Goal: Task Accomplishment & Management: Manage account settings

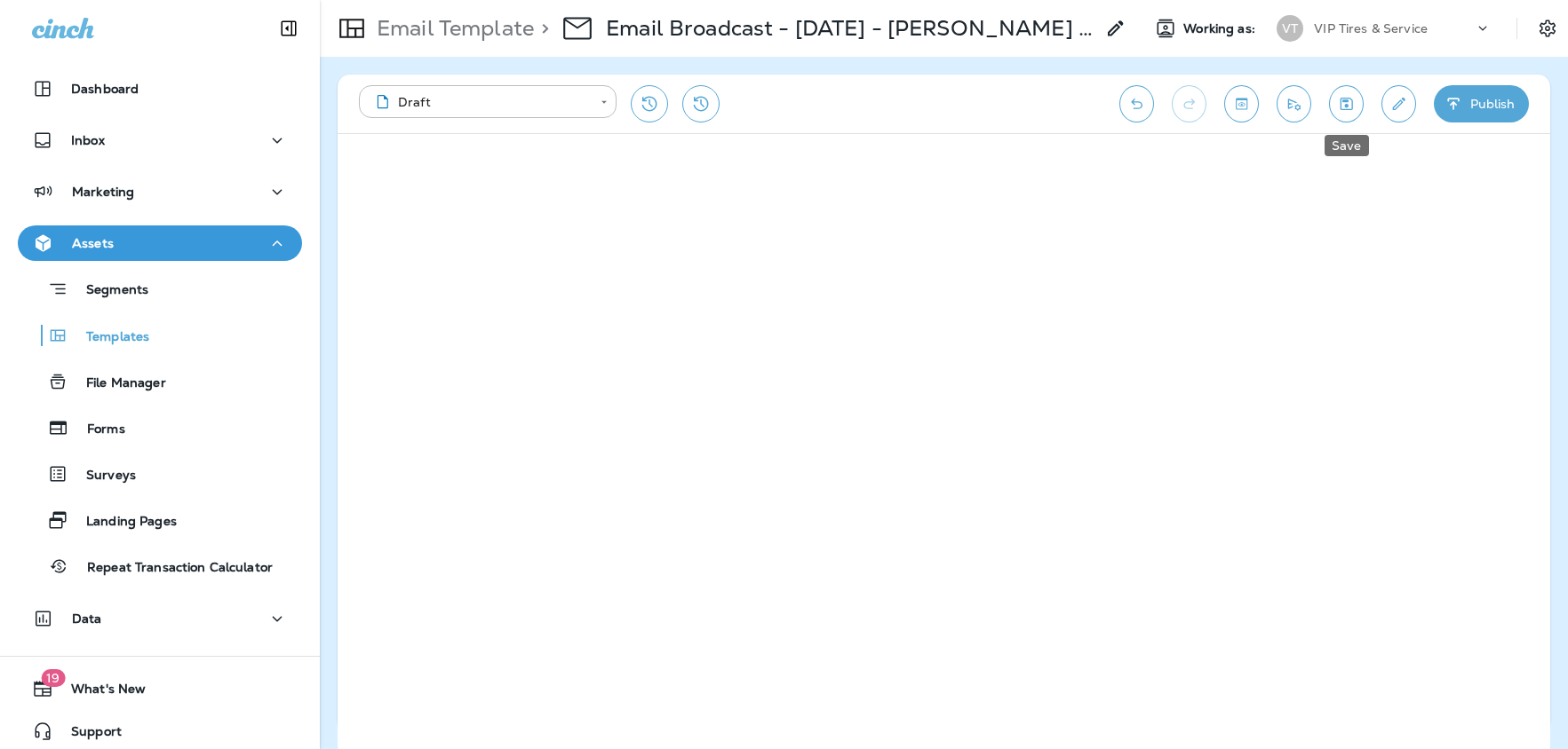
drag, startPoint x: 1350, startPoint y: 104, endPoint x: 1359, endPoint y: 165, distance: 61.7
click at [1350, 104] on icon "Save" at bounding box center [1346, 104] width 19 height 18
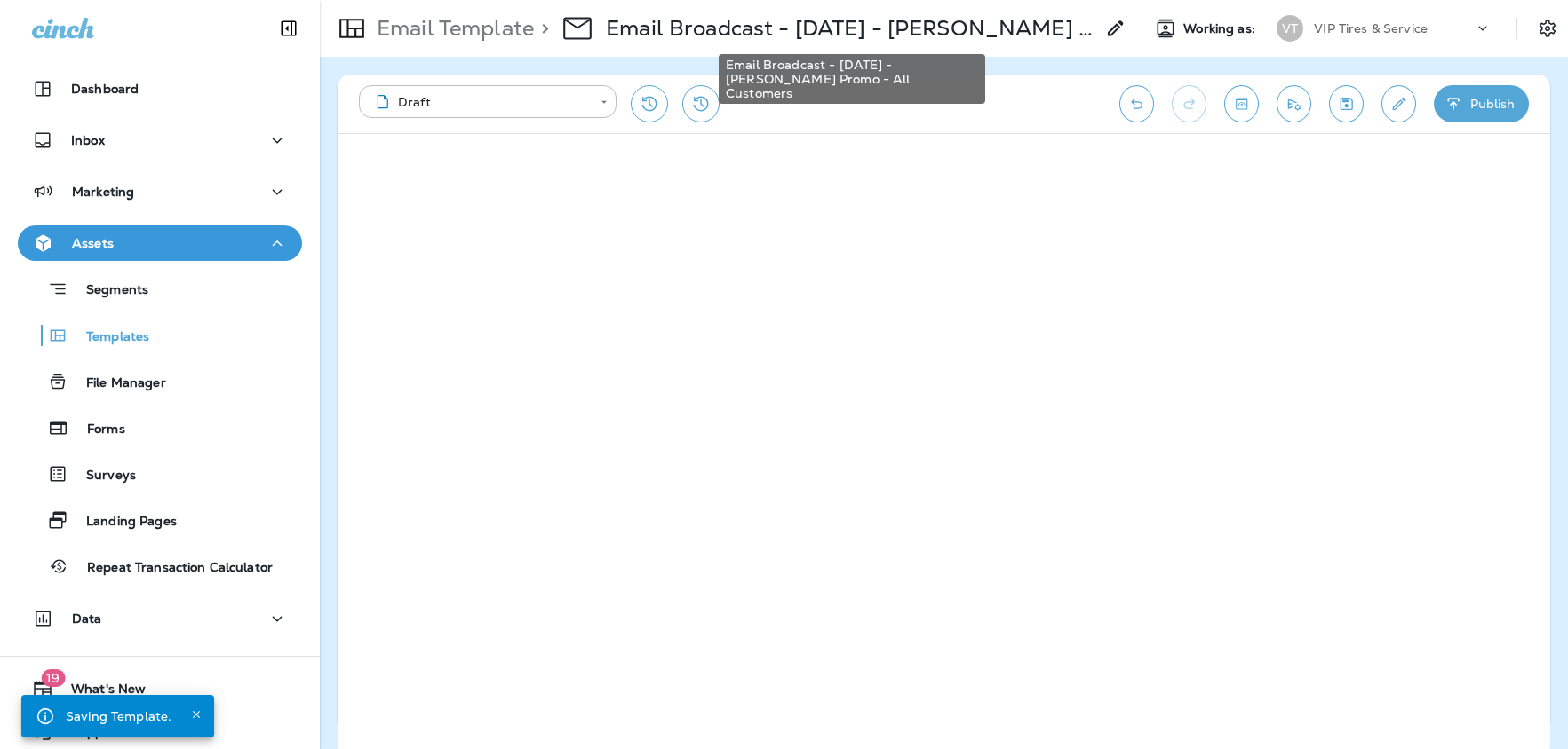
click at [845, 29] on p "Email Broadcast - [DATE] - [PERSON_NAME] Promo - All Customers" at bounding box center [850, 29] width 488 height 27
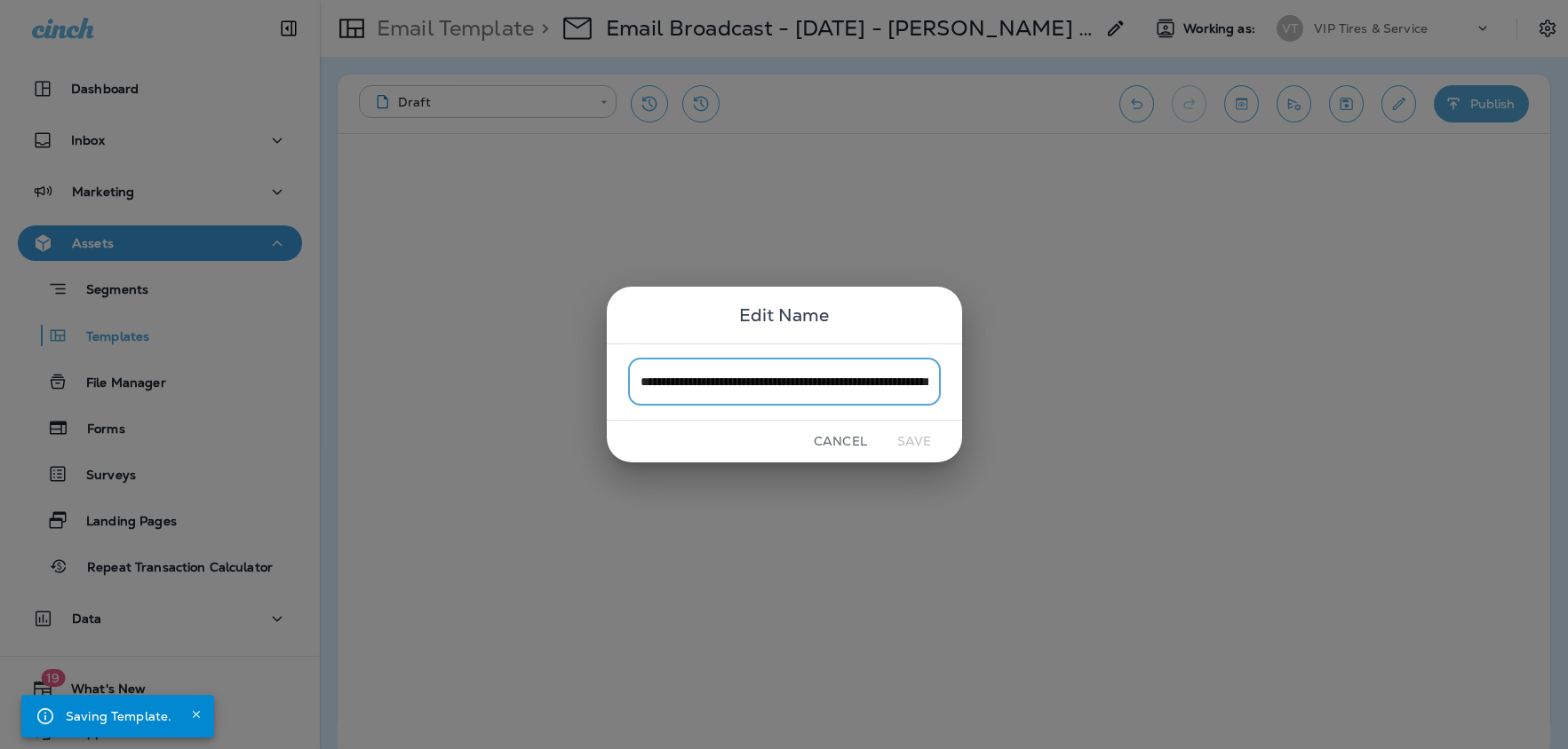
scroll to position [0, 118]
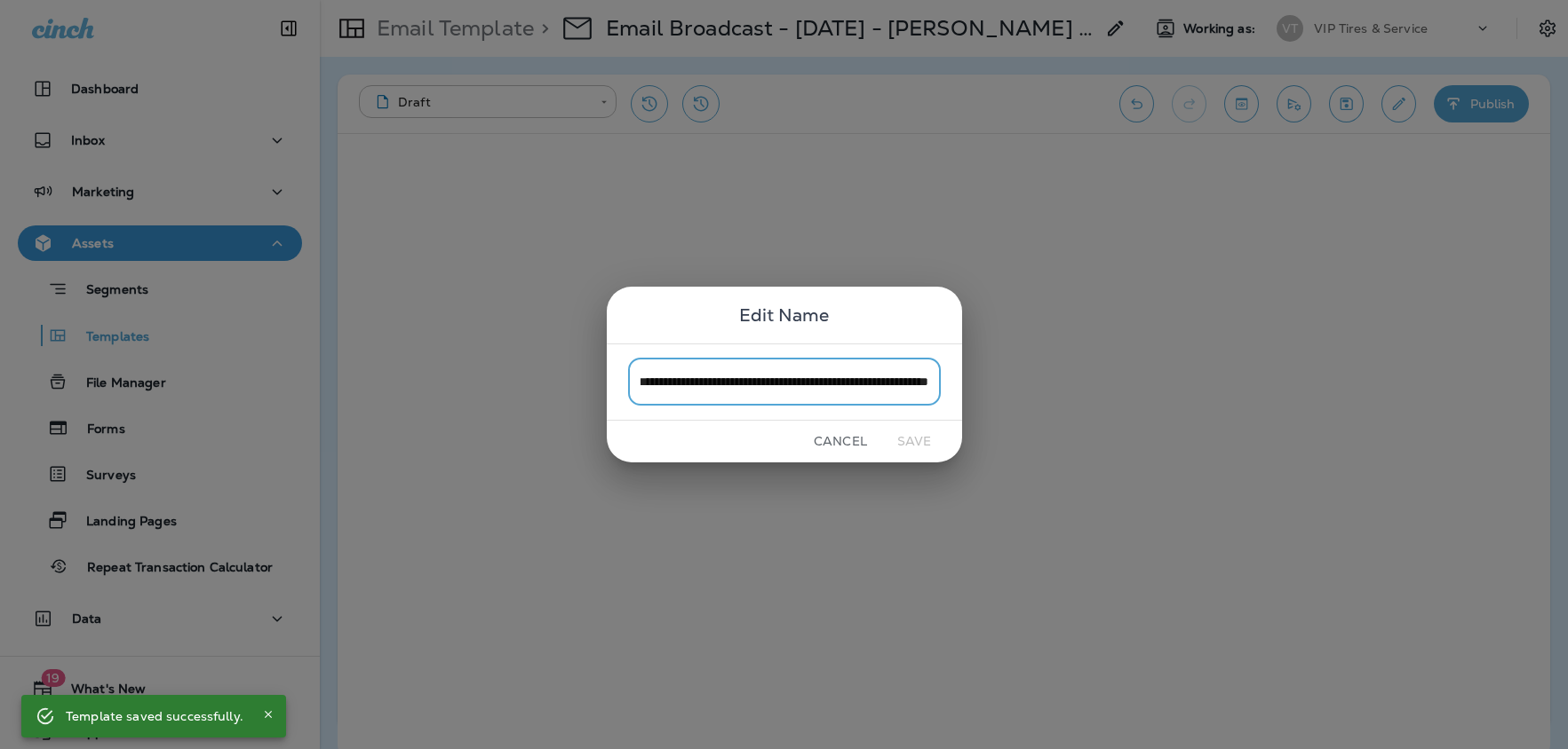
click at [662, 377] on input "**********" at bounding box center [784, 382] width 312 height 47
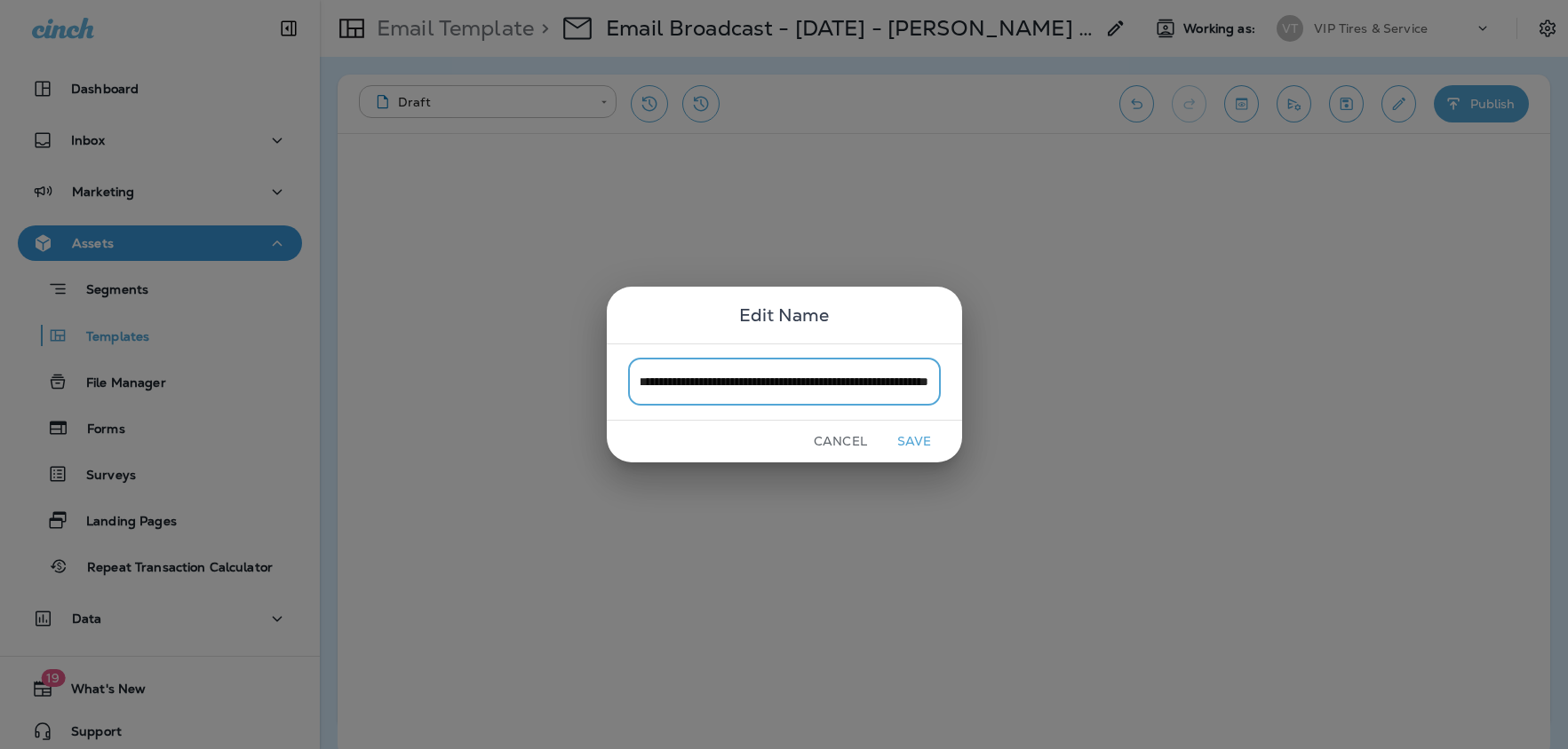
type input "**********"
click at [929, 440] on button "Save" at bounding box center [915, 441] width 66 height 28
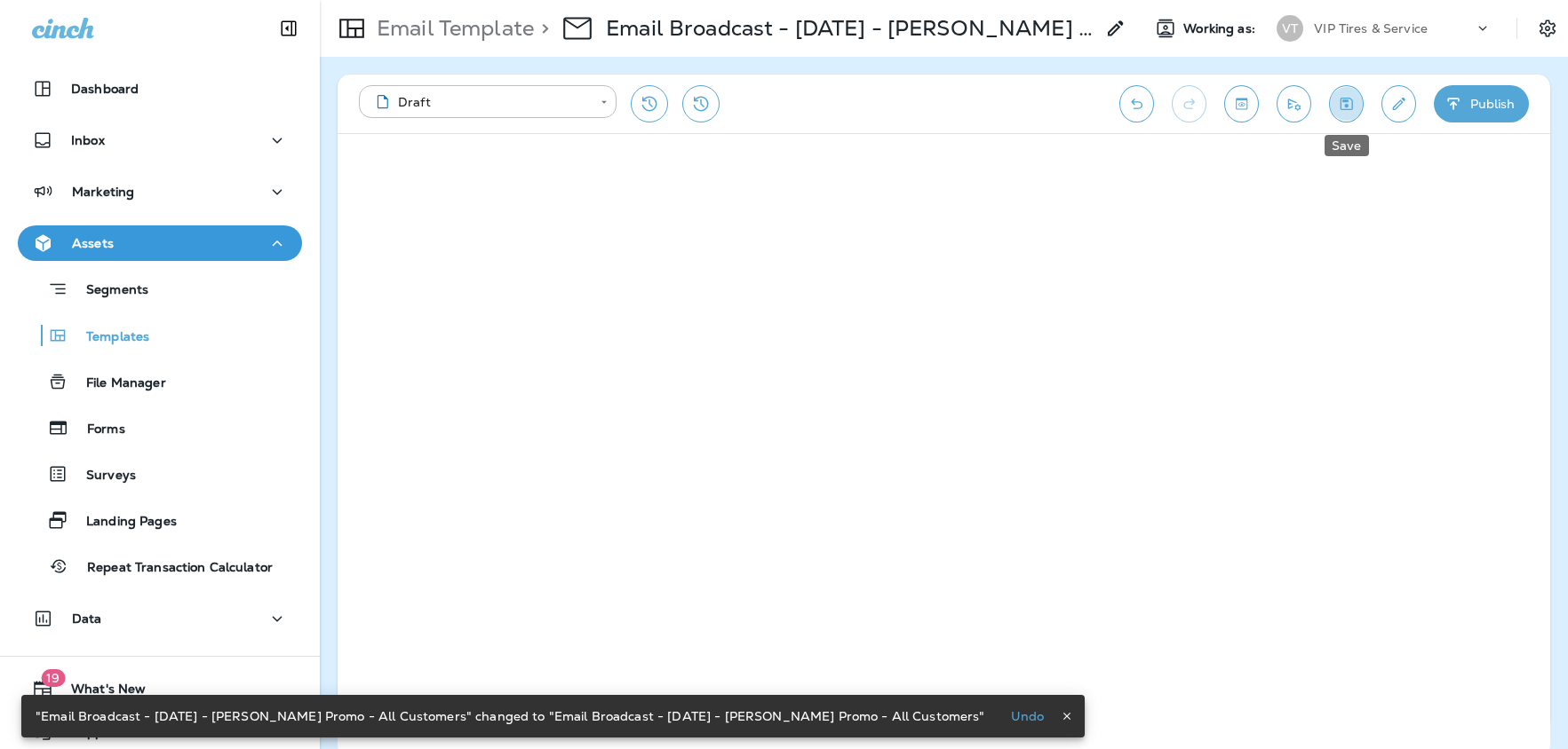
click at [1352, 104] on icon "Save" at bounding box center [1347, 104] width 13 height 13
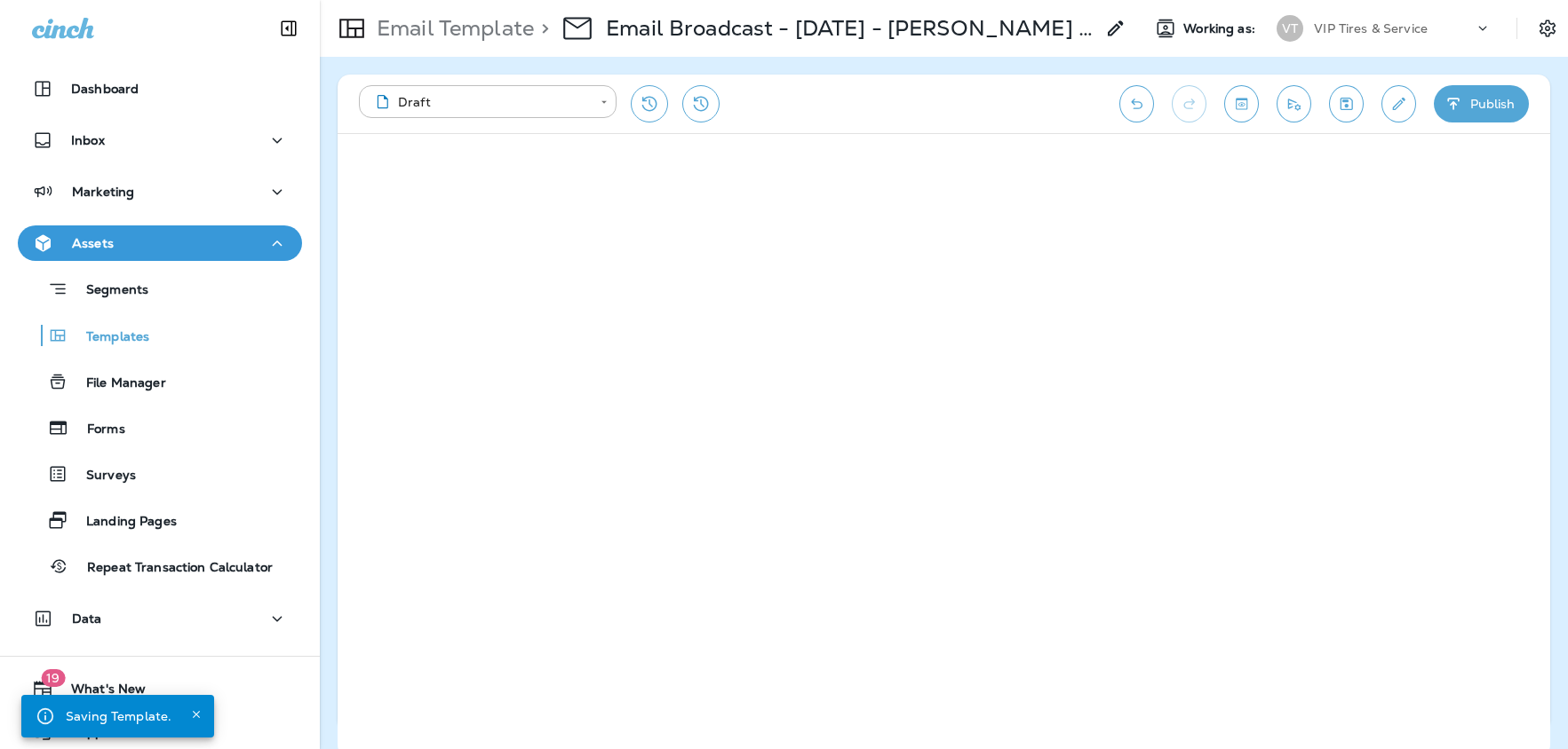
click at [1494, 107] on button "Publish" at bounding box center [1482, 104] width 95 height 38
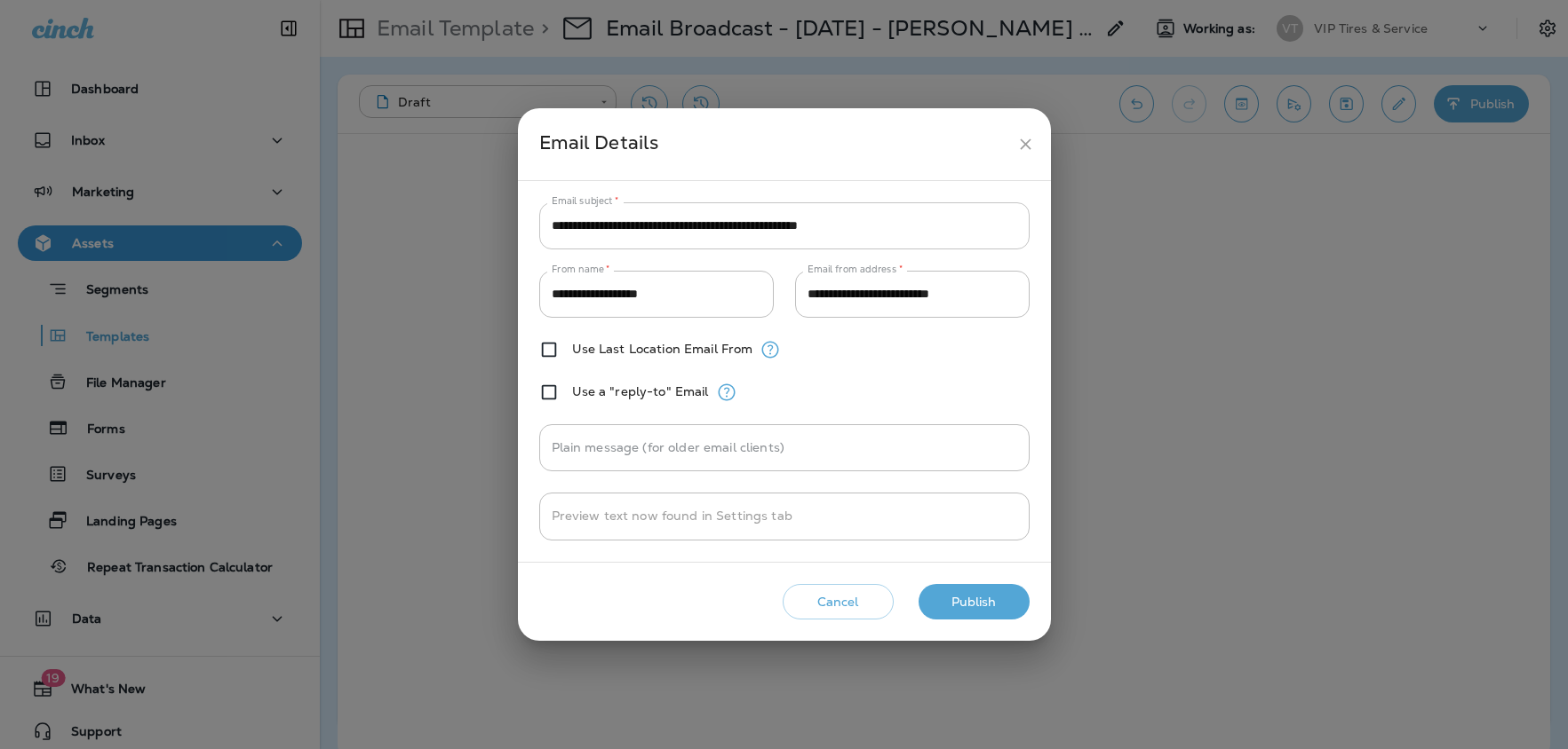
click at [698, 216] on input "**********" at bounding box center [784, 226] width 490 height 47
paste input "text"
type input "**********"
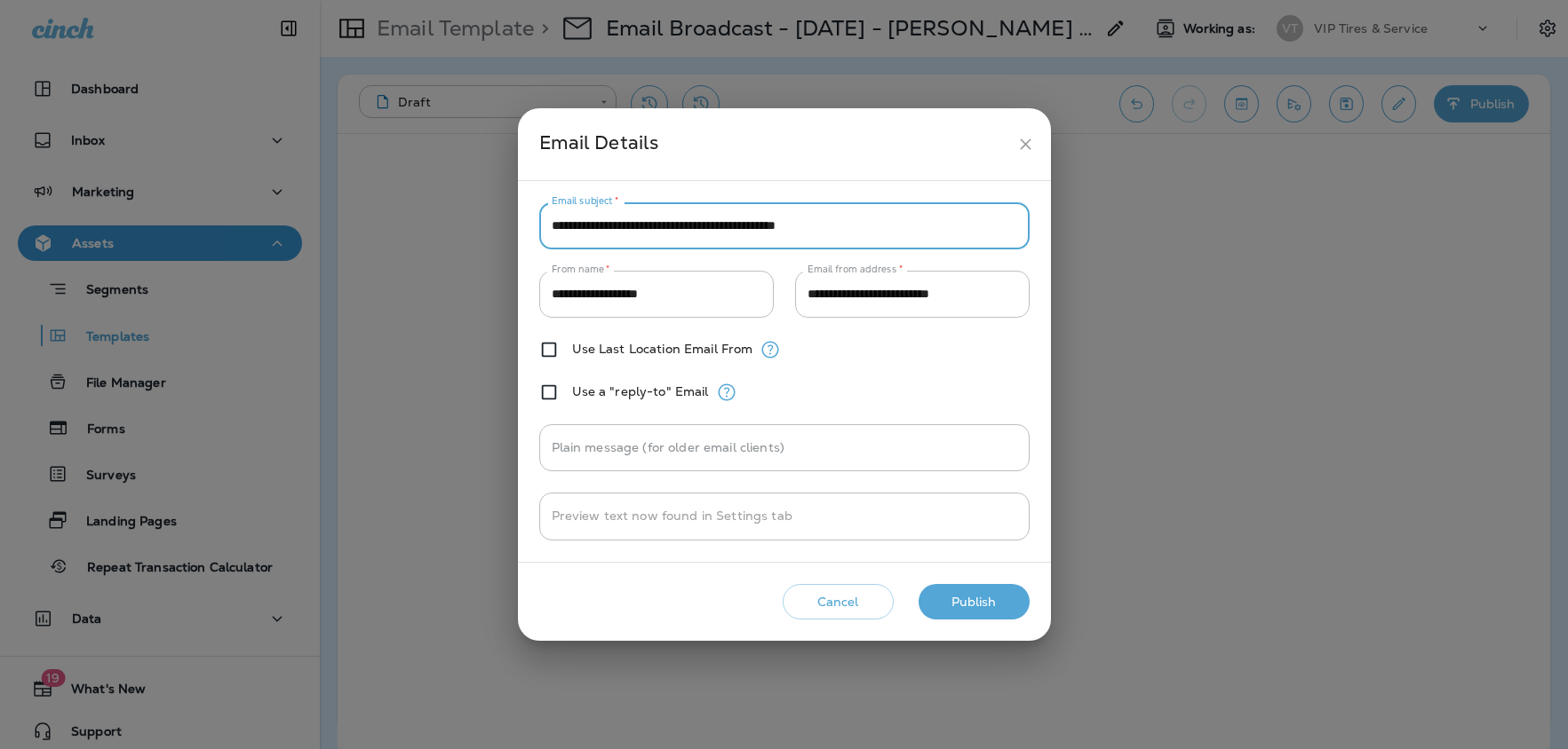
click at [995, 604] on button "Publish" at bounding box center [974, 602] width 111 height 37
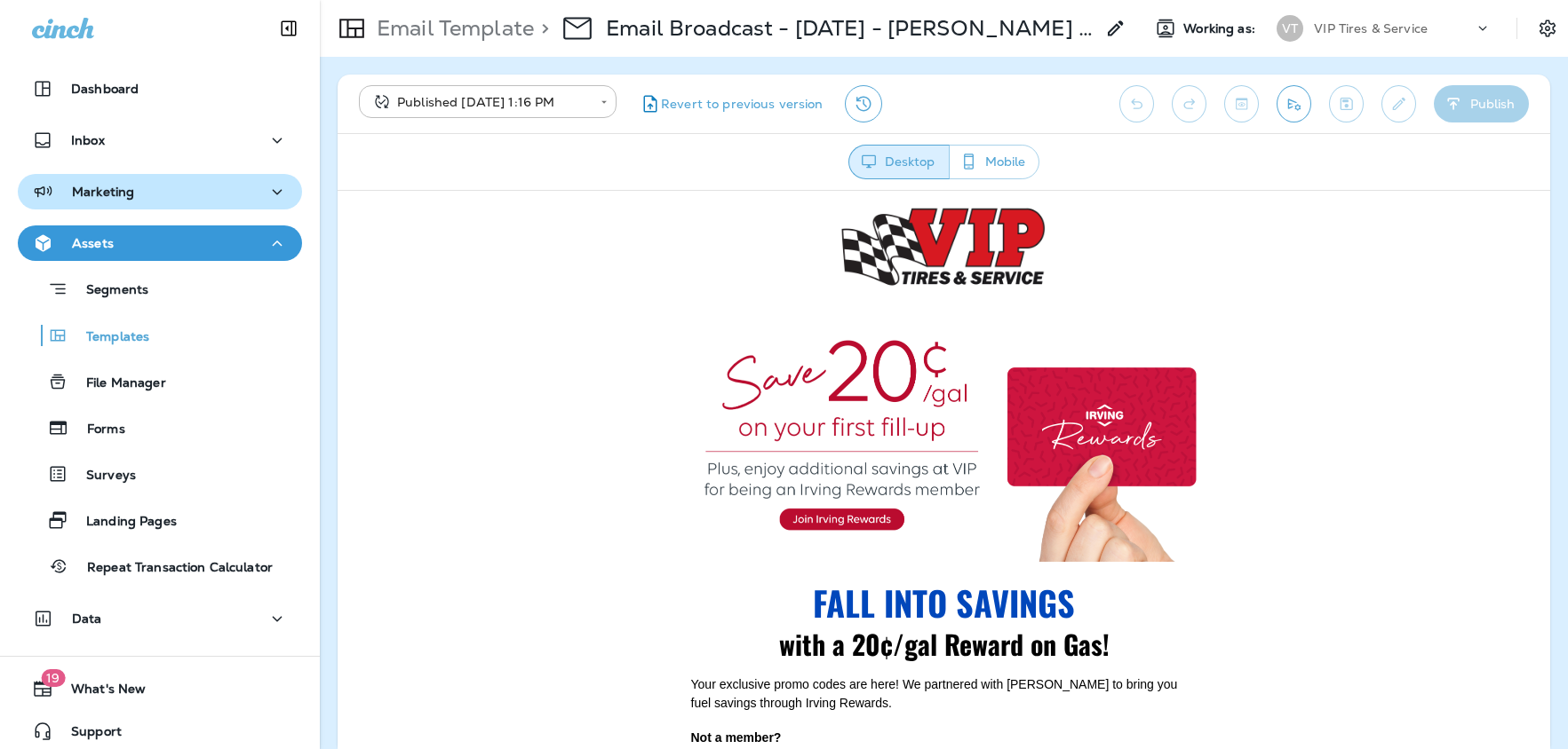
click at [101, 187] on p "Marketing" at bounding box center [102, 192] width 62 height 14
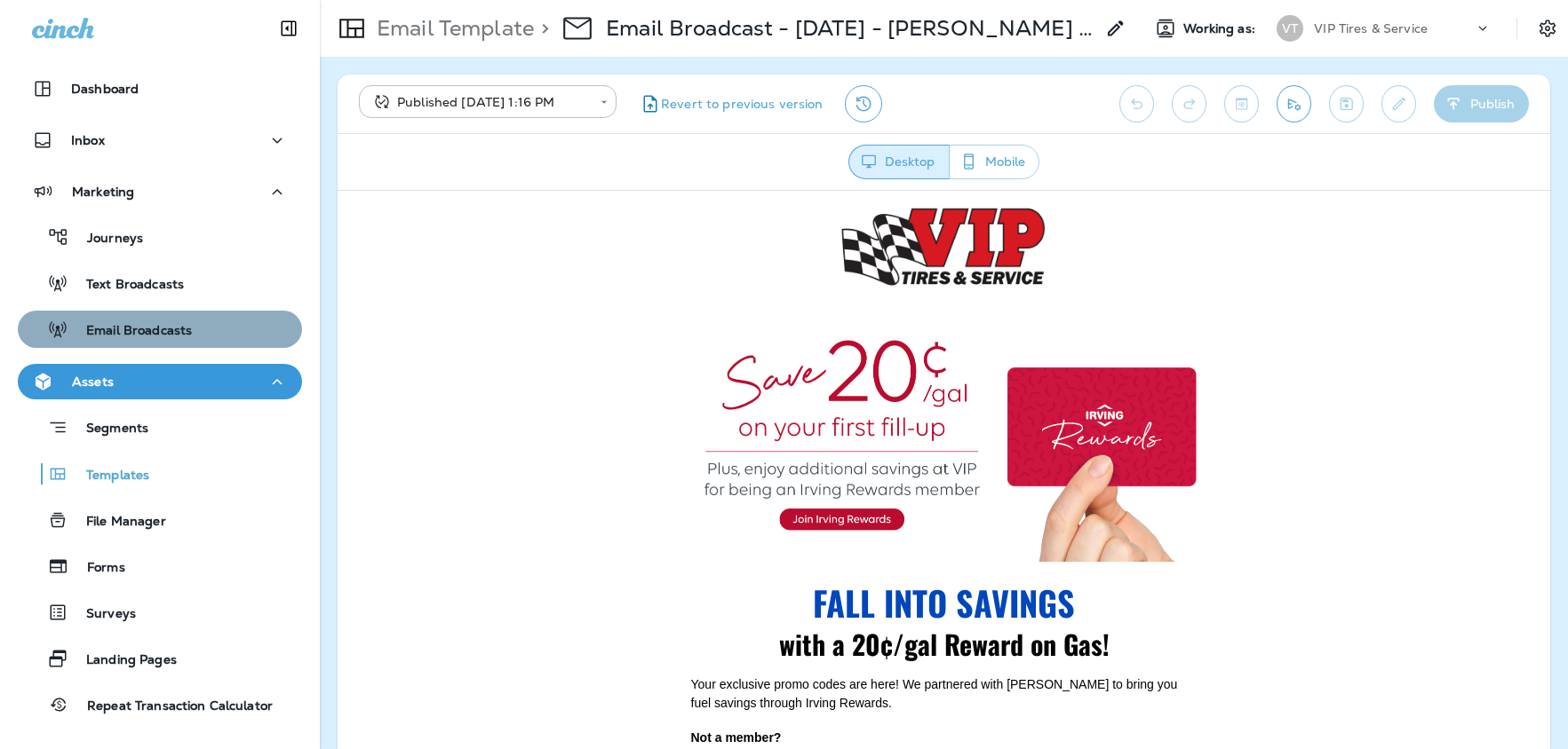
click at [109, 339] on p "Email Broadcasts" at bounding box center [130, 331] width 124 height 17
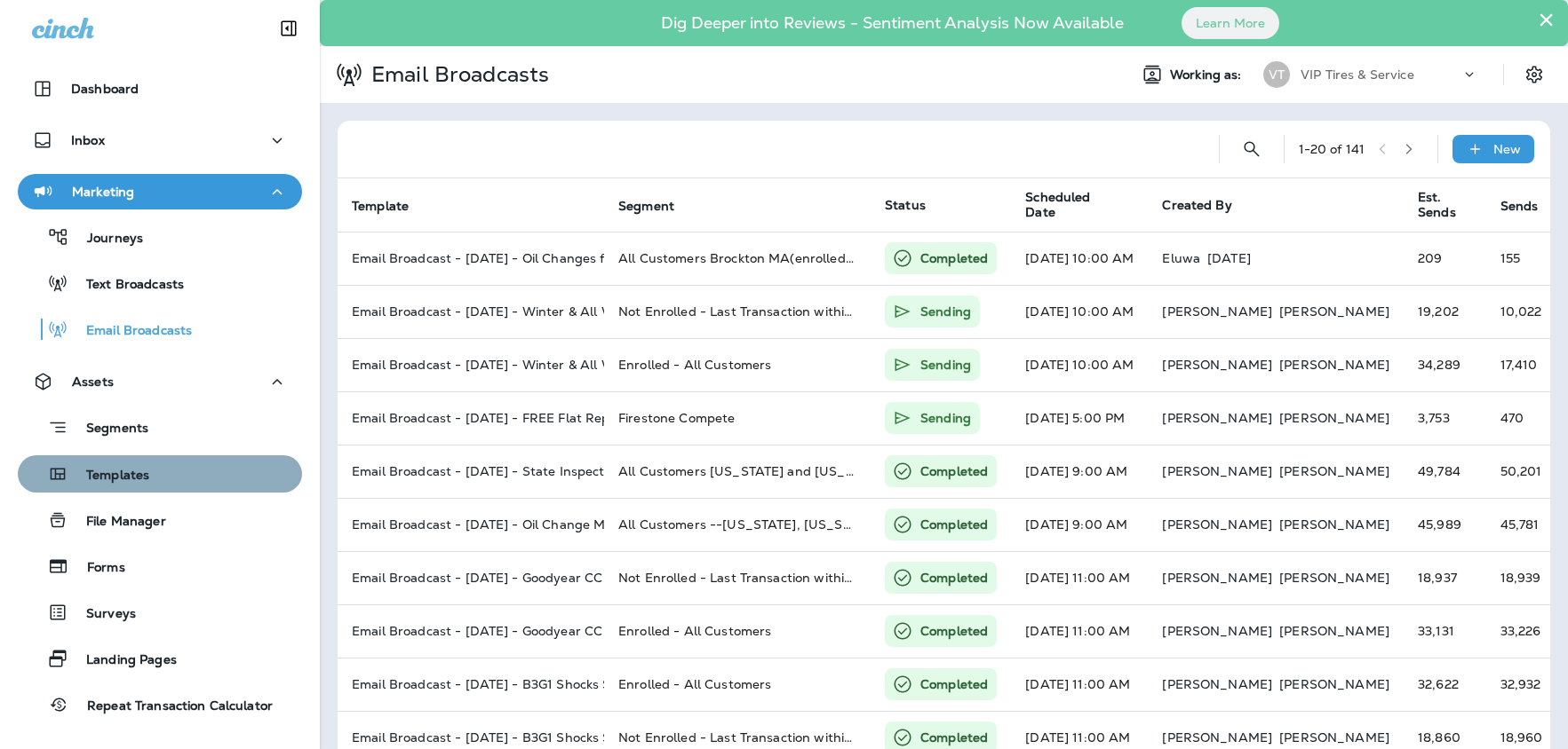
click at [131, 479] on p "Templates" at bounding box center [109, 476] width 81 height 17
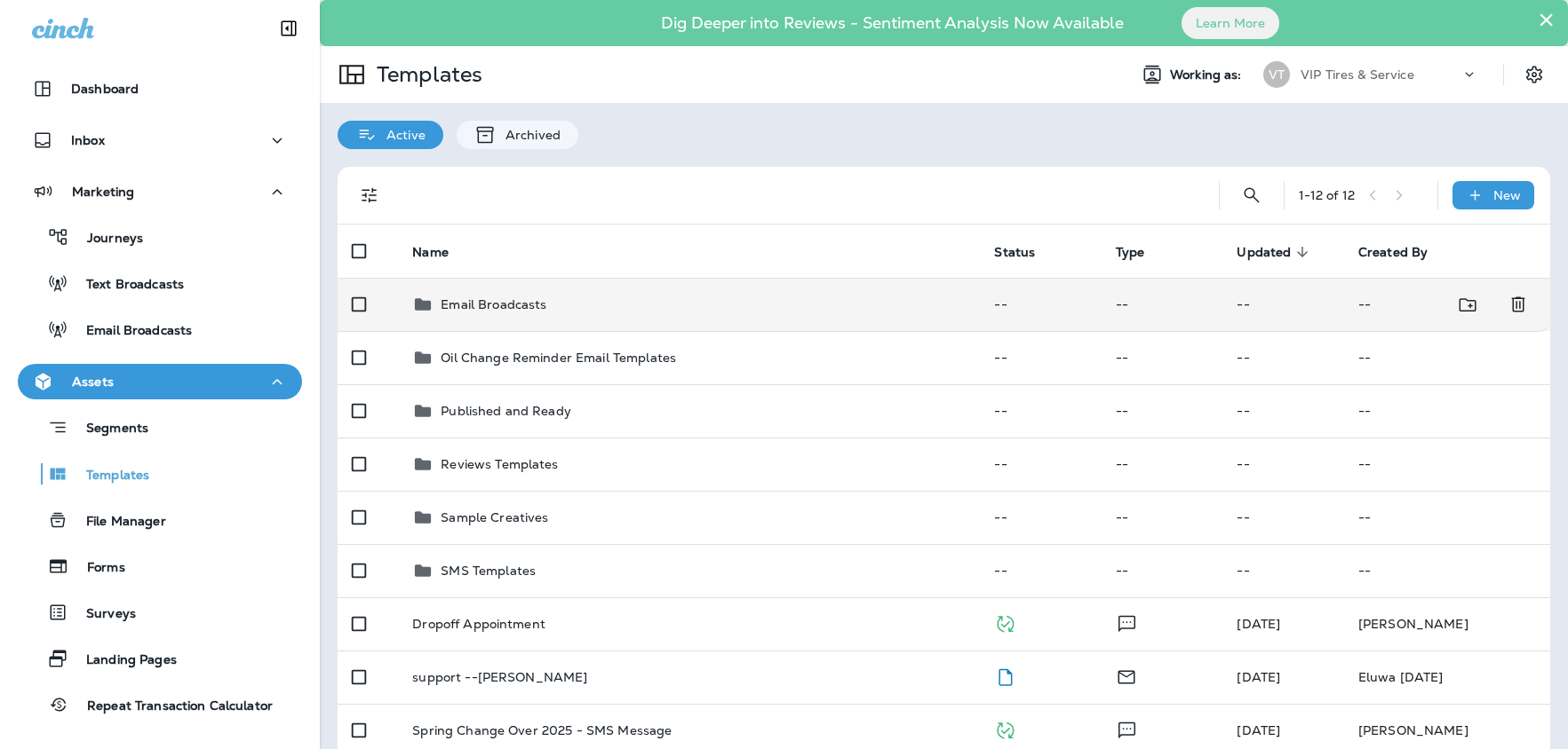
scroll to position [3, 0]
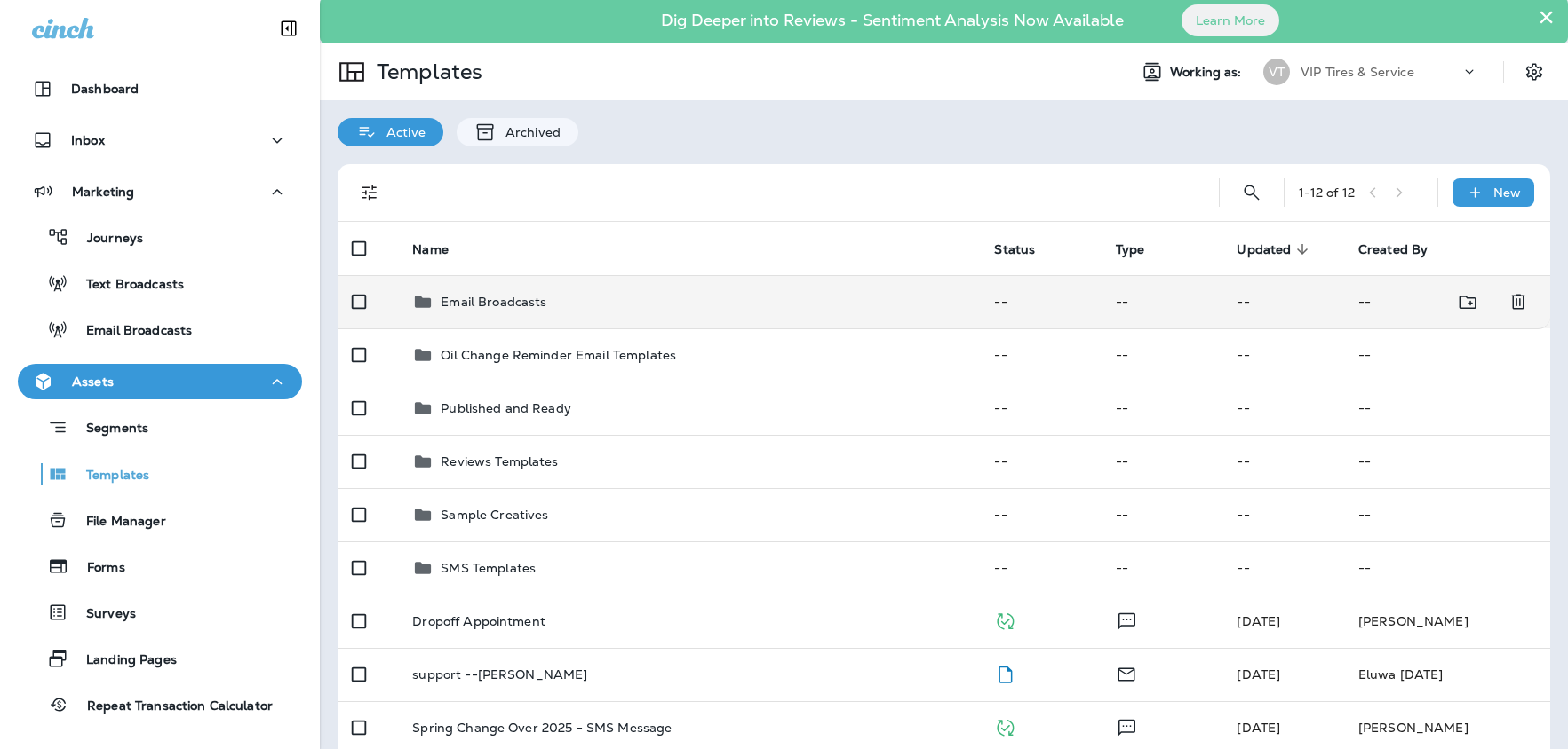
click at [527, 300] on p "Email Broadcasts" at bounding box center [494, 302] width 106 height 14
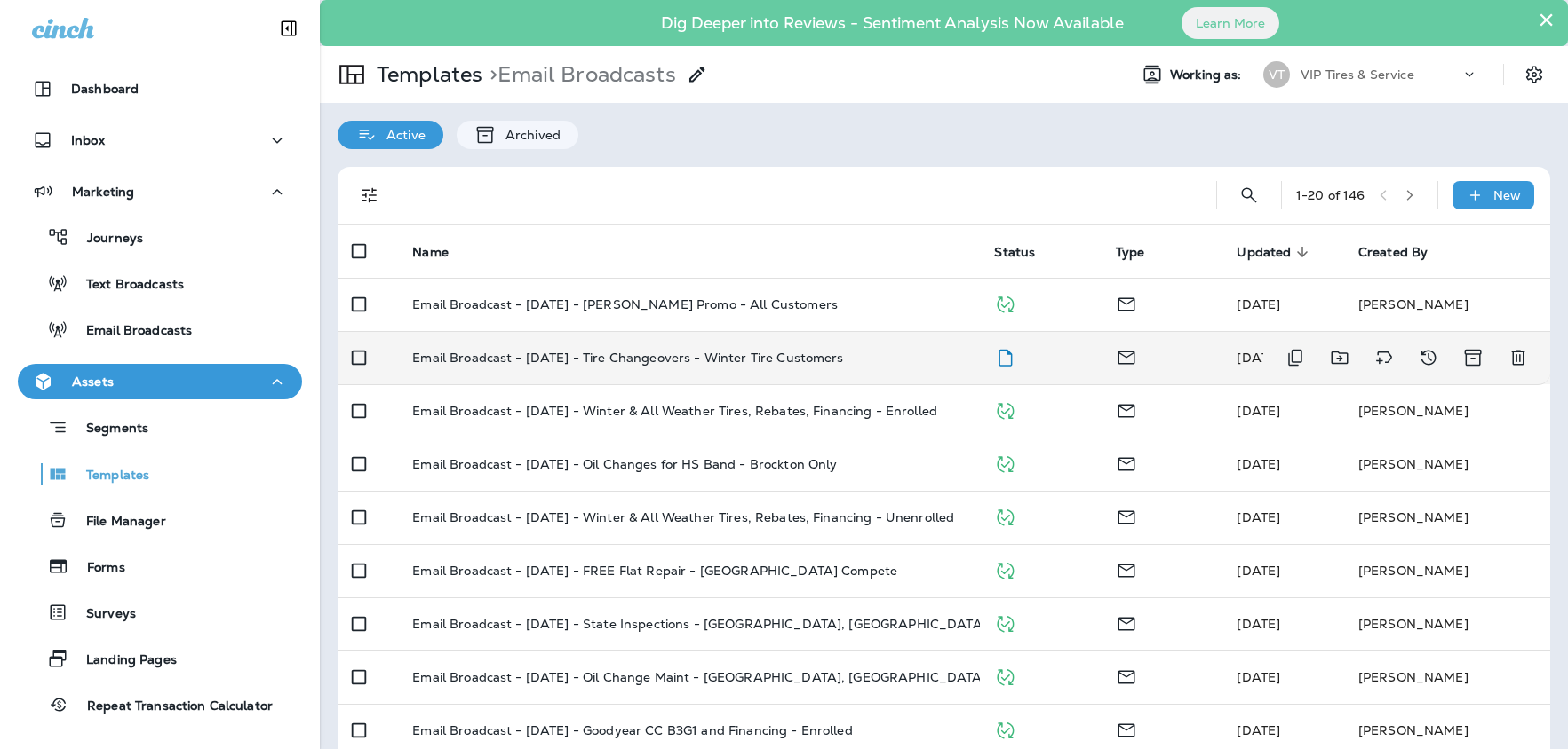
click at [591, 362] on p "Email Broadcast - [DATE] - Tire Changeovers - Winter Tire Customers" at bounding box center [627, 358] width 431 height 14
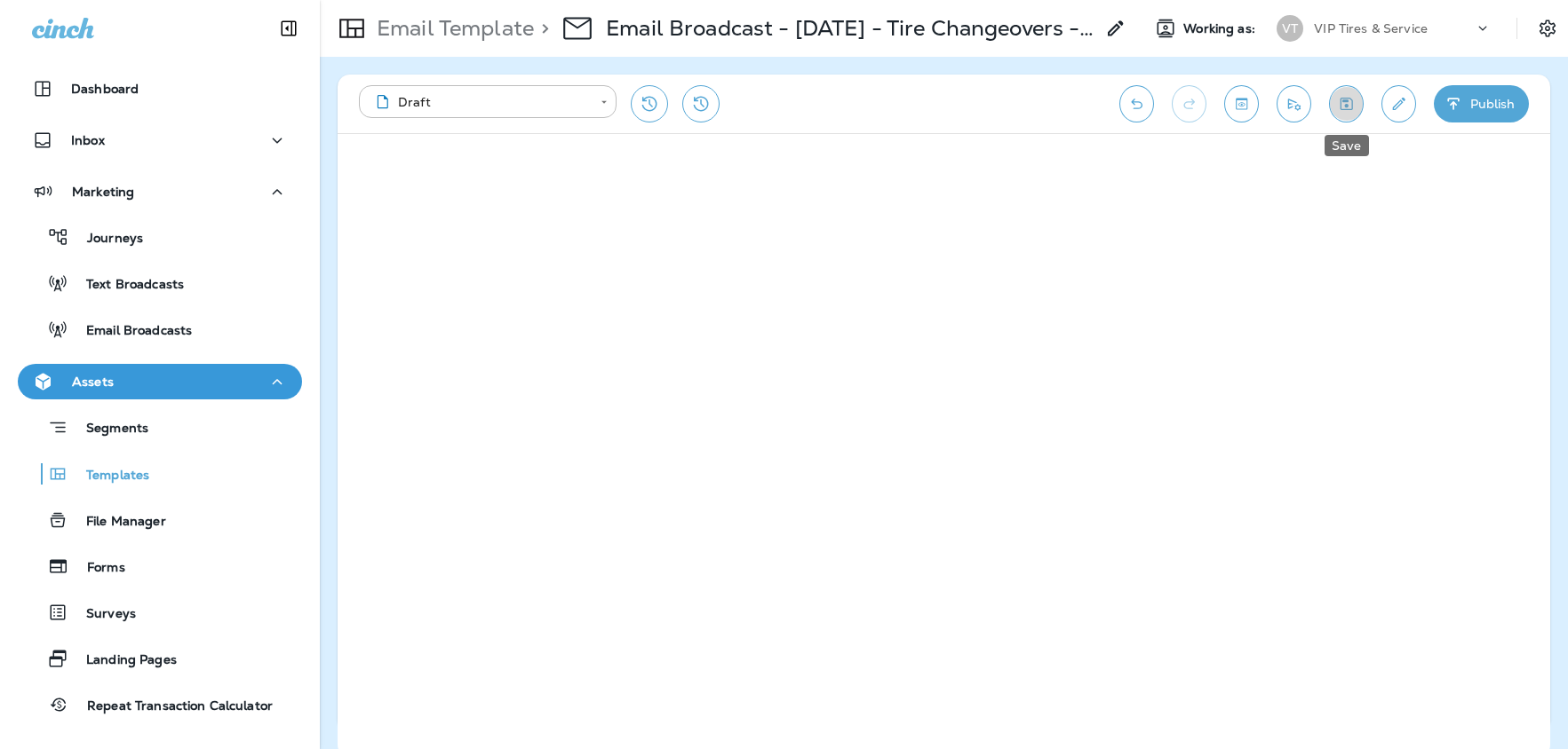
drag, startPoint x: 1346, startPoint y: 106, endPoint x: 1353, endPoint y: 142, distance: 36.7
click at [1346, 107] on icon "Save" at bounding box center [1347, 104] width 13 height 13
click at [1340, 102] on icon "Save" at bounding box center [1346, 104] width 19 height 18
click at [1351, 101] on icon "Save" at bounding box center [1346, 104] width 19 height 18
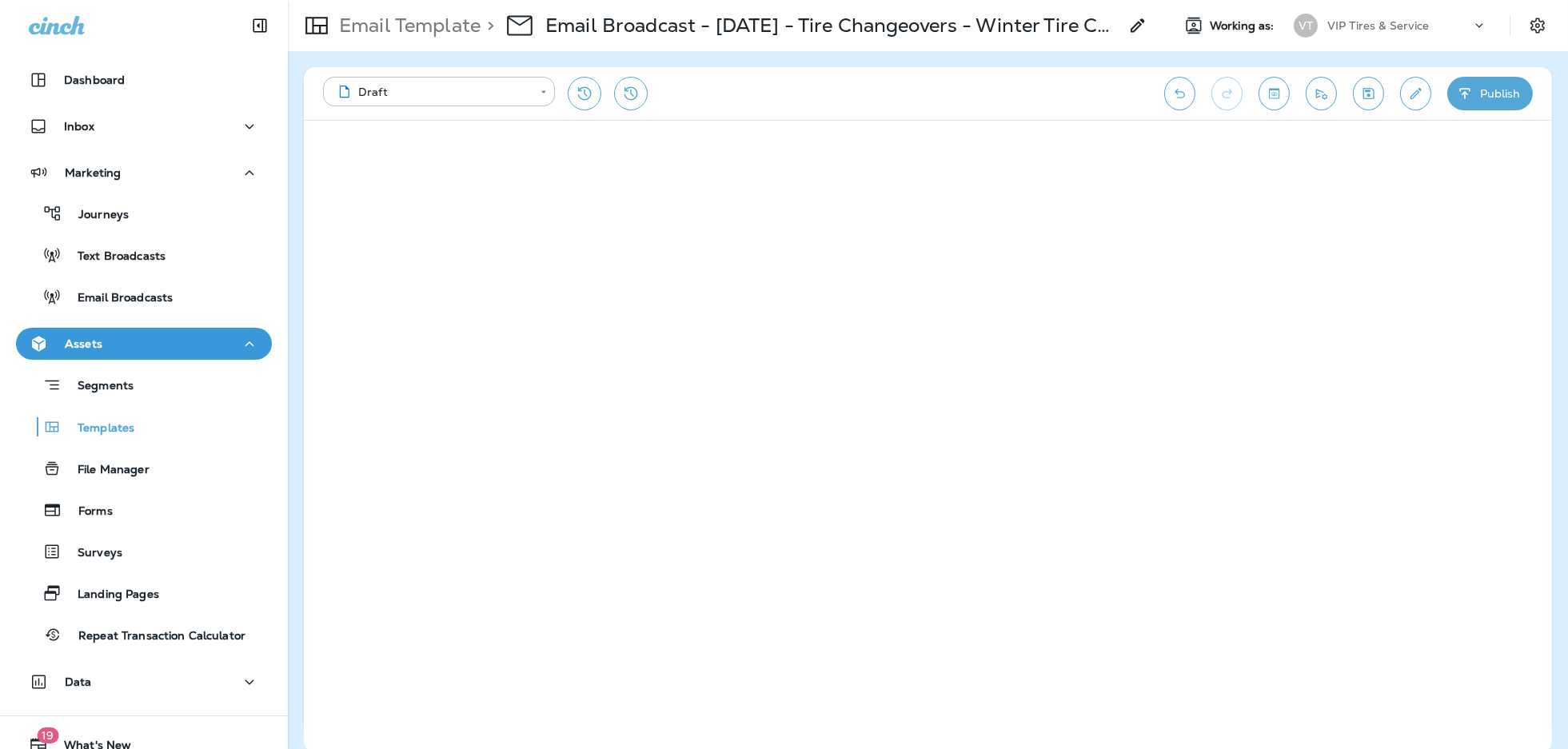
click at [1360, 99] on icon "Save" at bounding box center [1368, 94] width 17 height 16
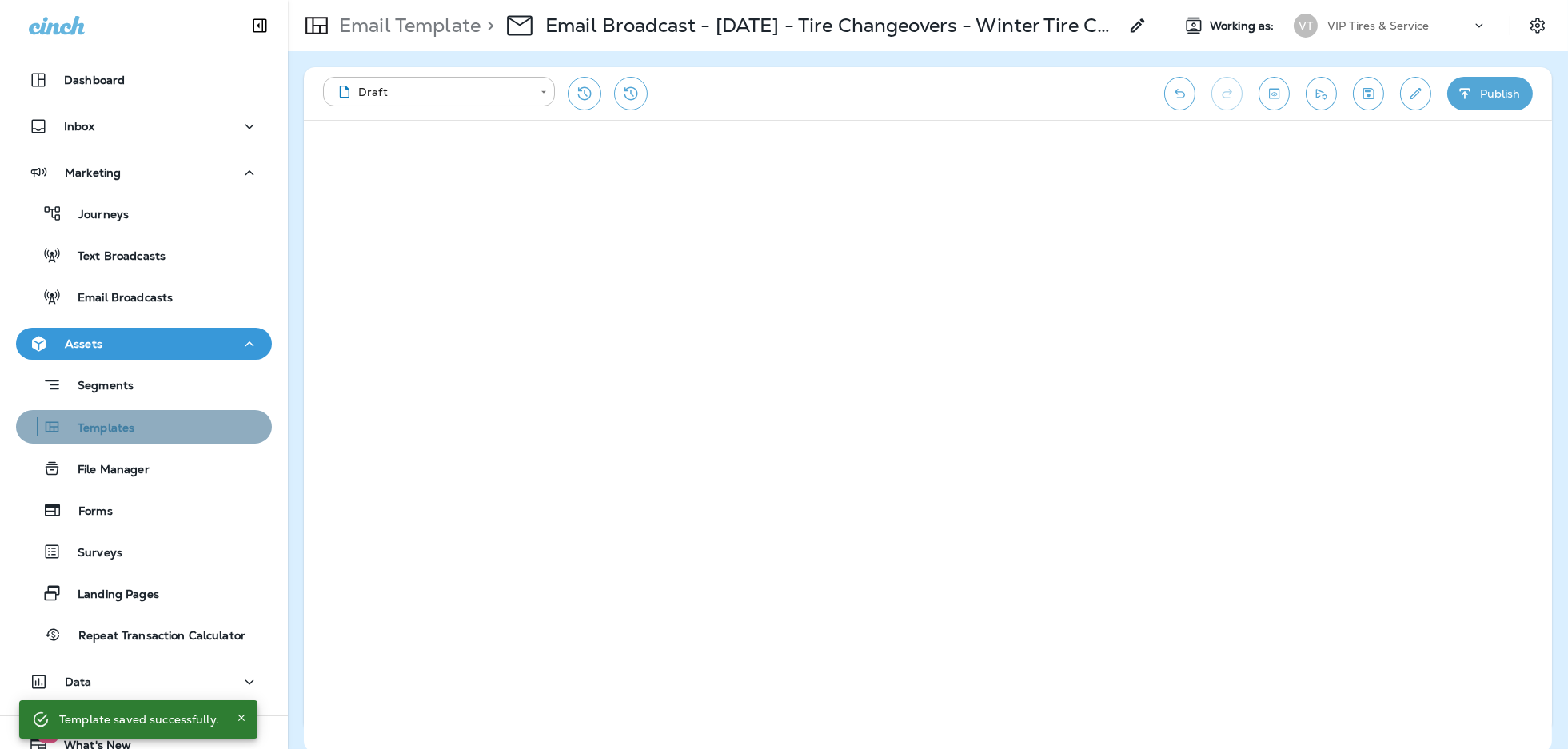
click at [113, 436] on div "Templates" at bounding box center [78, 427] width 112 height 24
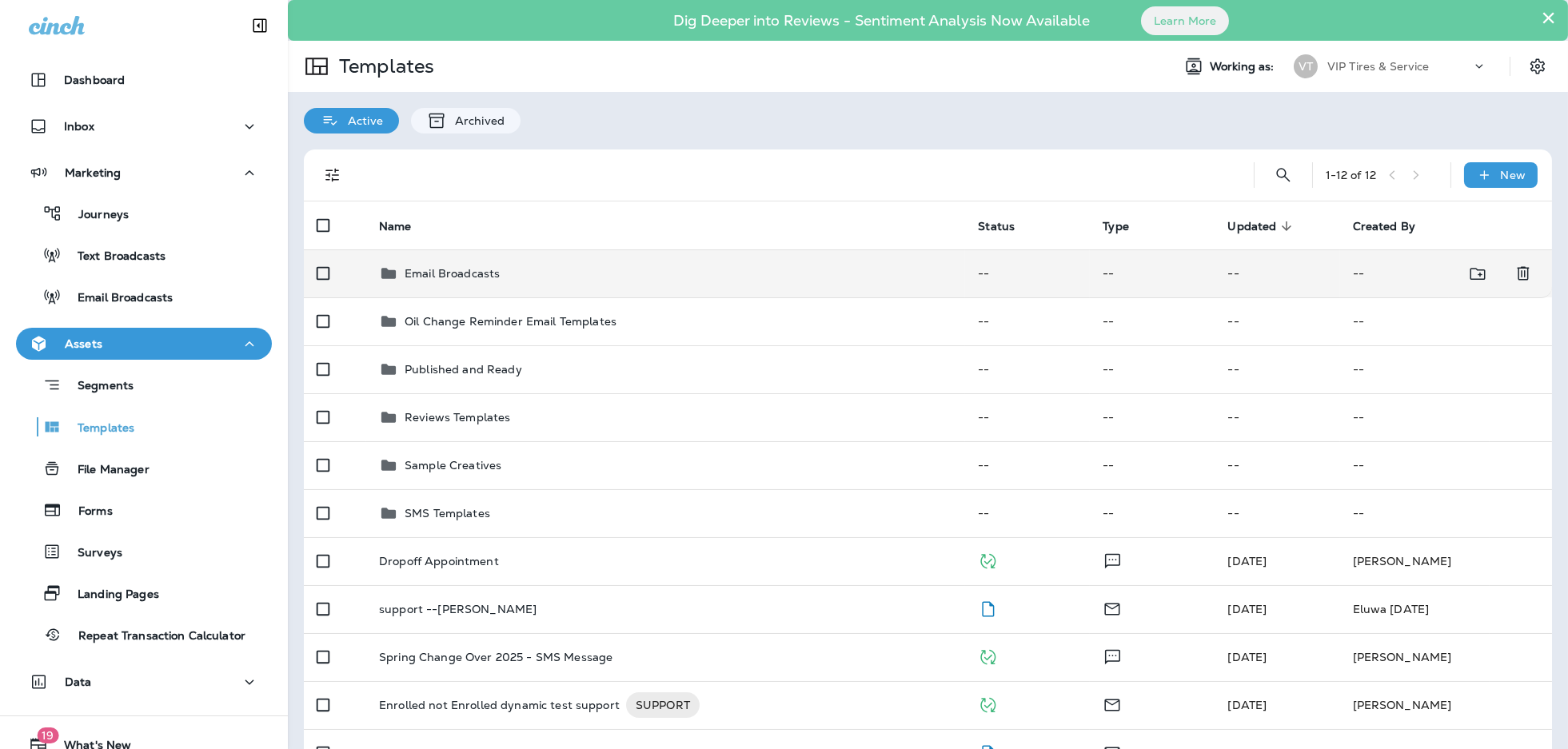
click at [425, 279] on p "Email Broadcasts" at bounding box center [452, 274] width 95 height 13
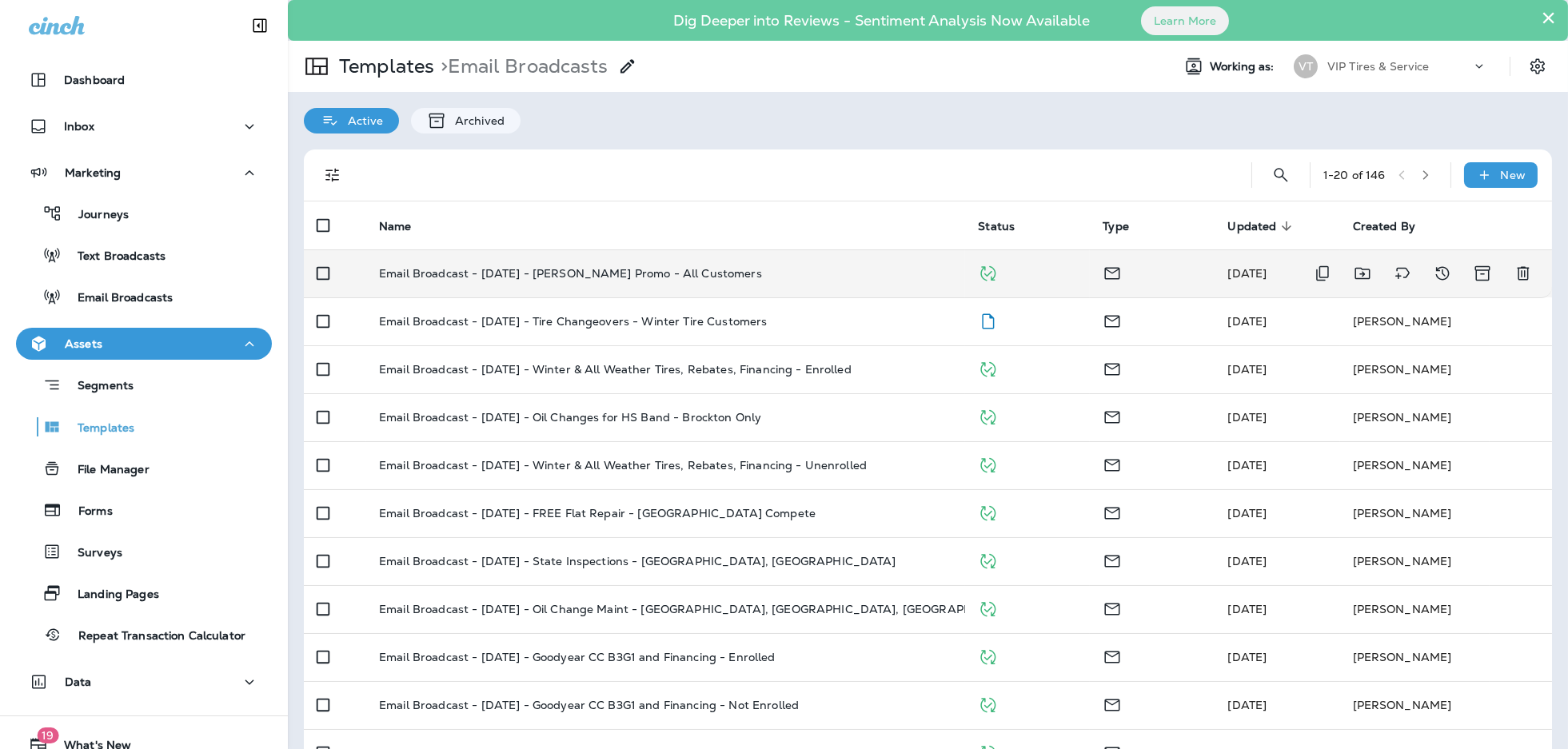
click at [676, 268] on p "Email Broadcast - [DATE] - [PERSON_NAME] Promo - All Customers" at bounding box center [570, 274] width 383 height 13
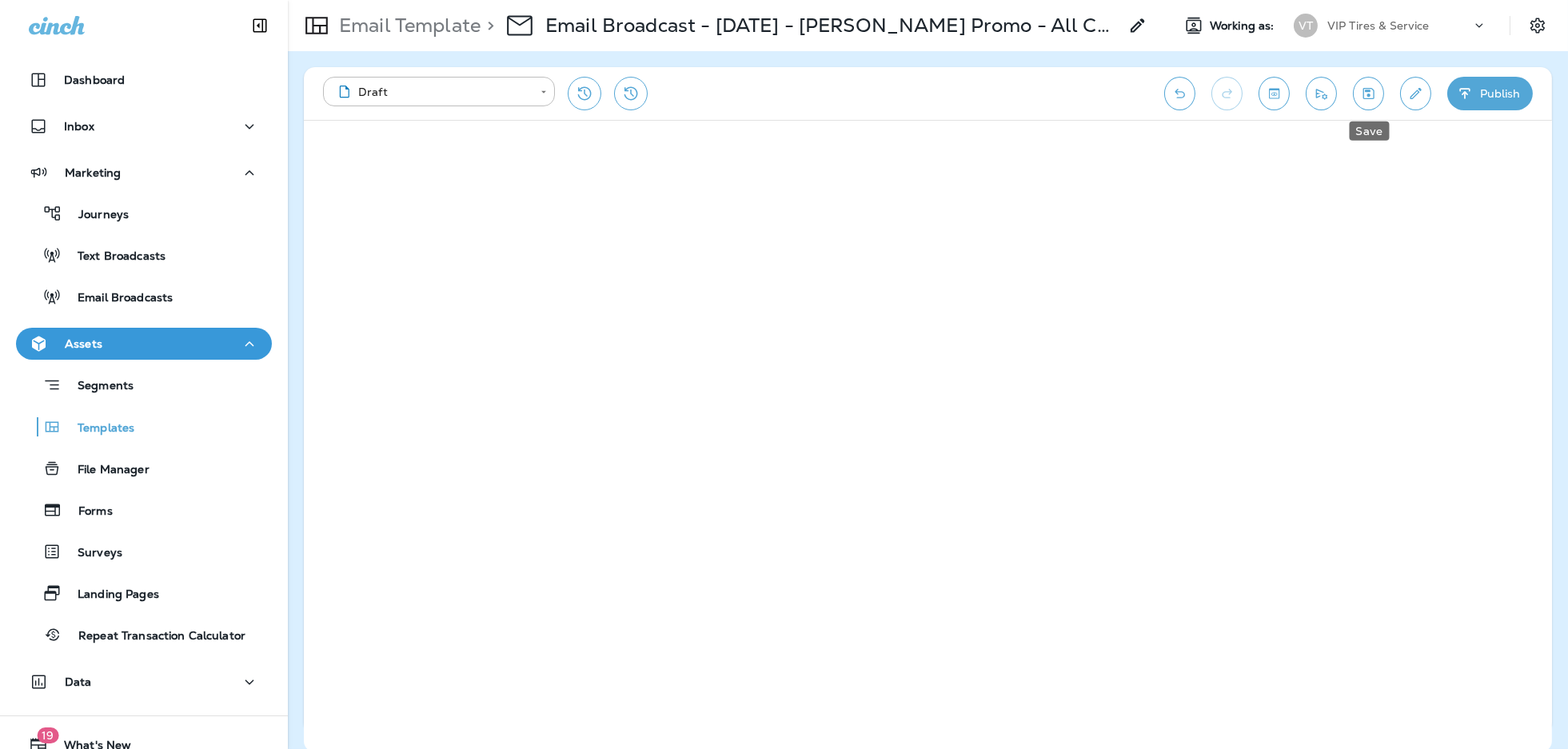
click at [1366, 93] on icon "Save" at bounding box center [1368, 94] width 17 height 16
click at [1373, 94] on icon "Save" at bounding box center [1369, 94] width 11 height 11
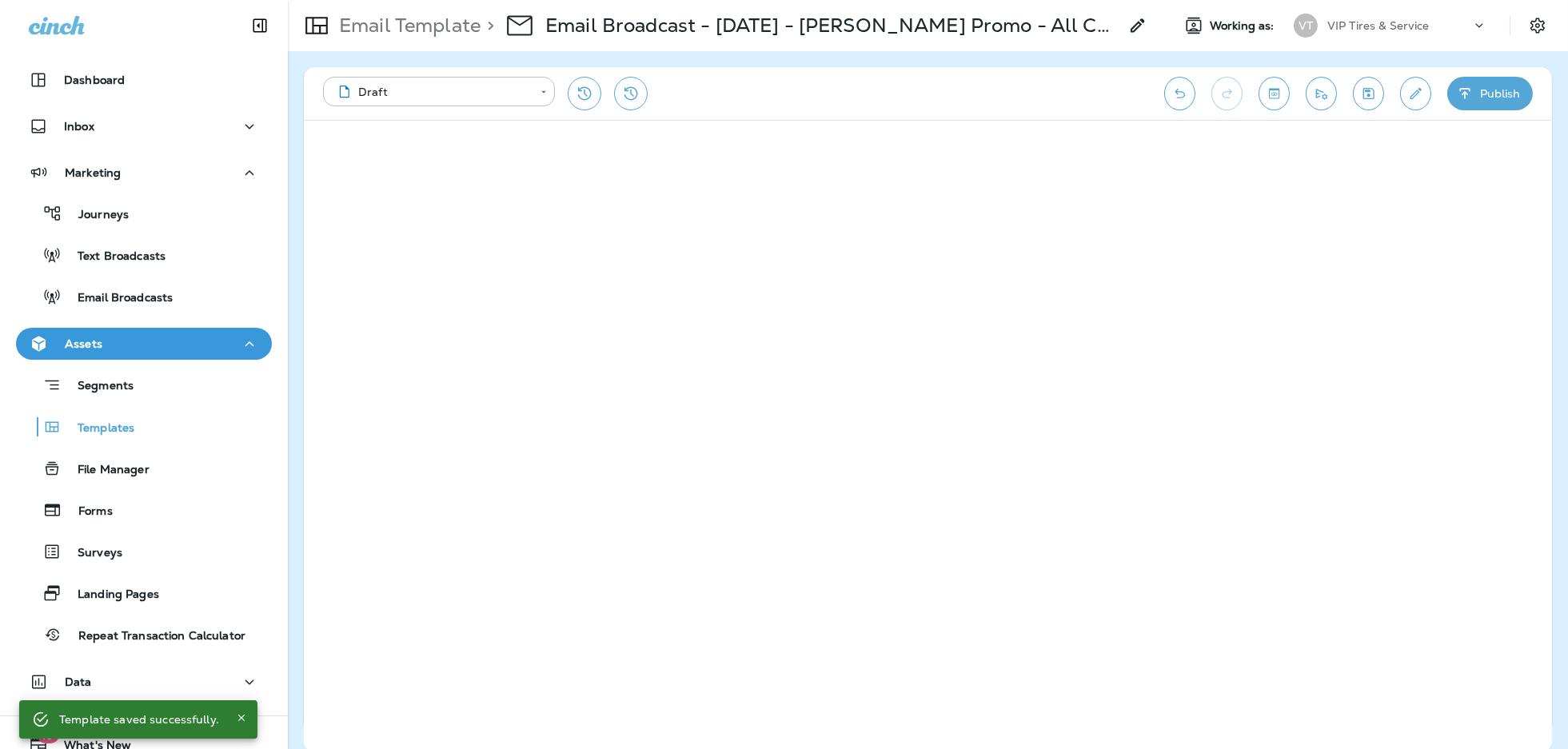
click at [1410, 384] on iframe at bounding box center [927, 436] width 1248 height 632
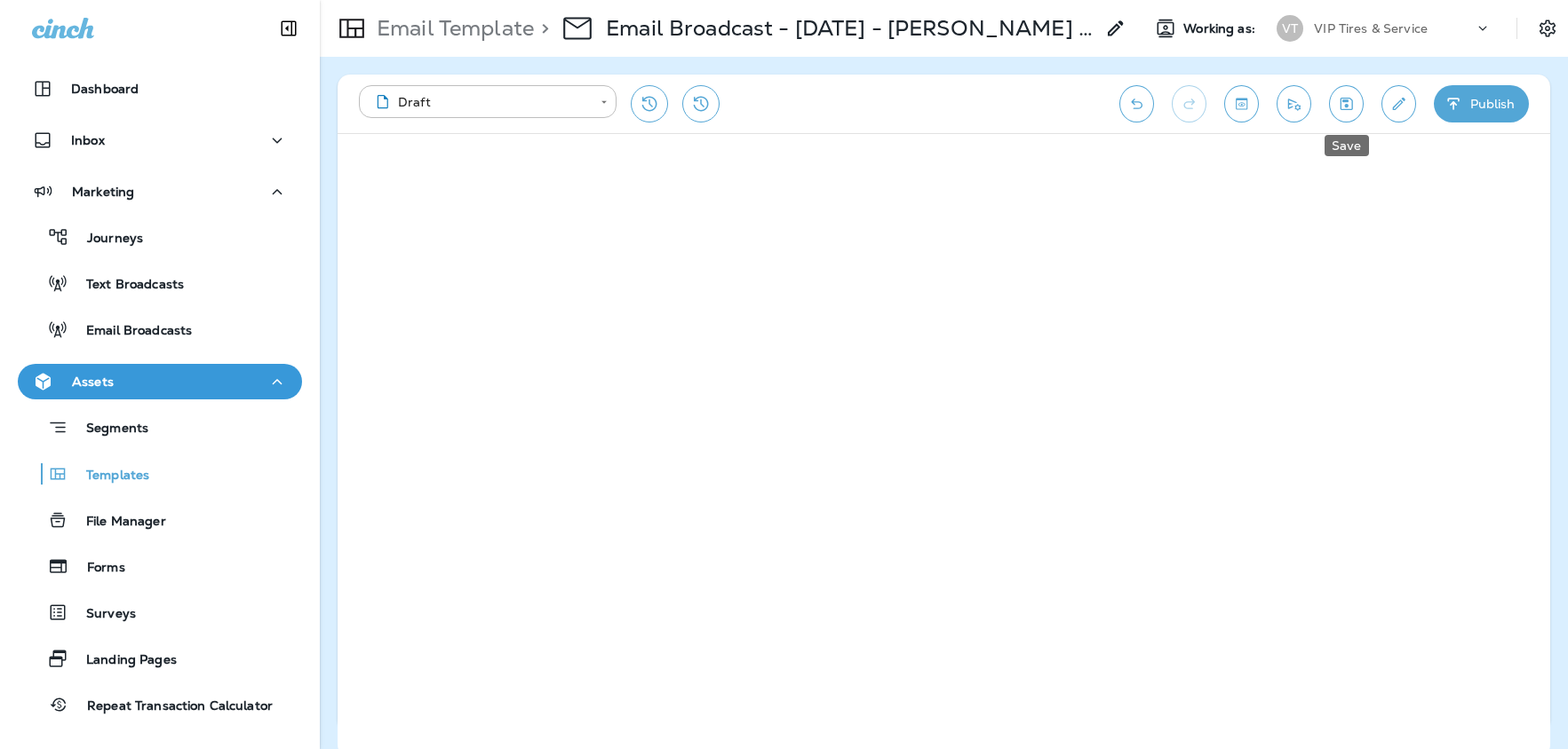
click at [1353, 107] on icon "Save" at bounding box center [1346, 104] width 19 height 18
click at [1353, 106] on icon "Save" at bounding box center [1346, 104] width 19 height 18
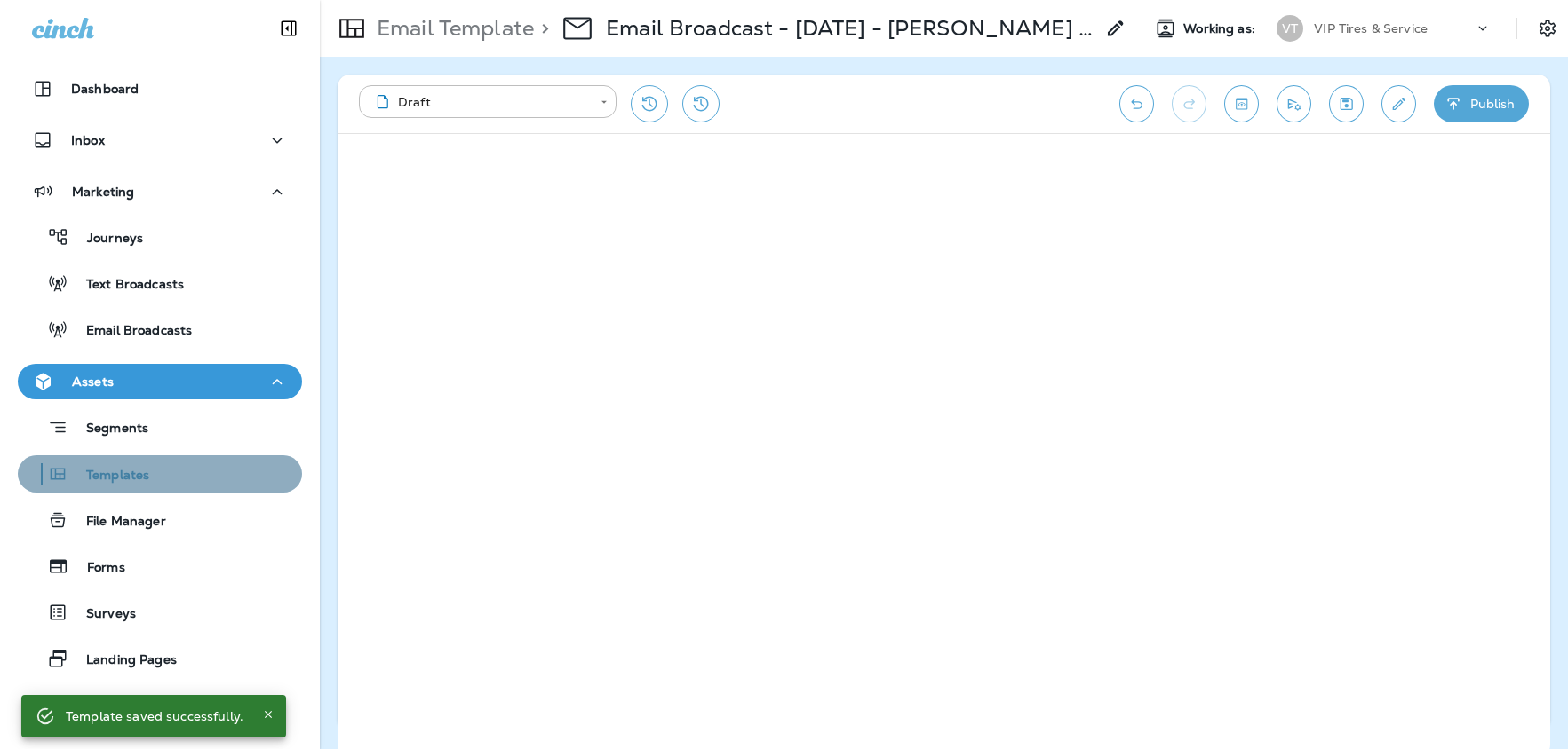
click at [127, 469] on p "Templates" at bounding box center [109, 476] width 81 height 17
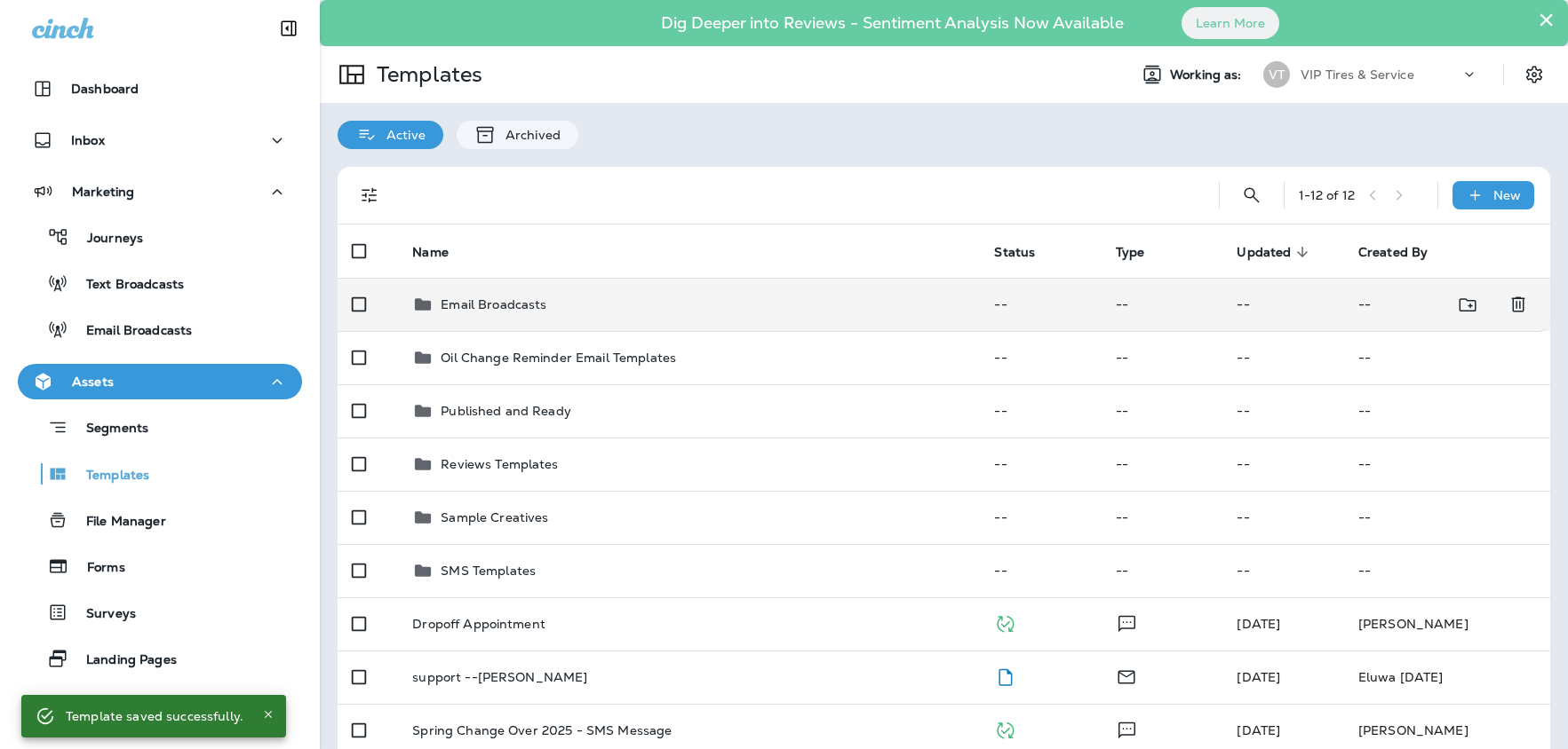
click at [483, 289] on td "Email Broadcasts" at bounding box center [688, 304] width 582 height 53
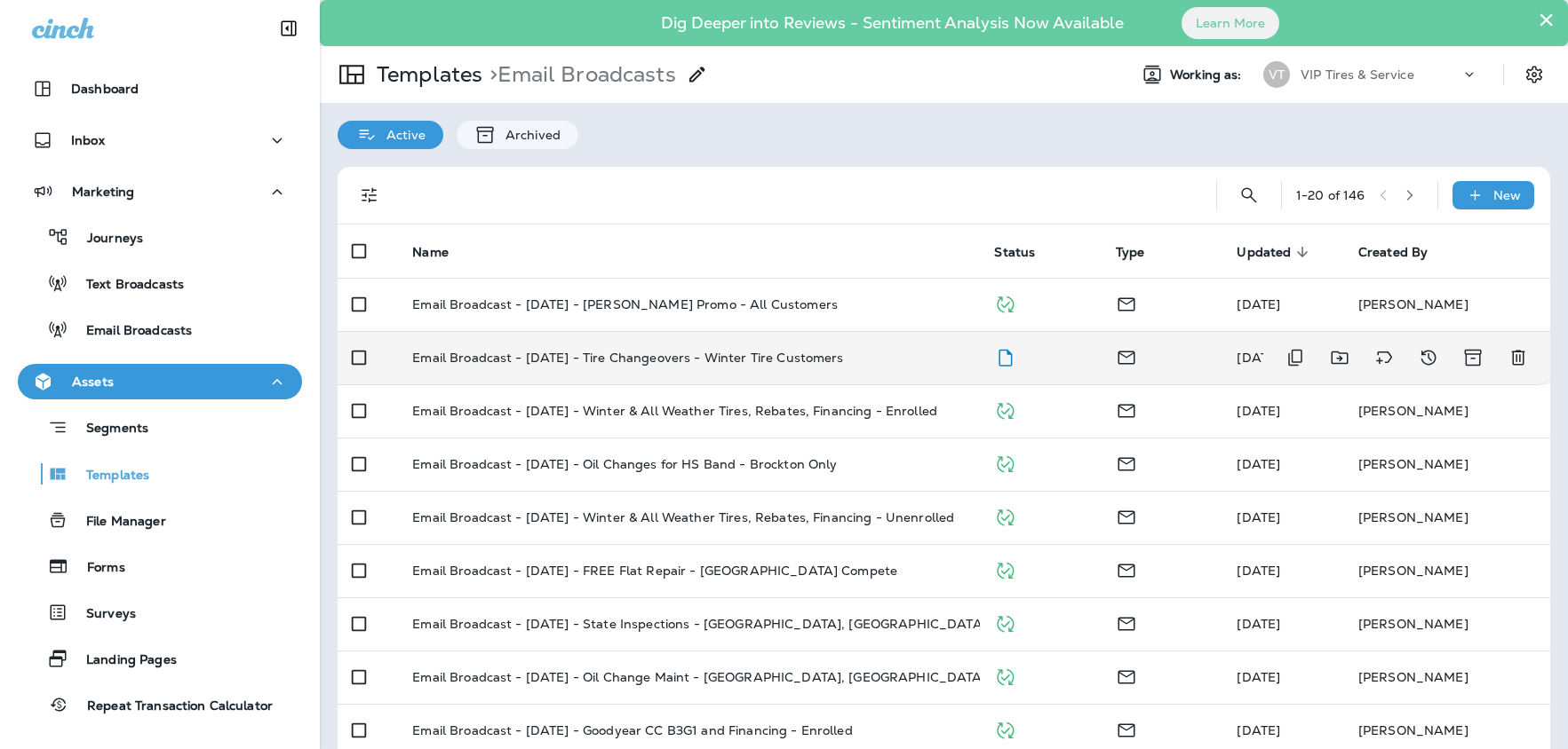
click at [793, 359] on p "Email Broadcast - [DATE] - Tire Changeovers - Winter Tire Customers" at bounding box center [627, 358] width 431 height 14
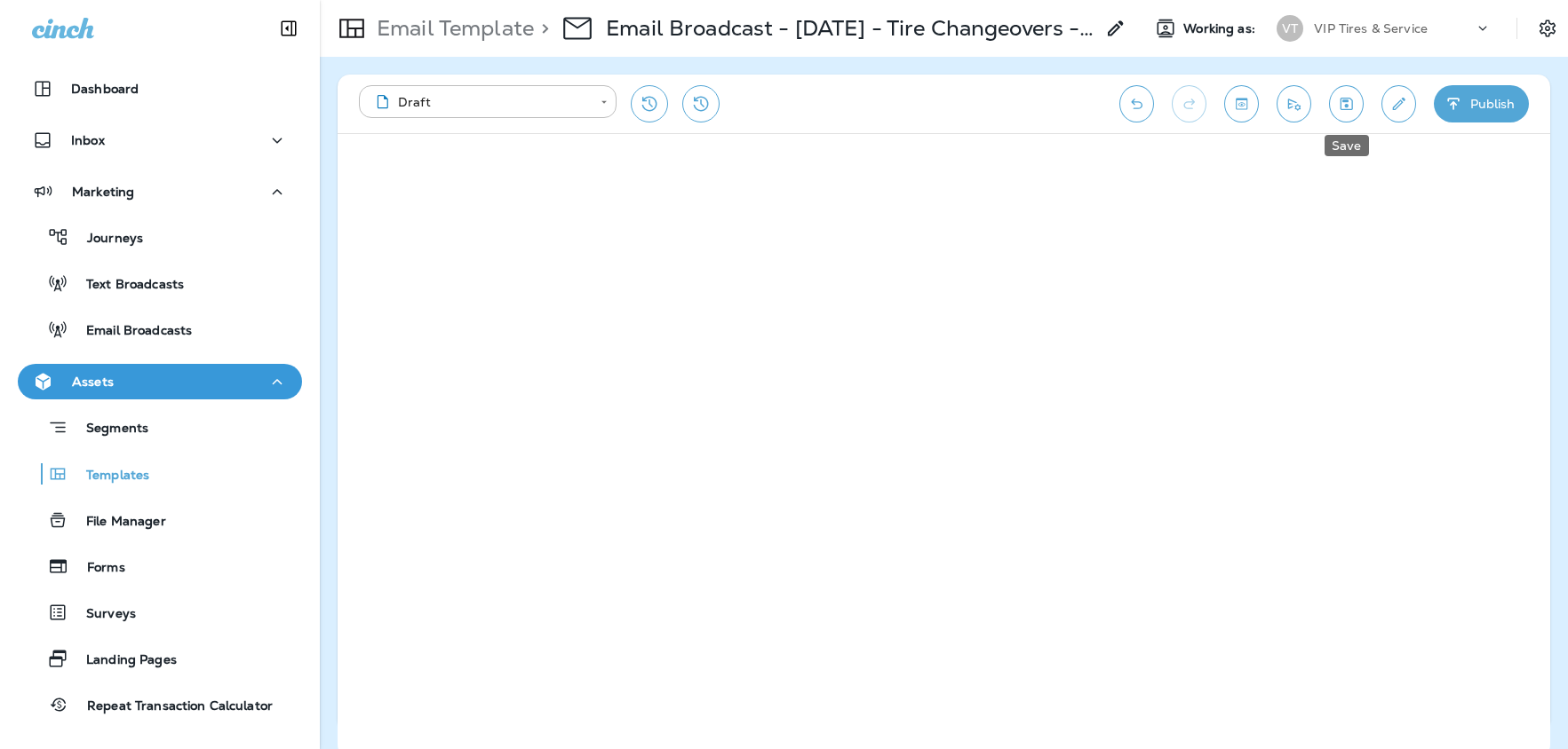
click at [1346, 98] on icon "Save" at bounding box center [1347, 104] width 13 height 13
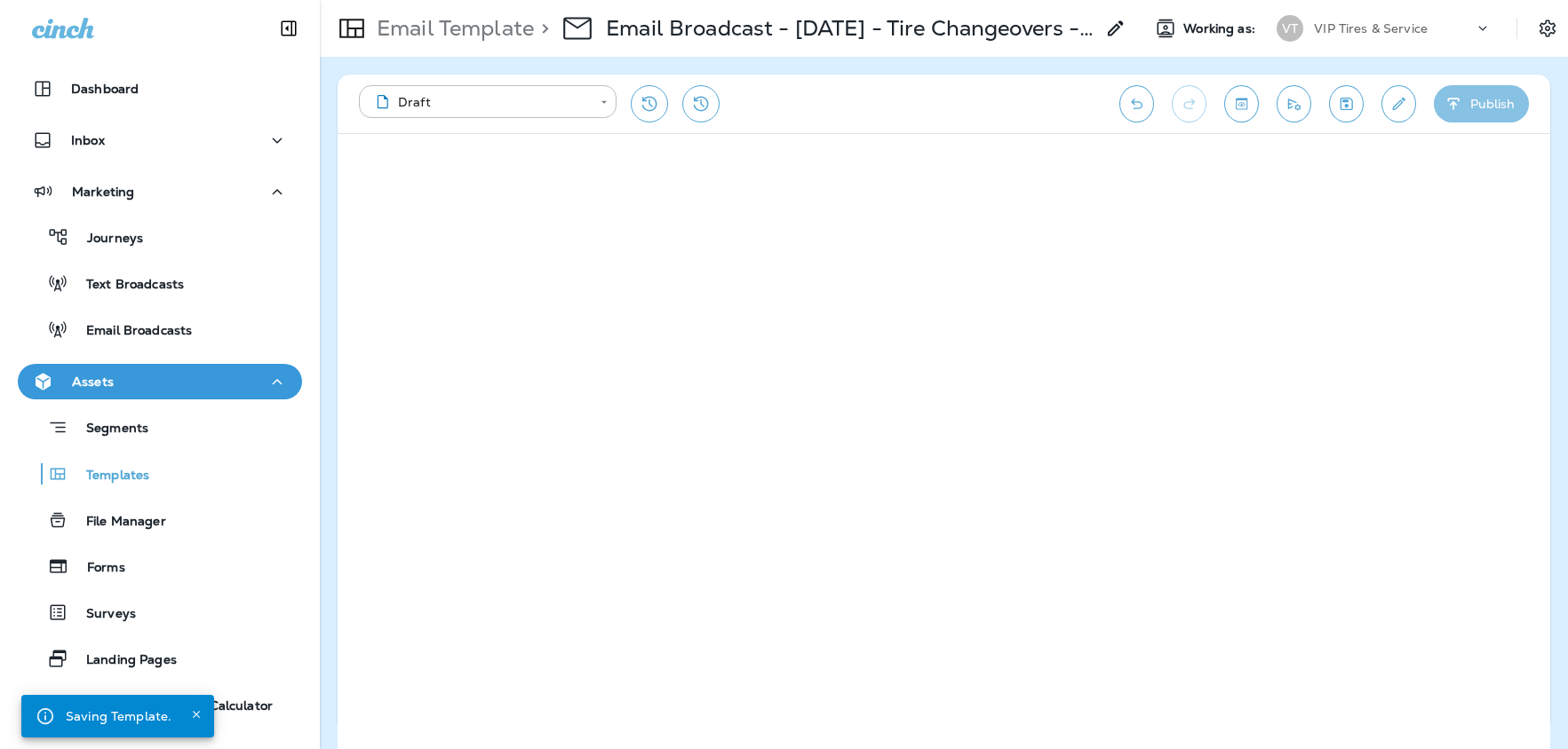
click at [1482, 112] on button "Publish" at bounding box center [1482, 104] width 95 height 38
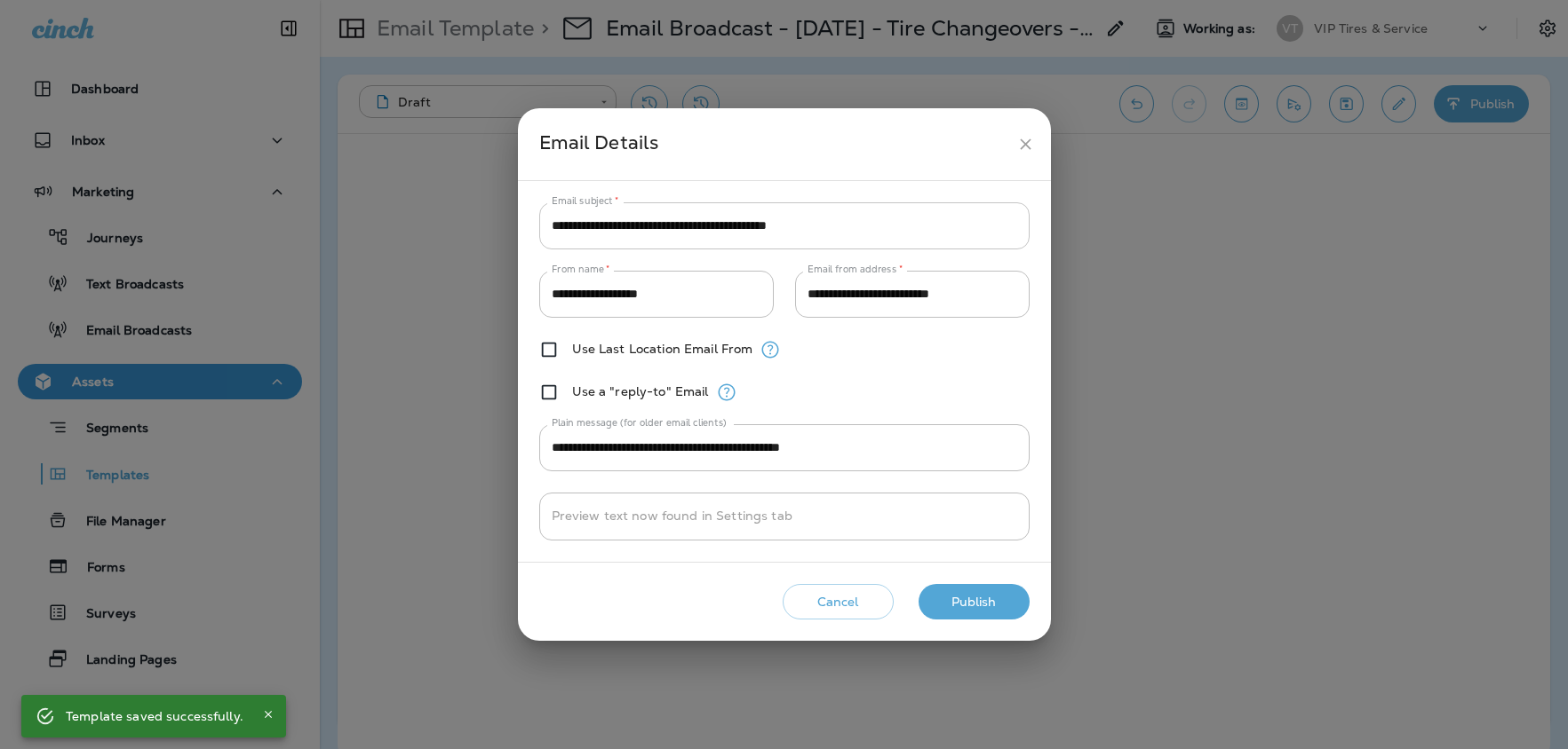
click at [804, 240] on input "**********" at bounding box center [784, 226] width 490 height 47
paste input "text"
type input "**********"
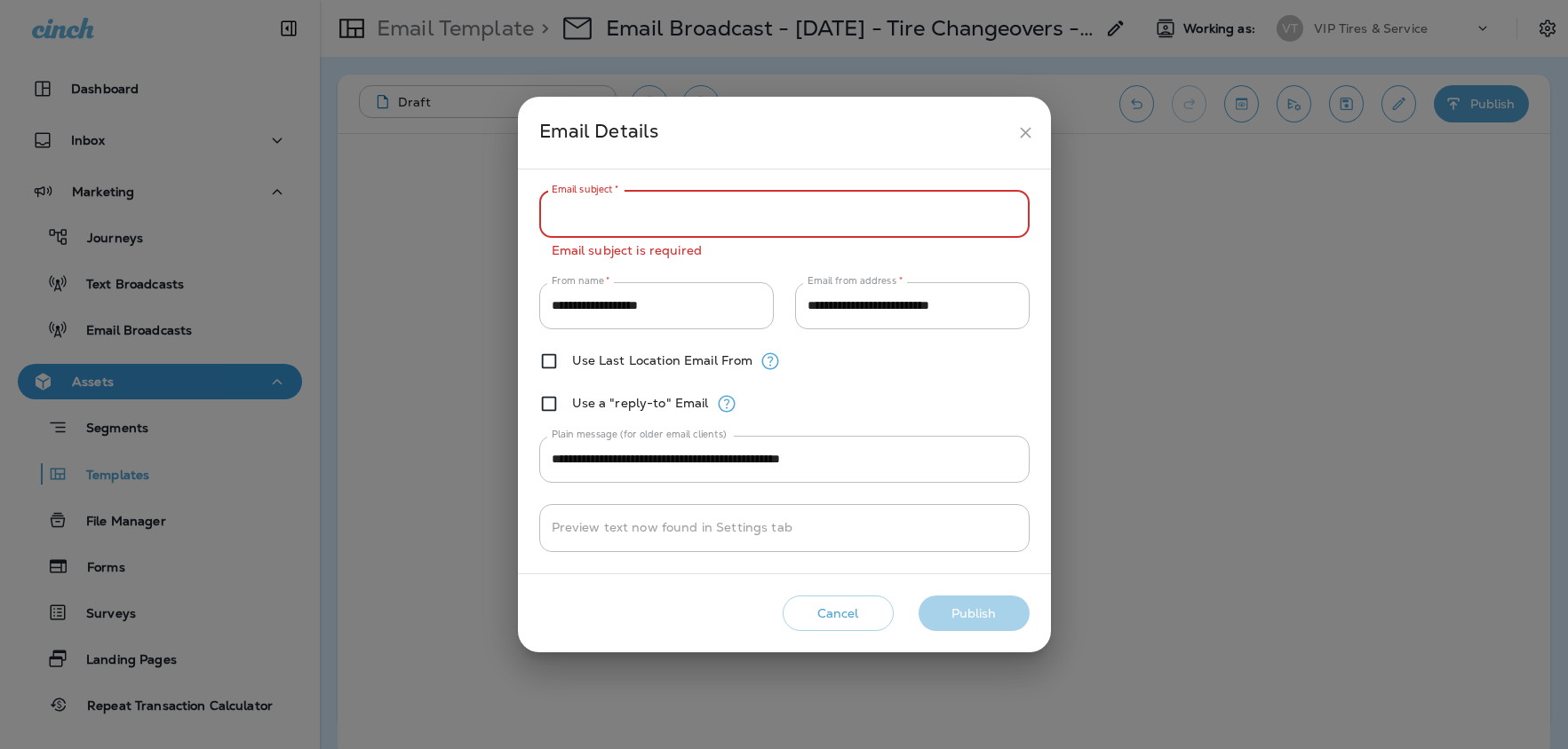
paste input "**********"
click at [805, 215] on input "**********" at bounding box center [784, 214] width 490 height 47
type input "**********"
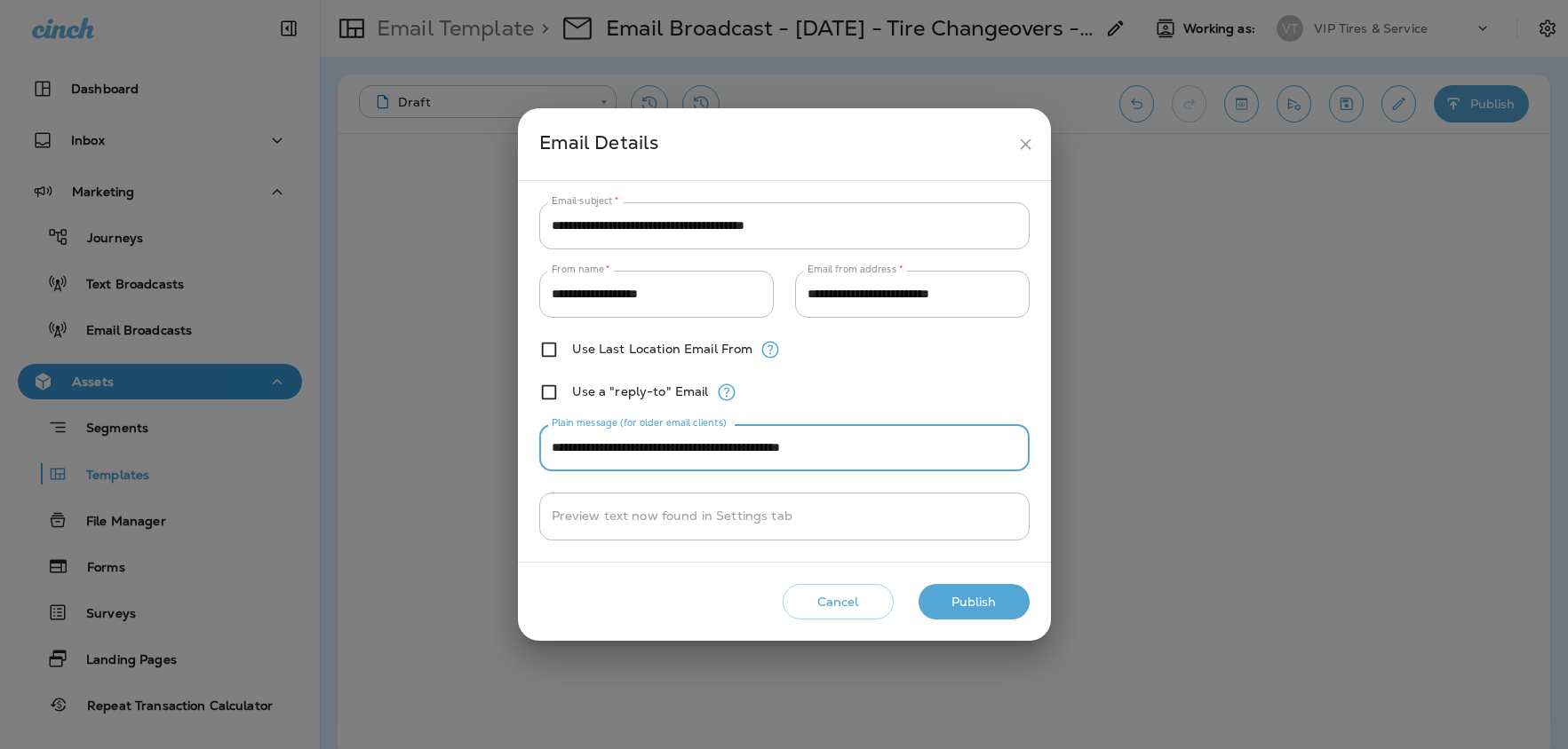
click at [661, 449] on input "**********" at bounding box center [784, 448] width 490 height 47
paste input "text"
type input "**********"
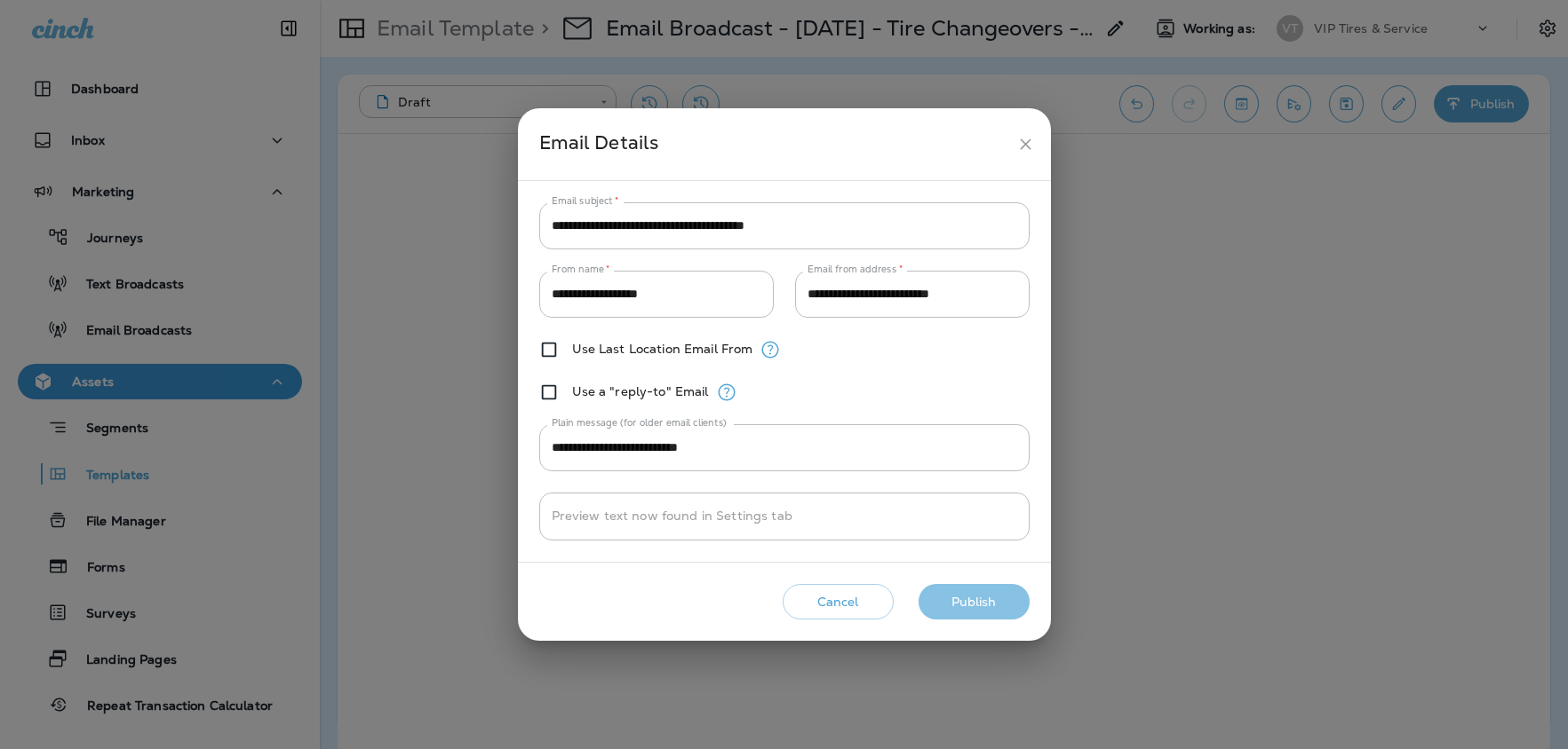
click at [981, 599] on button "Publish" at bounding box center [974, 602] width 111 height 37
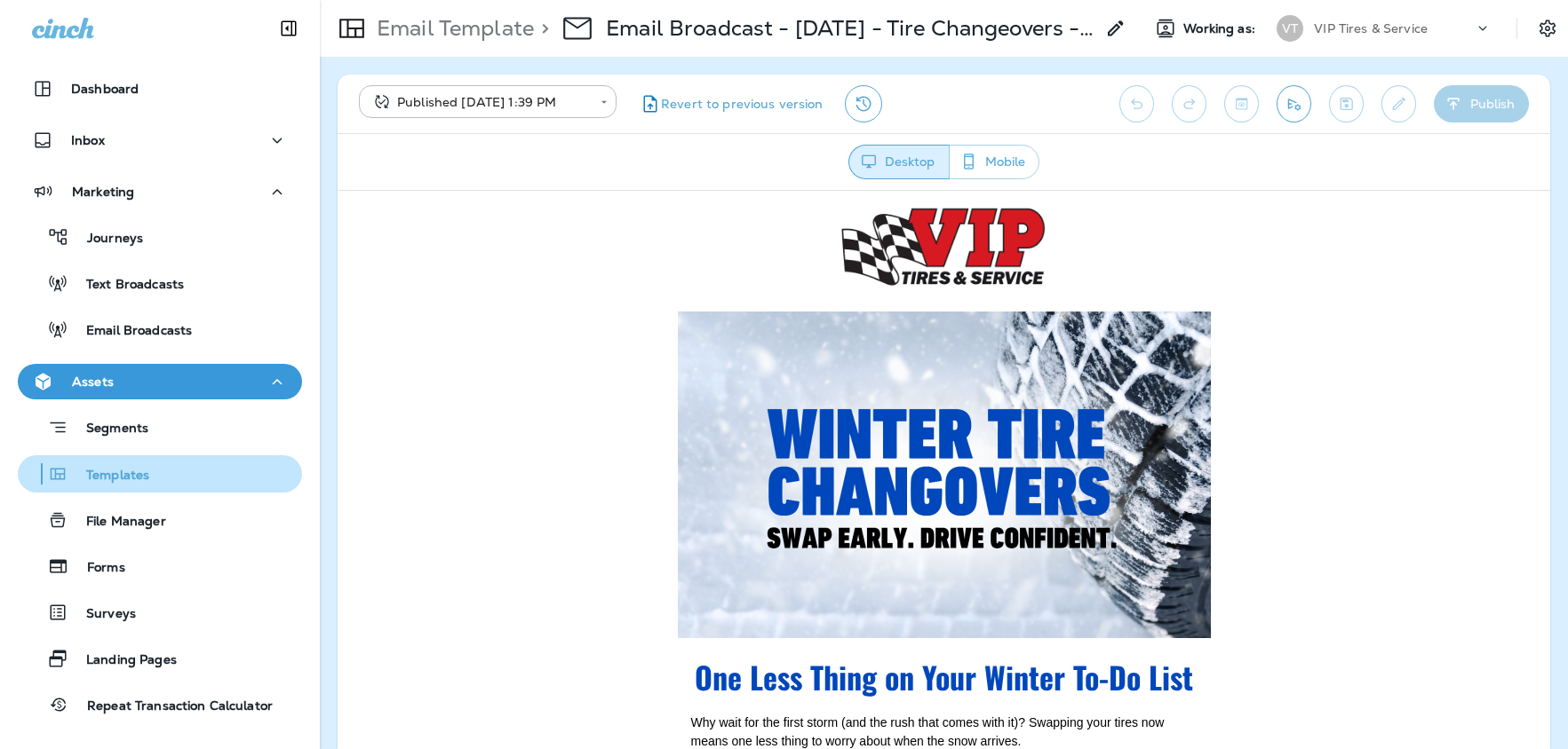
click at [107, 477] on p "Templates" at bounding box center [109, 476] width 81 height 17
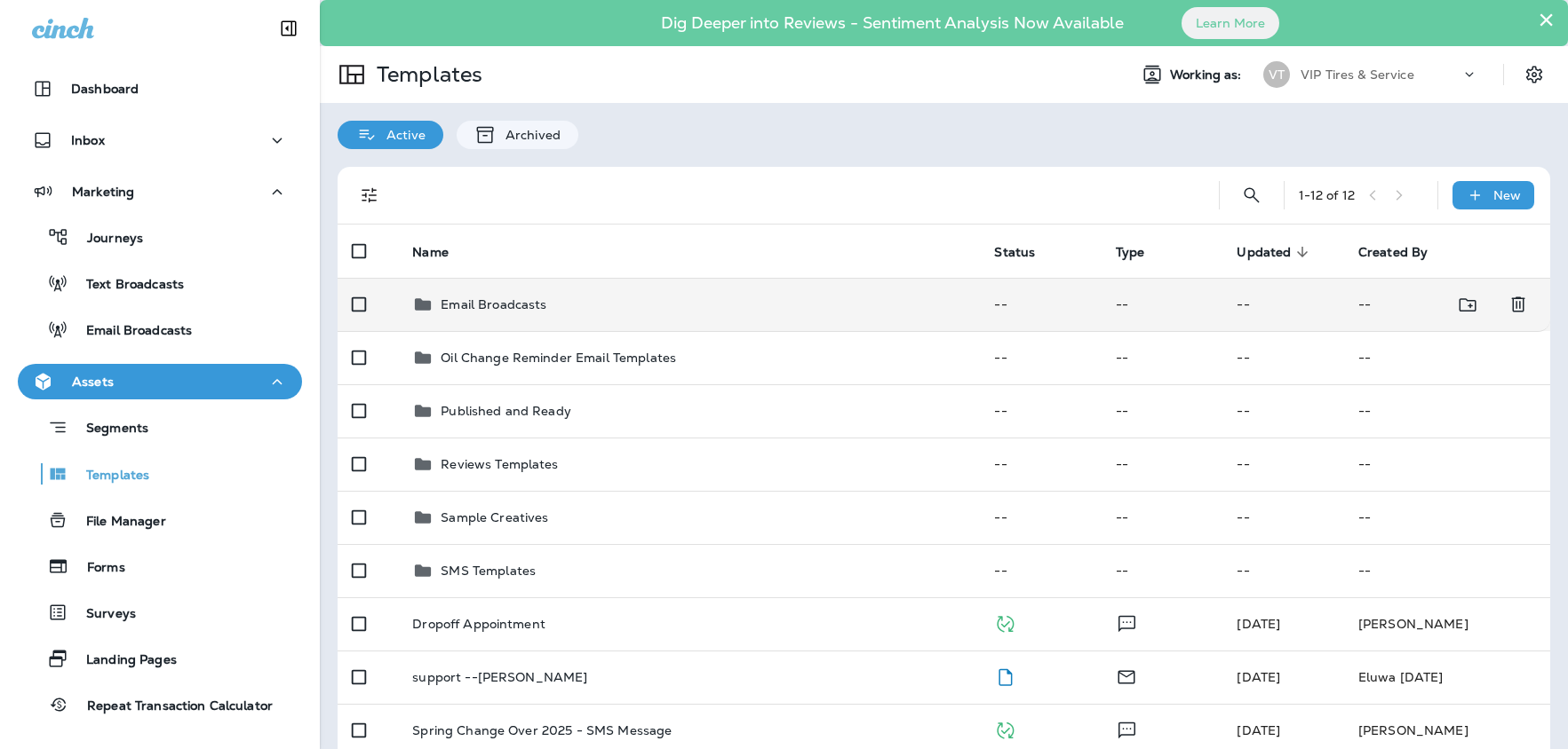
click at [486, 307] on p "Email Broadcasts" at bounding box center [494, 305] width 106 height 14
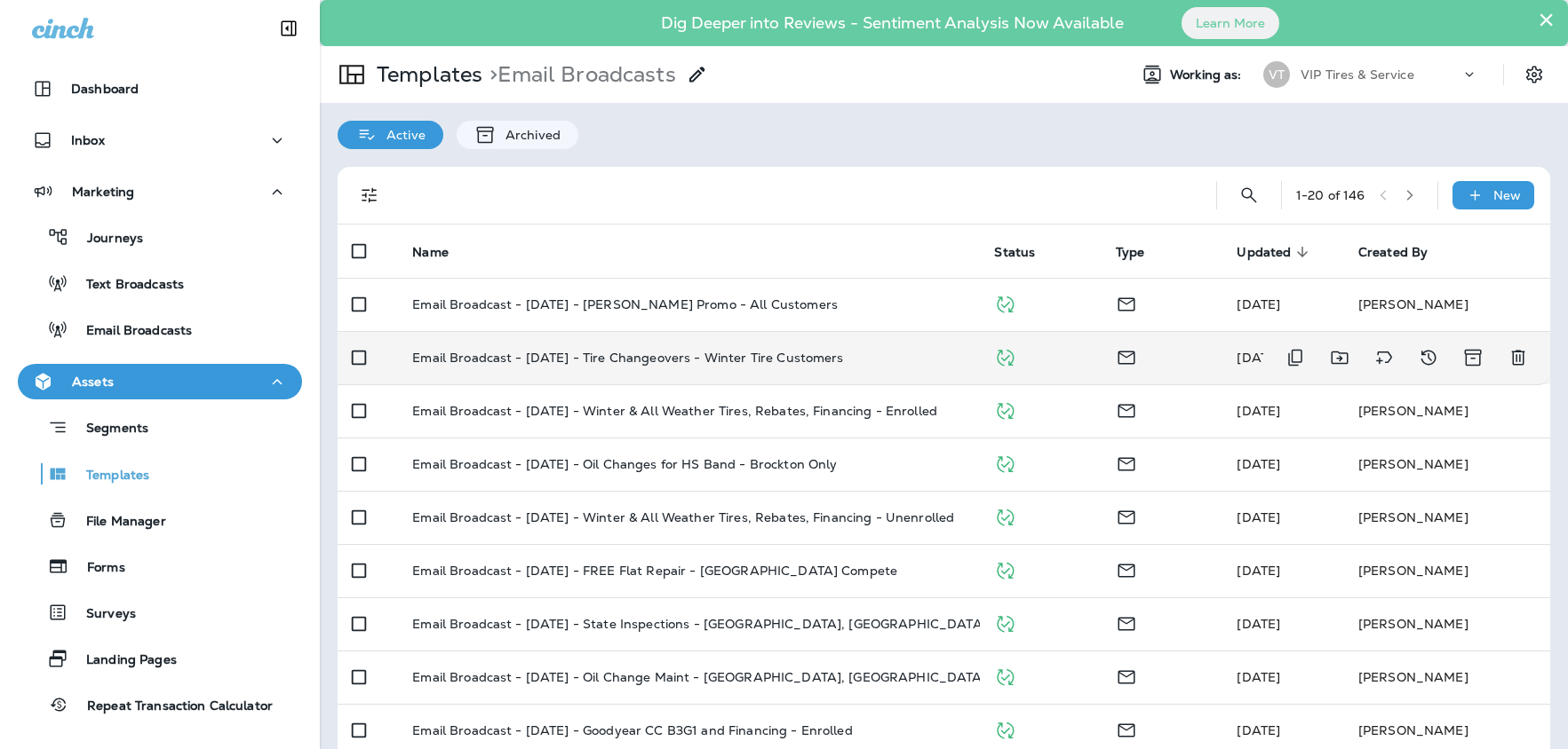
click at [661, 359] on p "Email Broadcast - [DATE] - Tire Changeovers - Winter Tire Customers" at bounding box center [627, 358] width 431 height 14
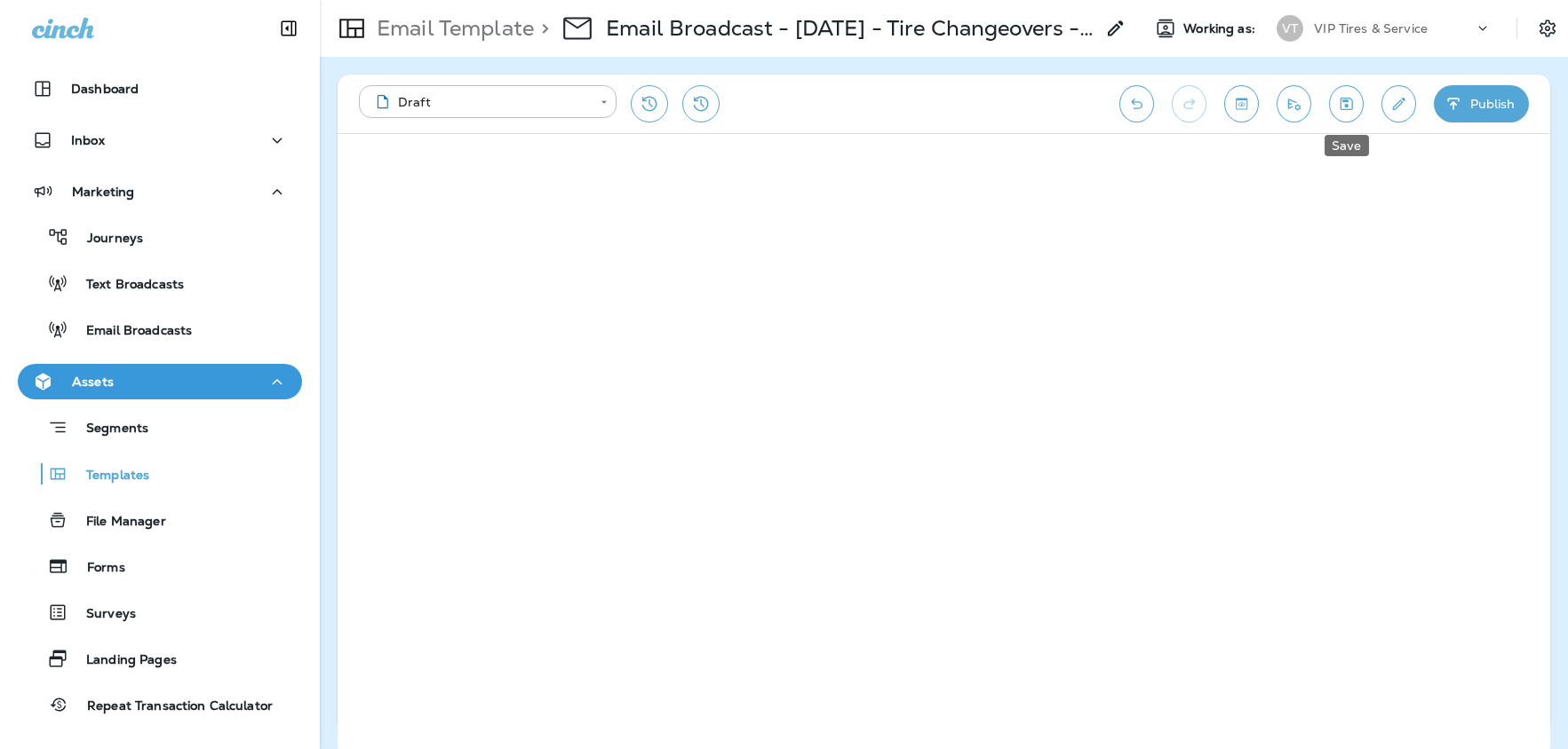
click at [1350, 104] on icon "Save" at bounding box center [1346, 104] width 19 height 18
click at [1495, 107] on button "Publish" at bounding box center [1482, 104] width 95 height 38
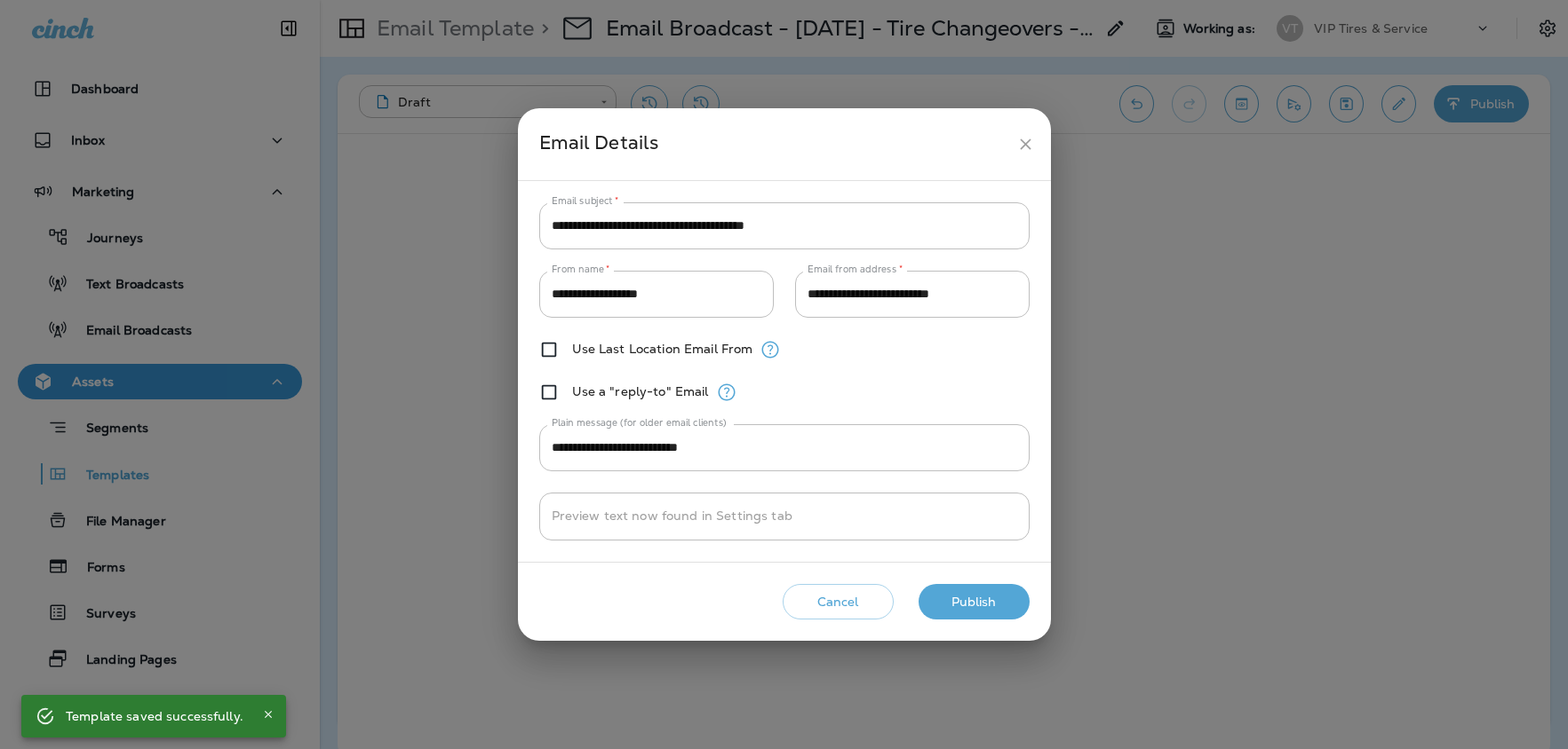
click at [994, 603] on button "Publish" at bounding box center [974, 602] width 111 height 37
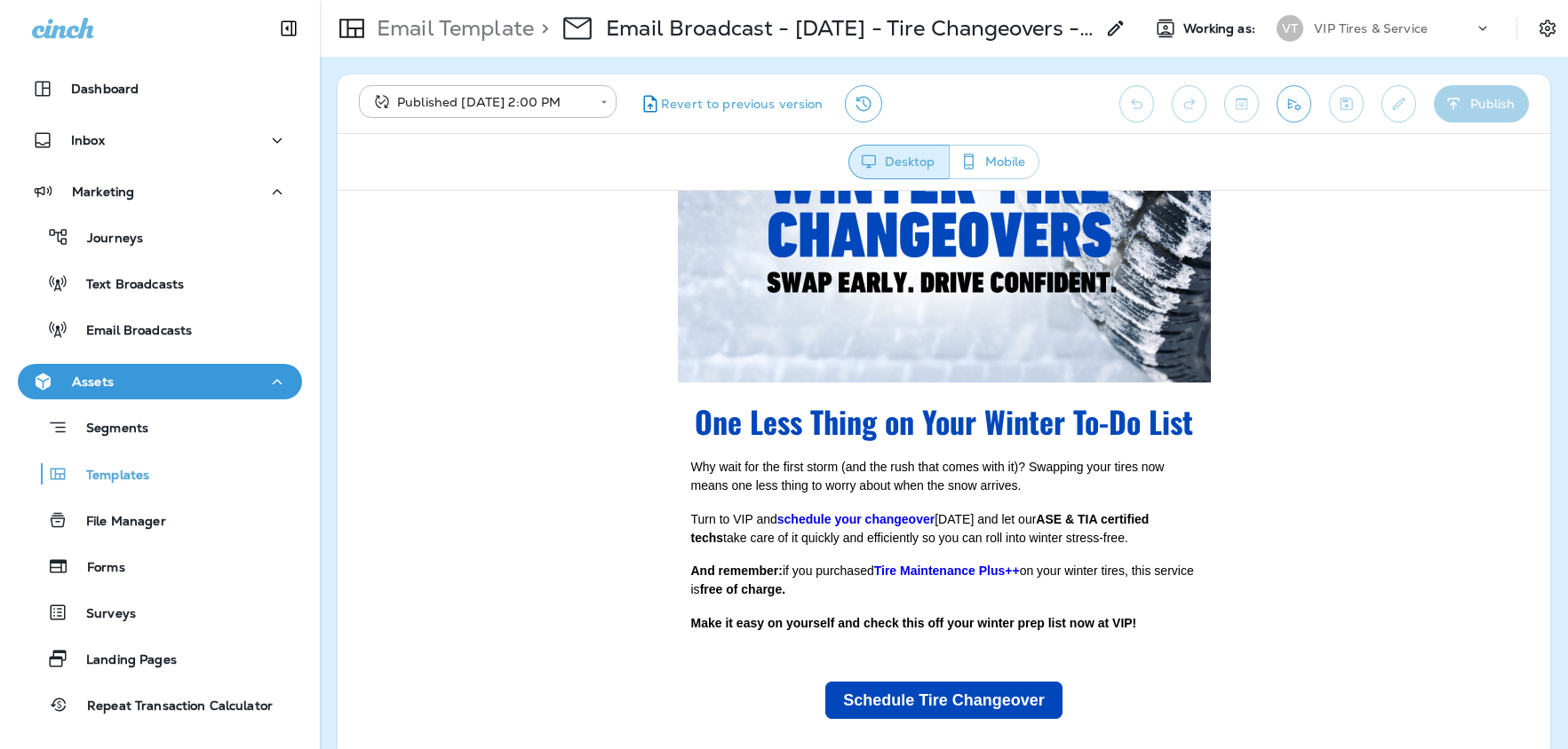
scroll to position [257, 0]
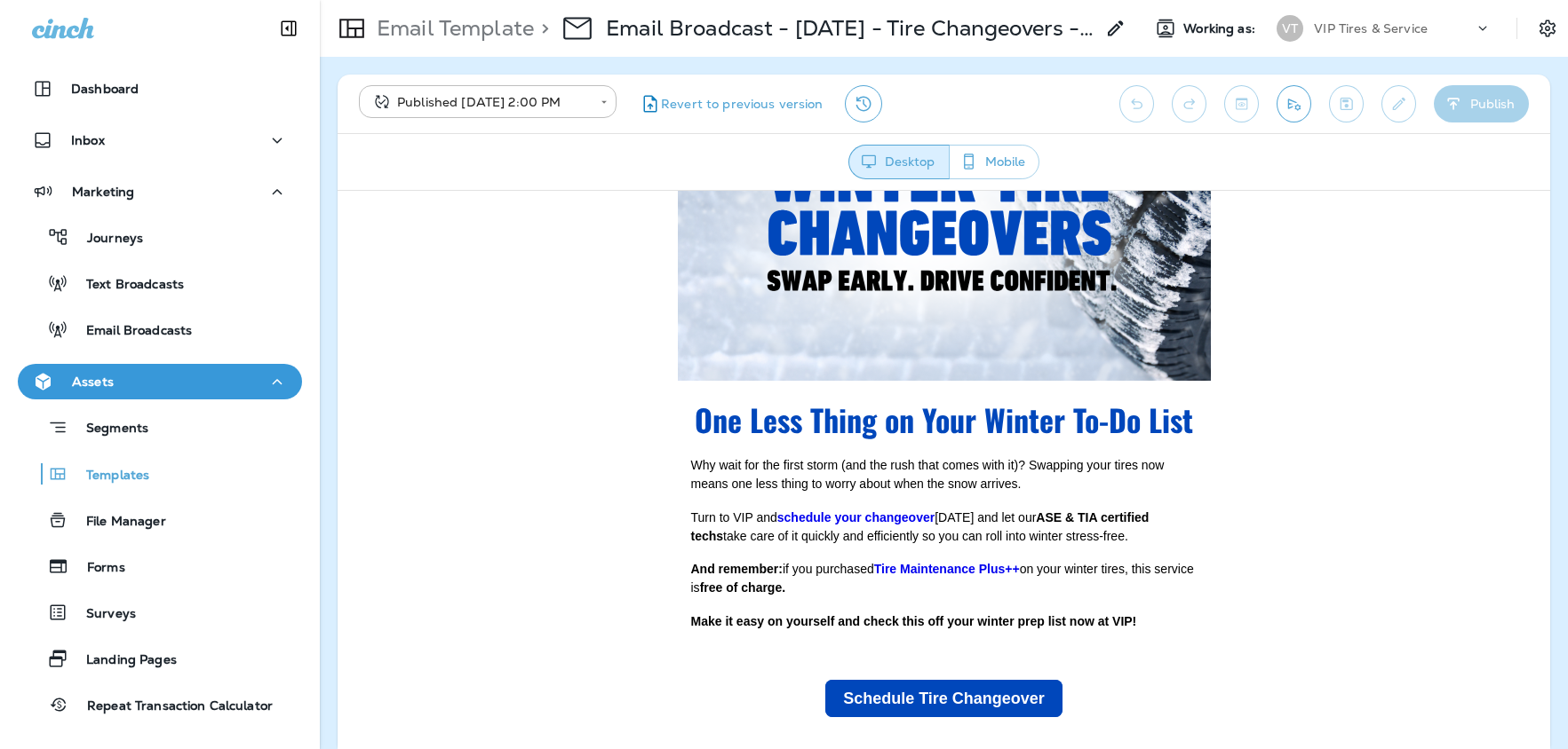
click at [733, 588] on span "And remember: if you purchased Tire Maintenance Plus++ on your winter tires, th…" at bounding box center [942, 578] width 503 height 33
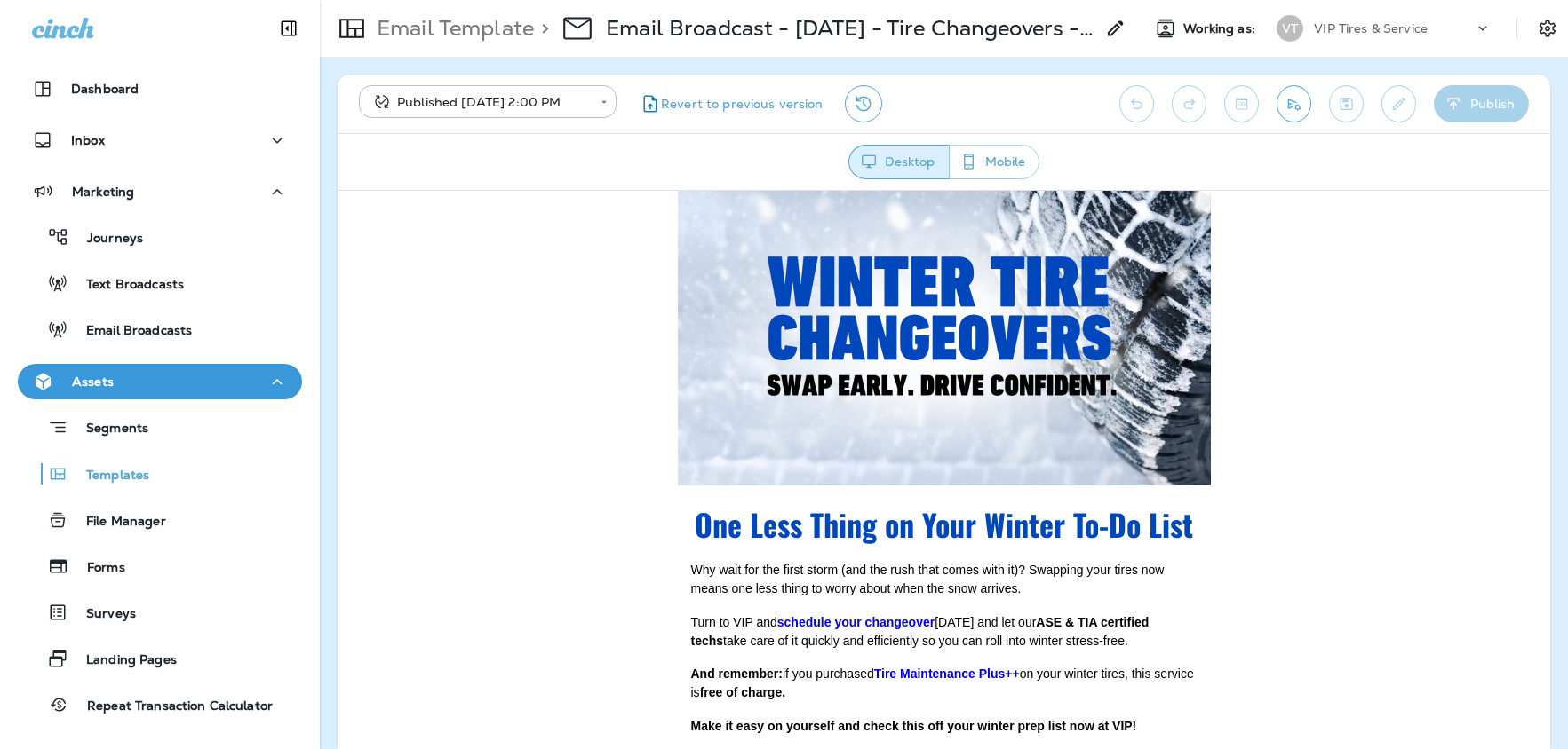
scroll to position [0, 0]
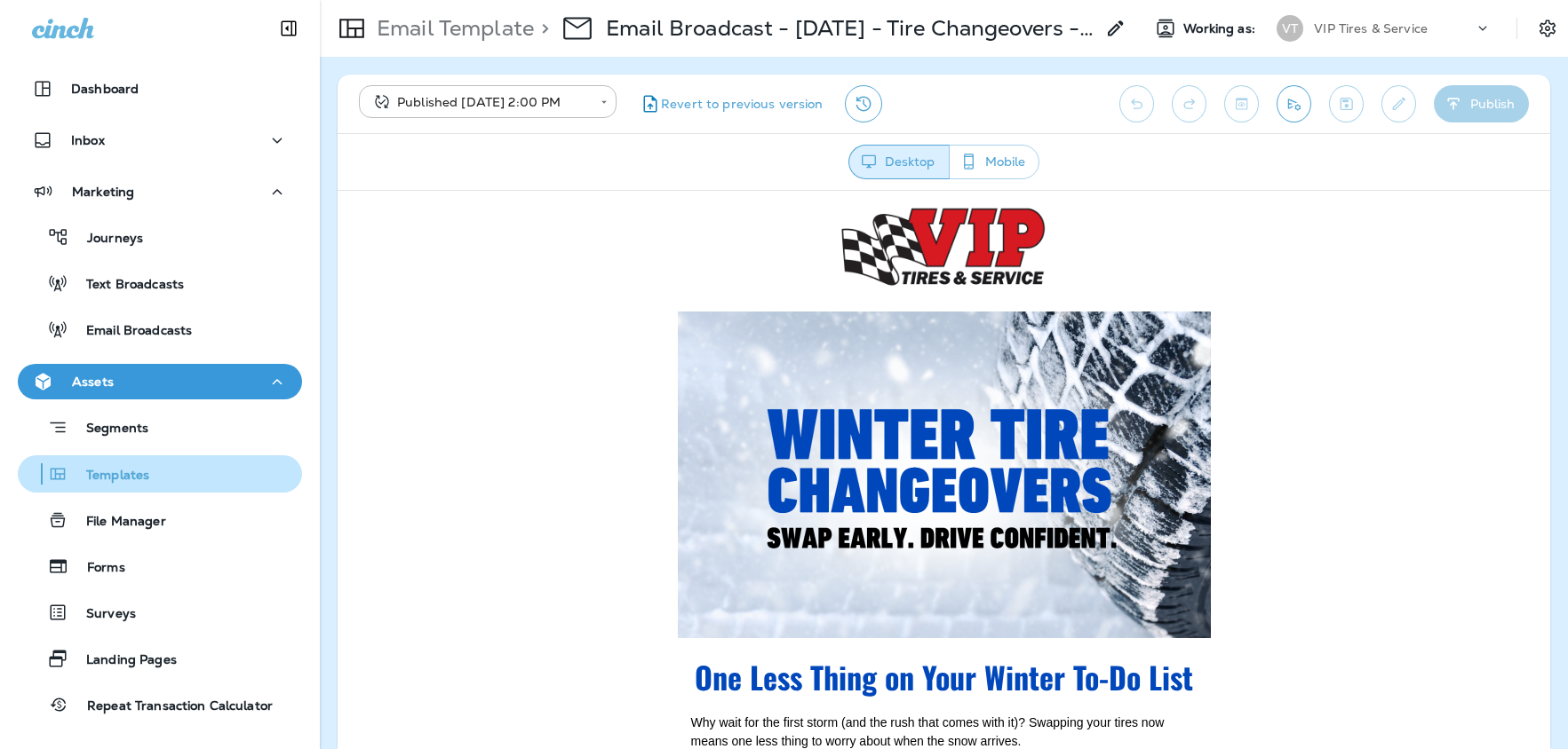
click at [126, 477] on p "Templates" at bounding box center [109, 476] width 81 height 17
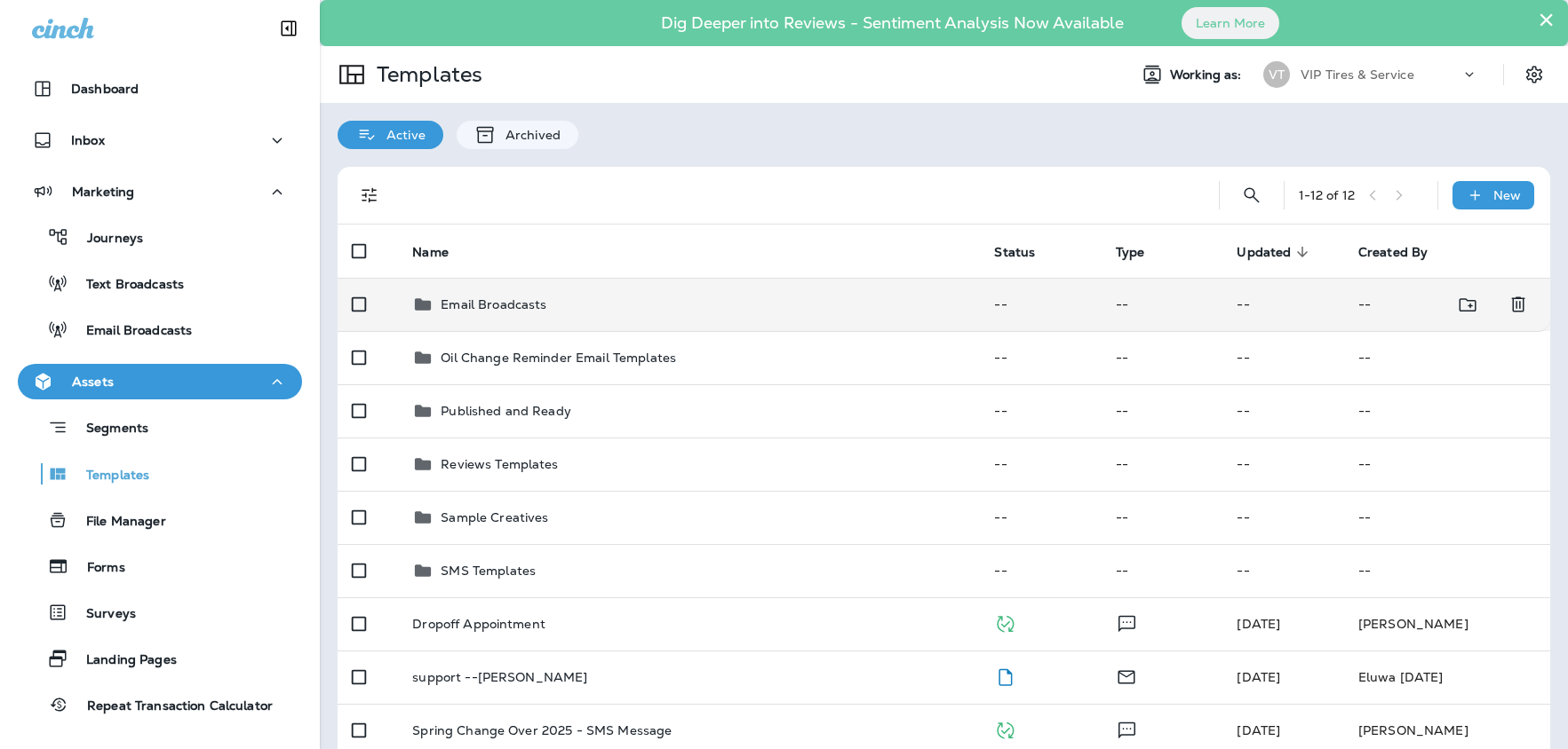
click at [499, 302] on p "Email Broadcasts" at bounding box center [494, 305] width 106 height 14
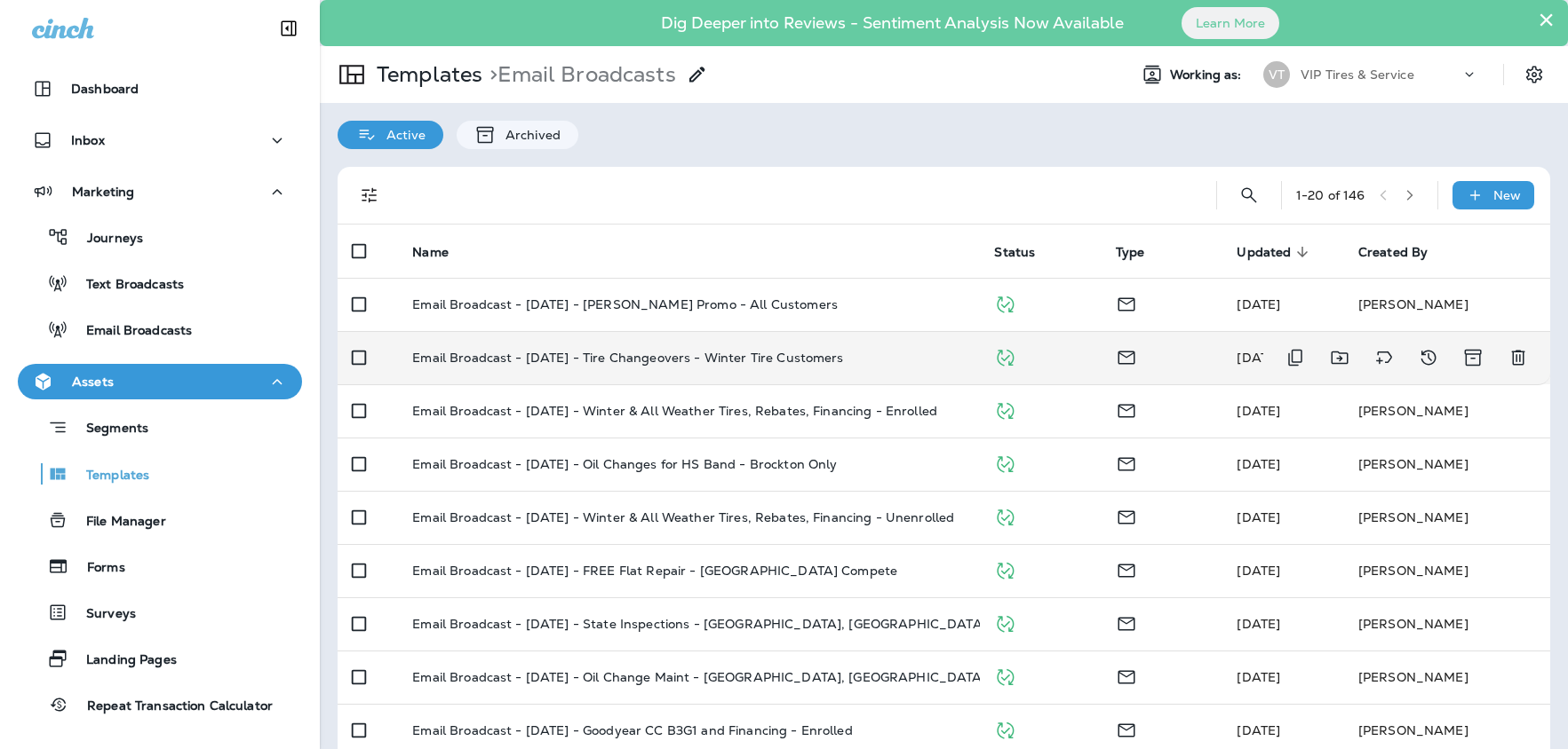
click at [629, 359] on p "Email Broadcast - [DATE] - Tire Changeovers - Winter Tire Customers" at bounding box center [627, 358] width 431 height 14
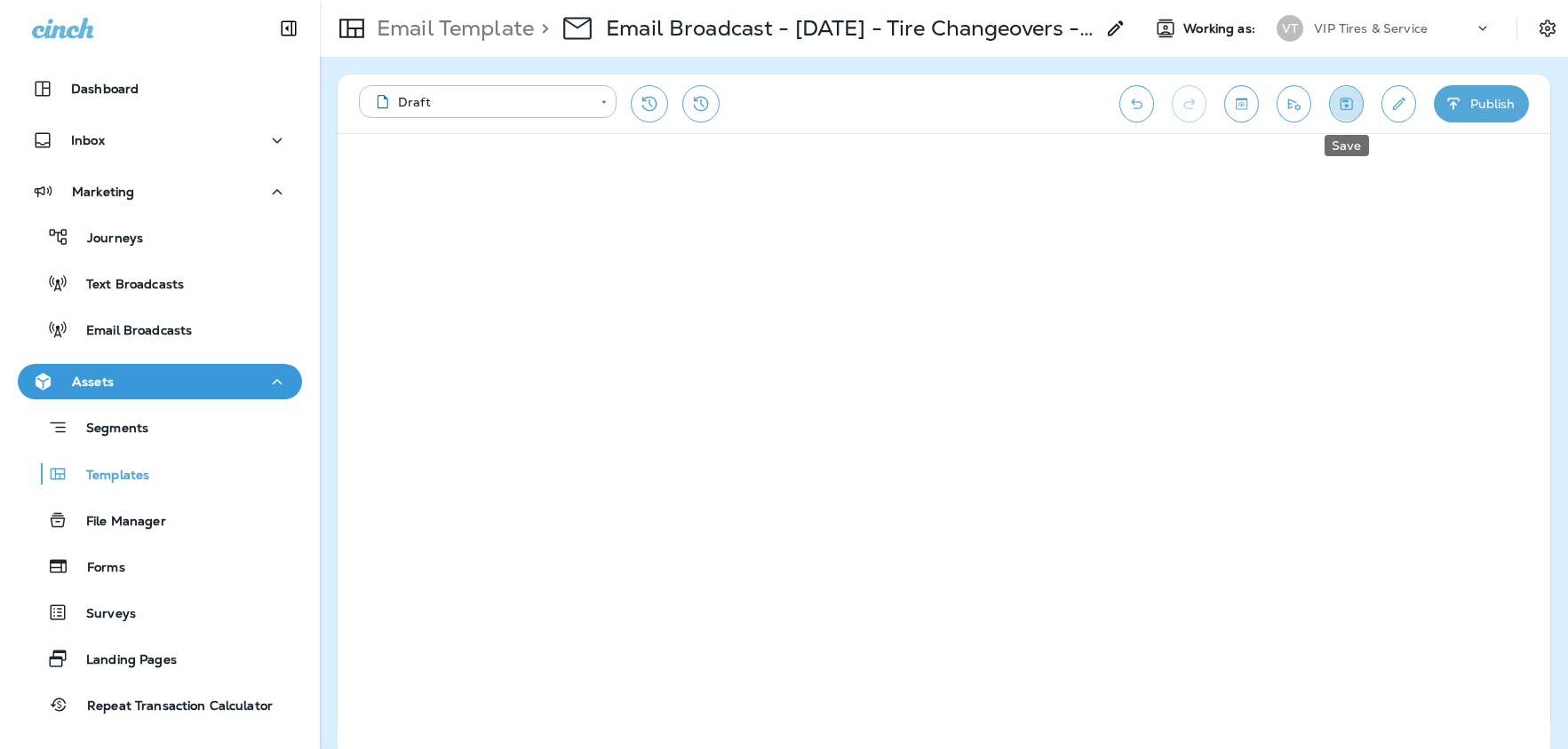
click at [1345, 111] on icon "Save" at bounding box center [1346, 104] width 19 height 18
click at [1504, 100] on button "Publish" at bounding box center [1482, 104] width 95 height 38
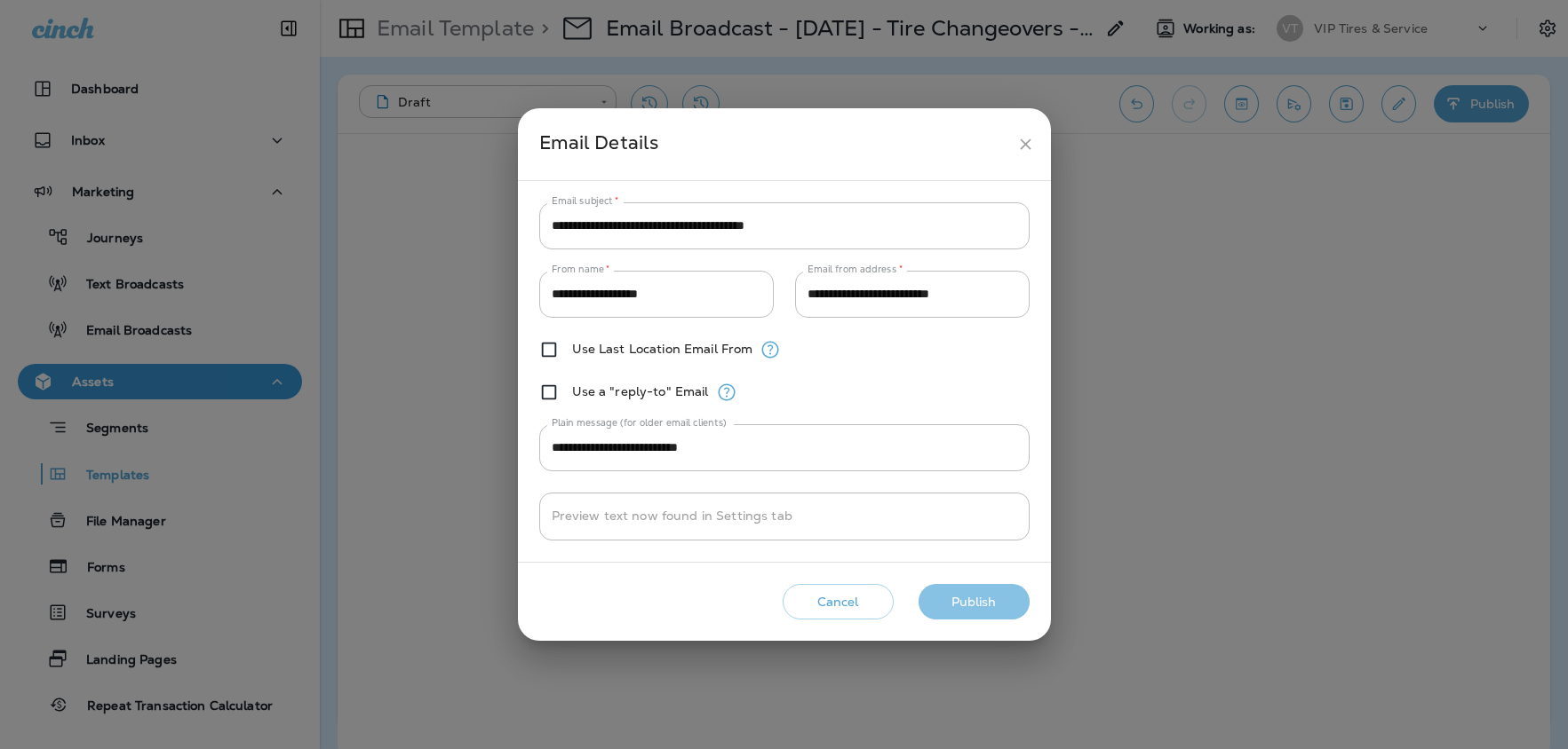
click at [982, 606] on button "Publish" at bounding box center [974, 602] width 111 height 37
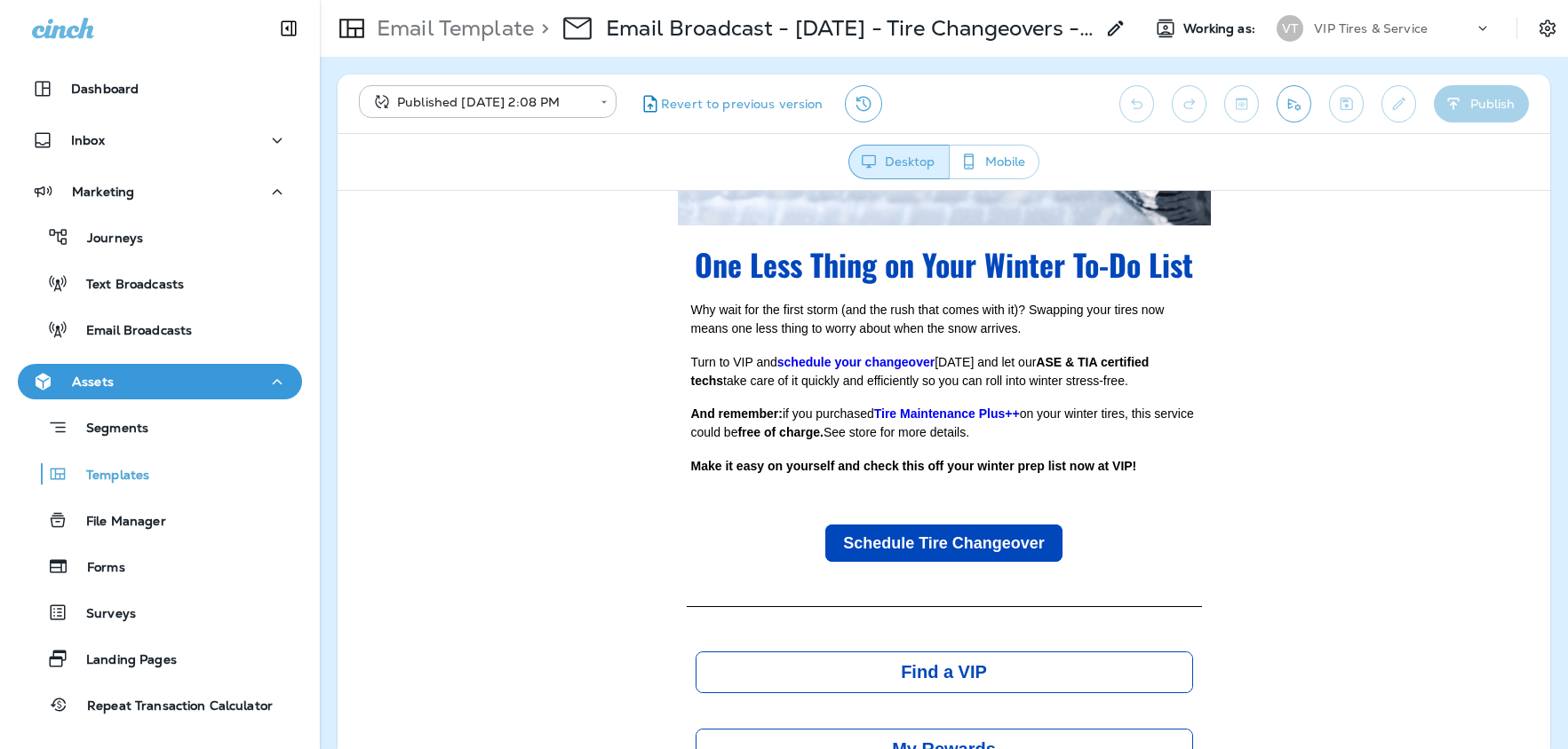
scroll to position [416, 0]
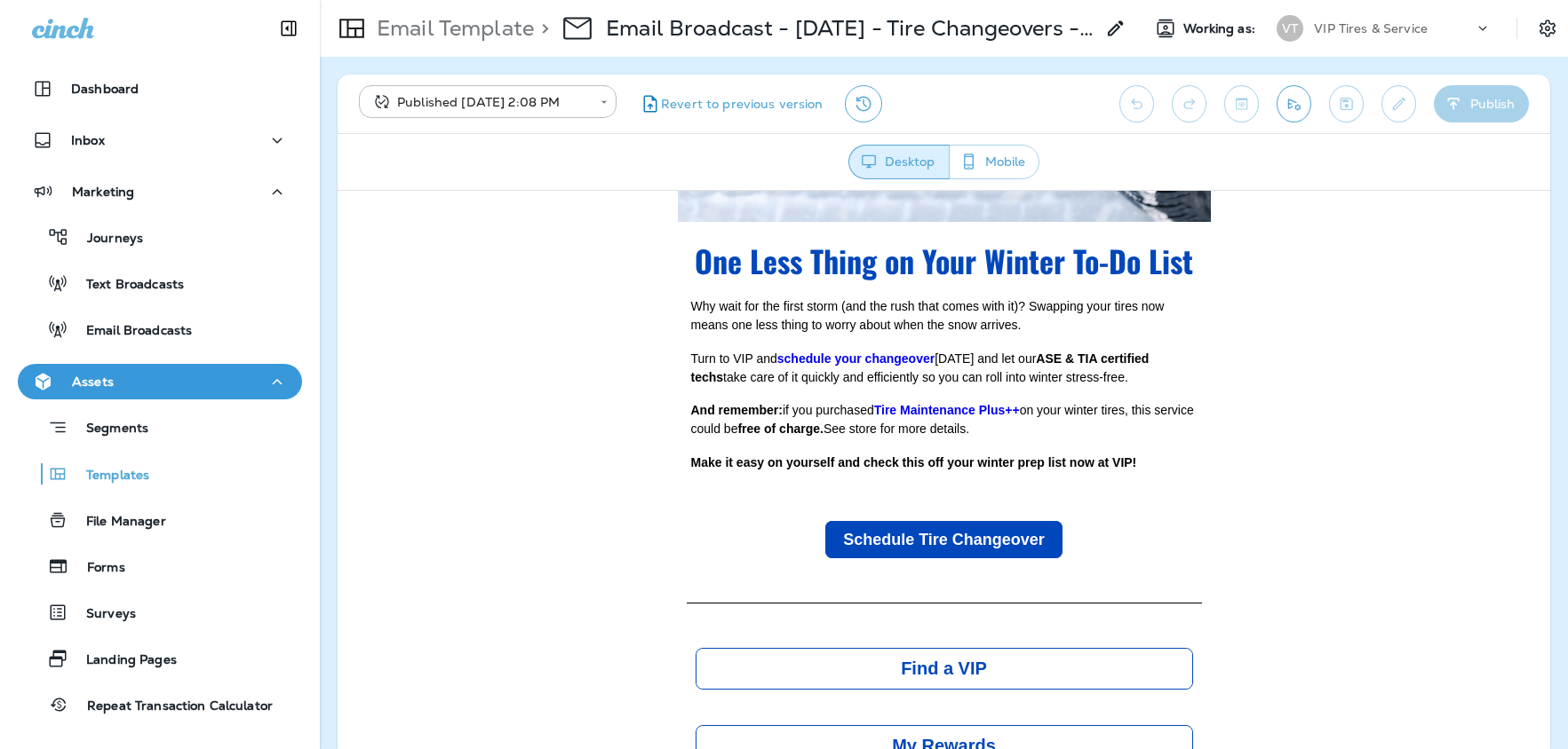
click at [1090, 542] on td "Schedule Tire Changeover" at bounding box center [944, 539] width 533 height 74
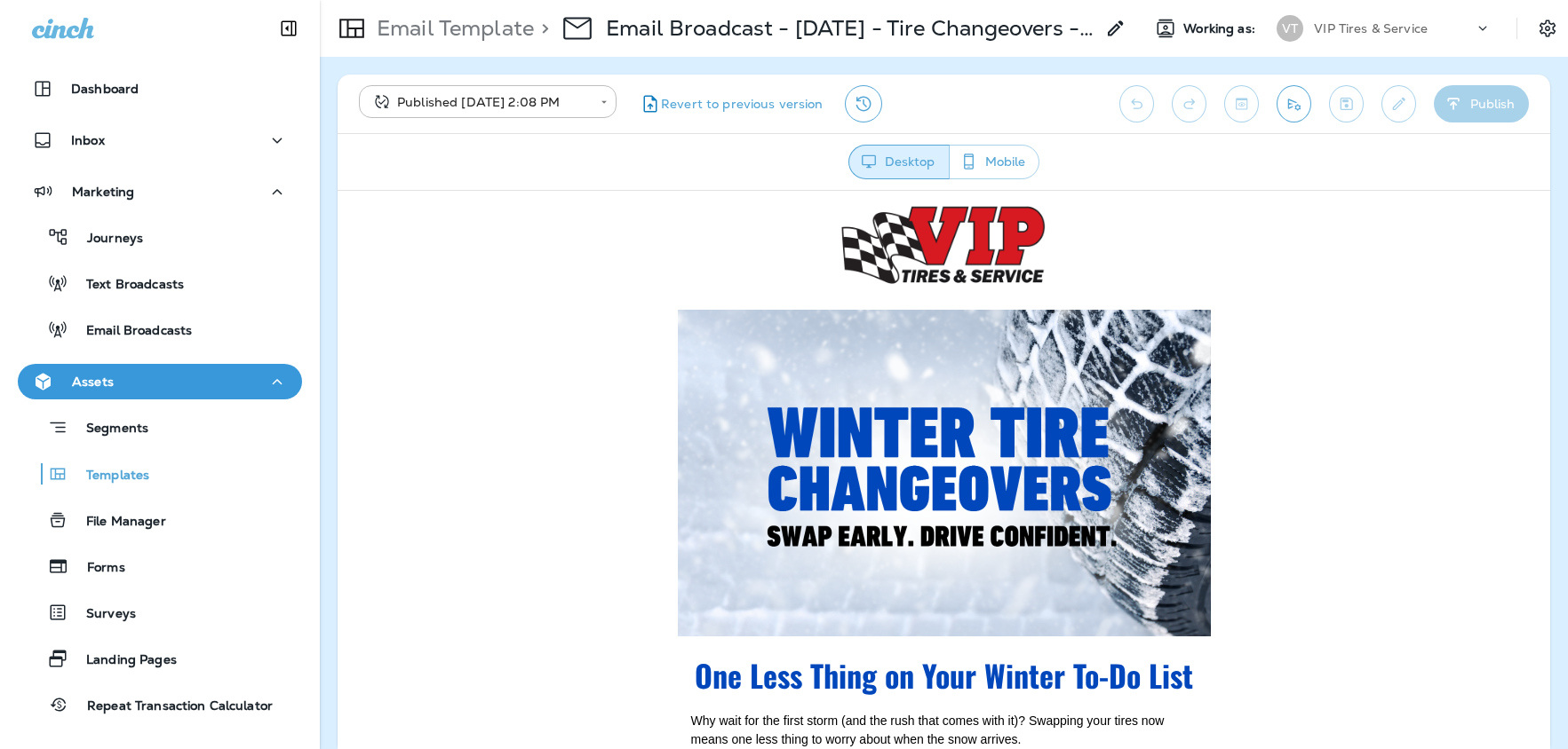
scroll to position [0, 0]
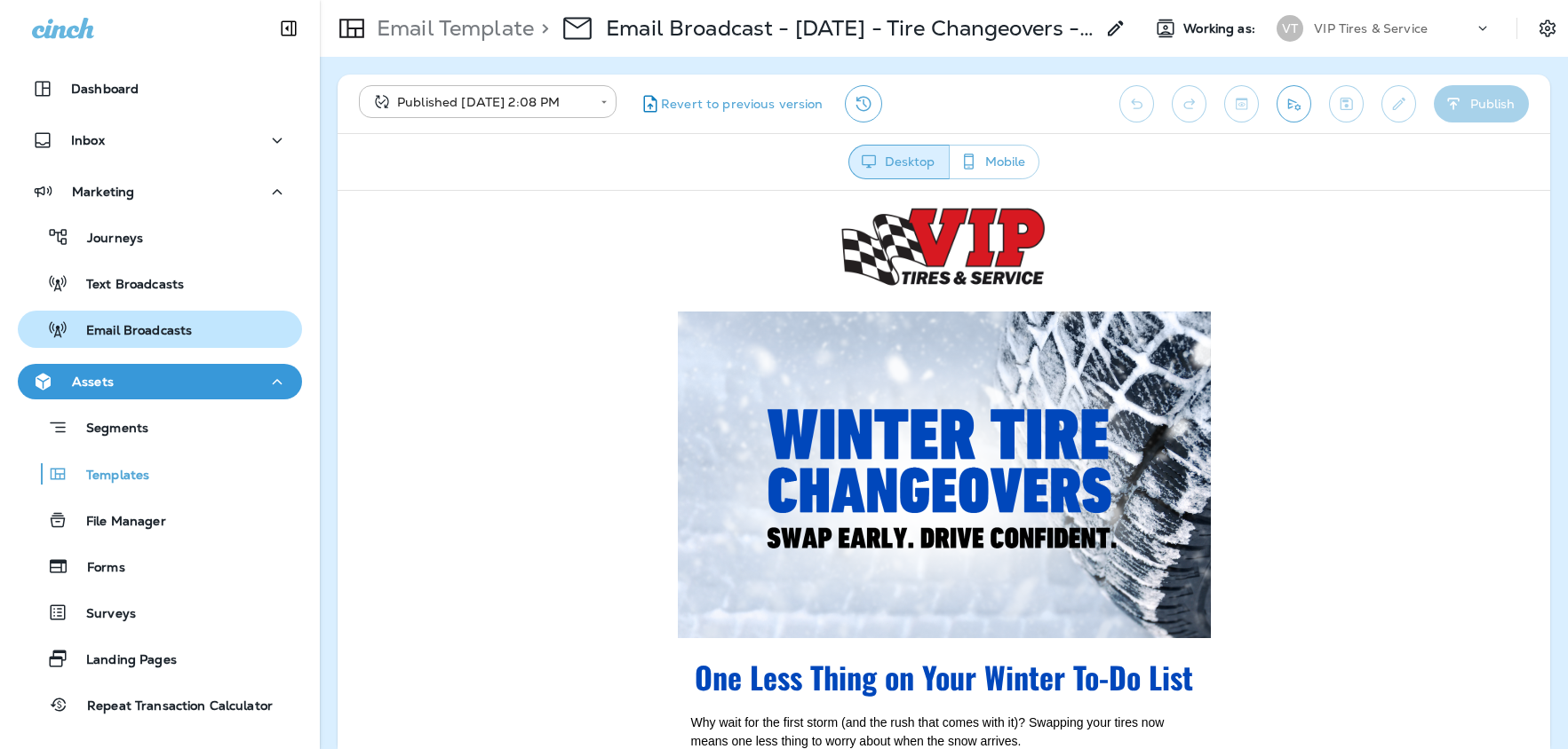
click at [158, 328] on p "Email Broadcasts" at bounding box center [130, 331] width 124 height 17
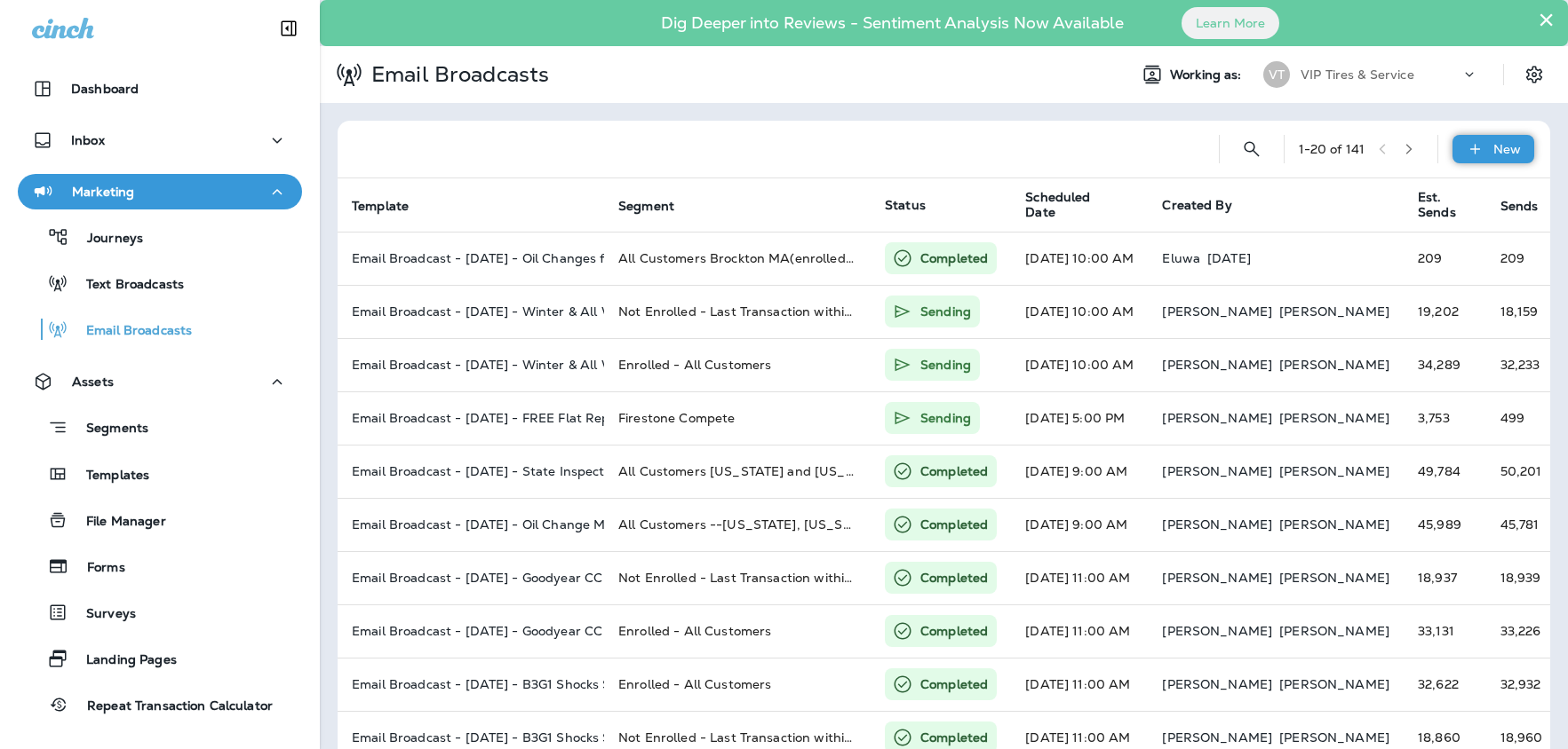
click at [1509, 152] on p "New" at bounding box center [1507, 149] width 28 height 14
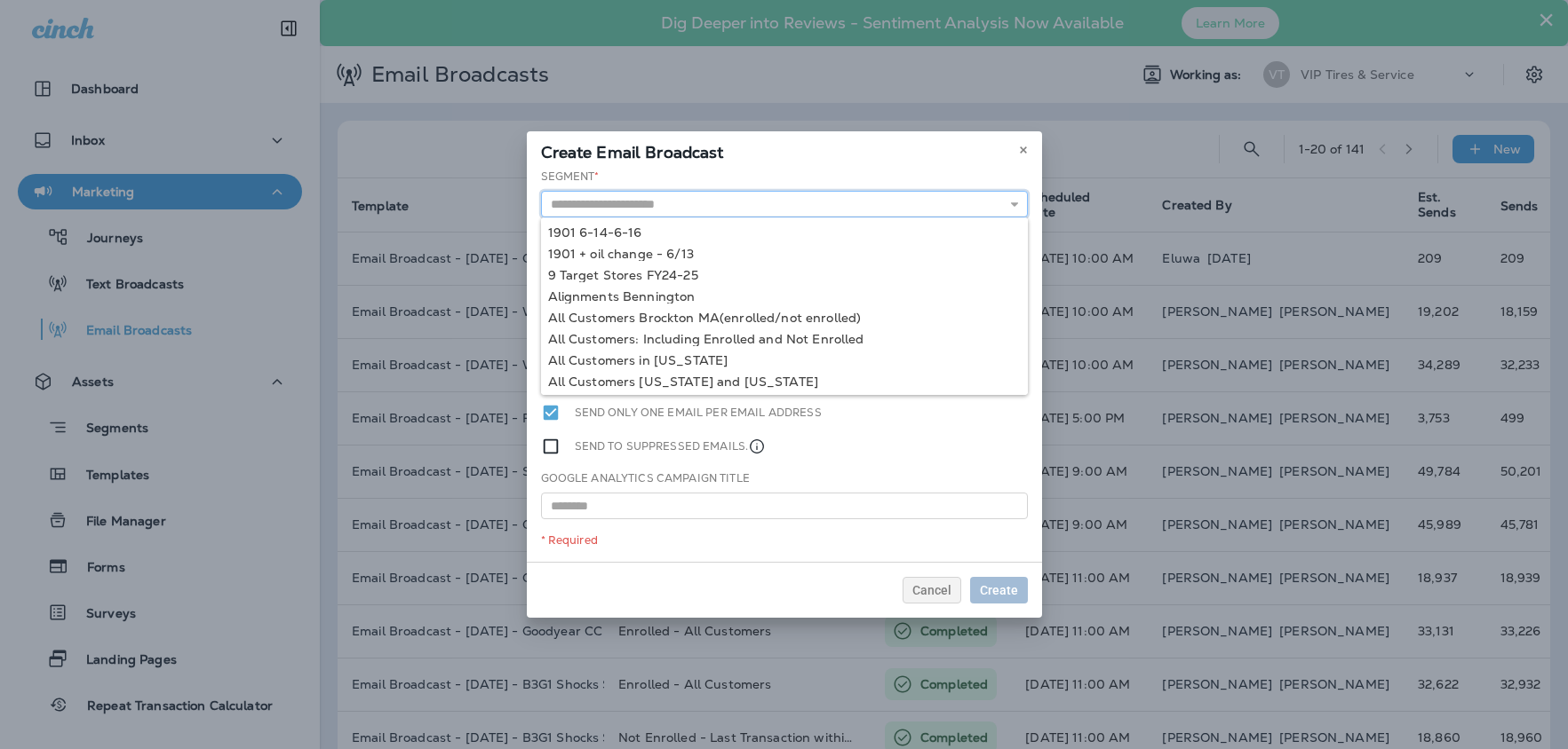
click at [794, 203] on input "text" at bounding box center [784, 205] width 486 height 27
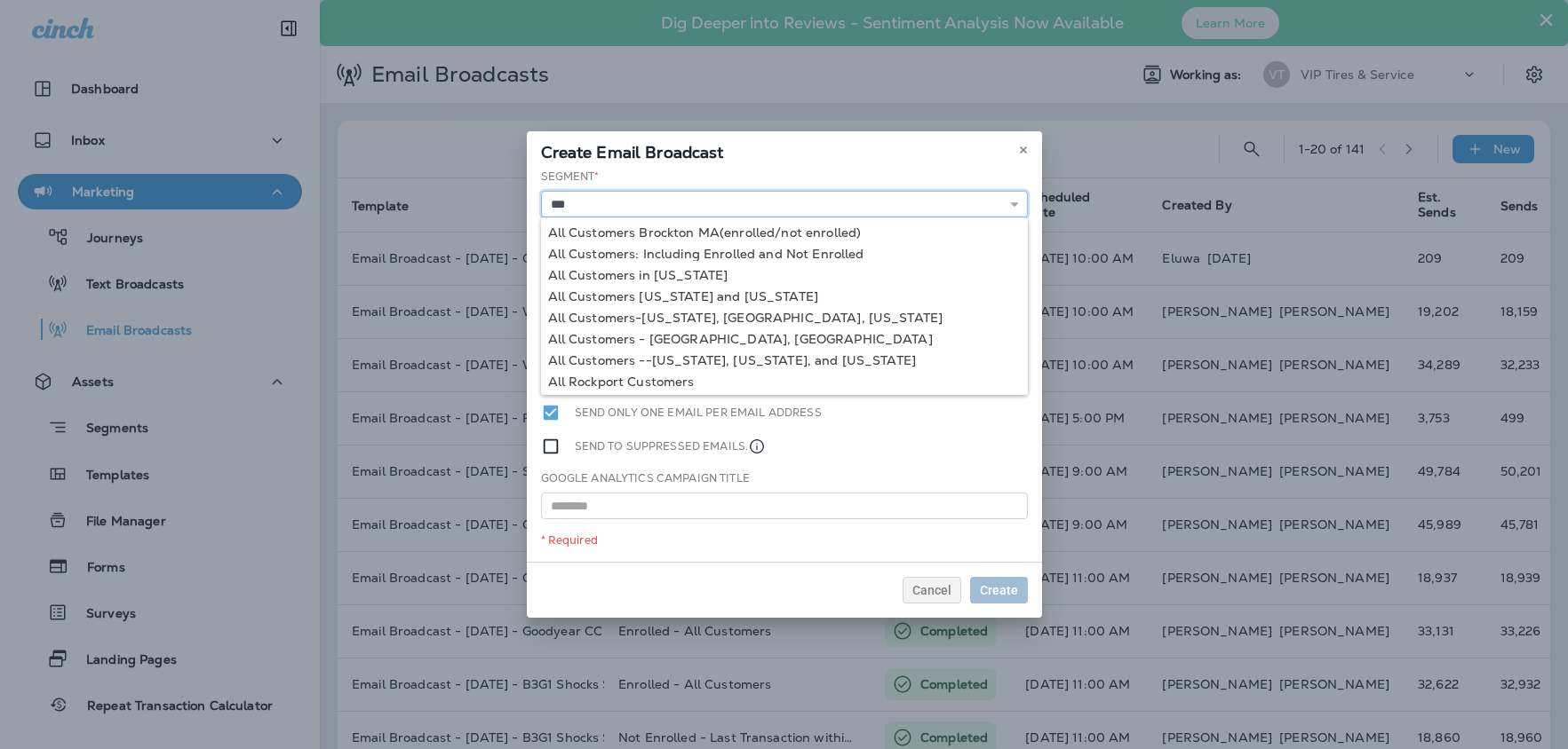
type input "**********"
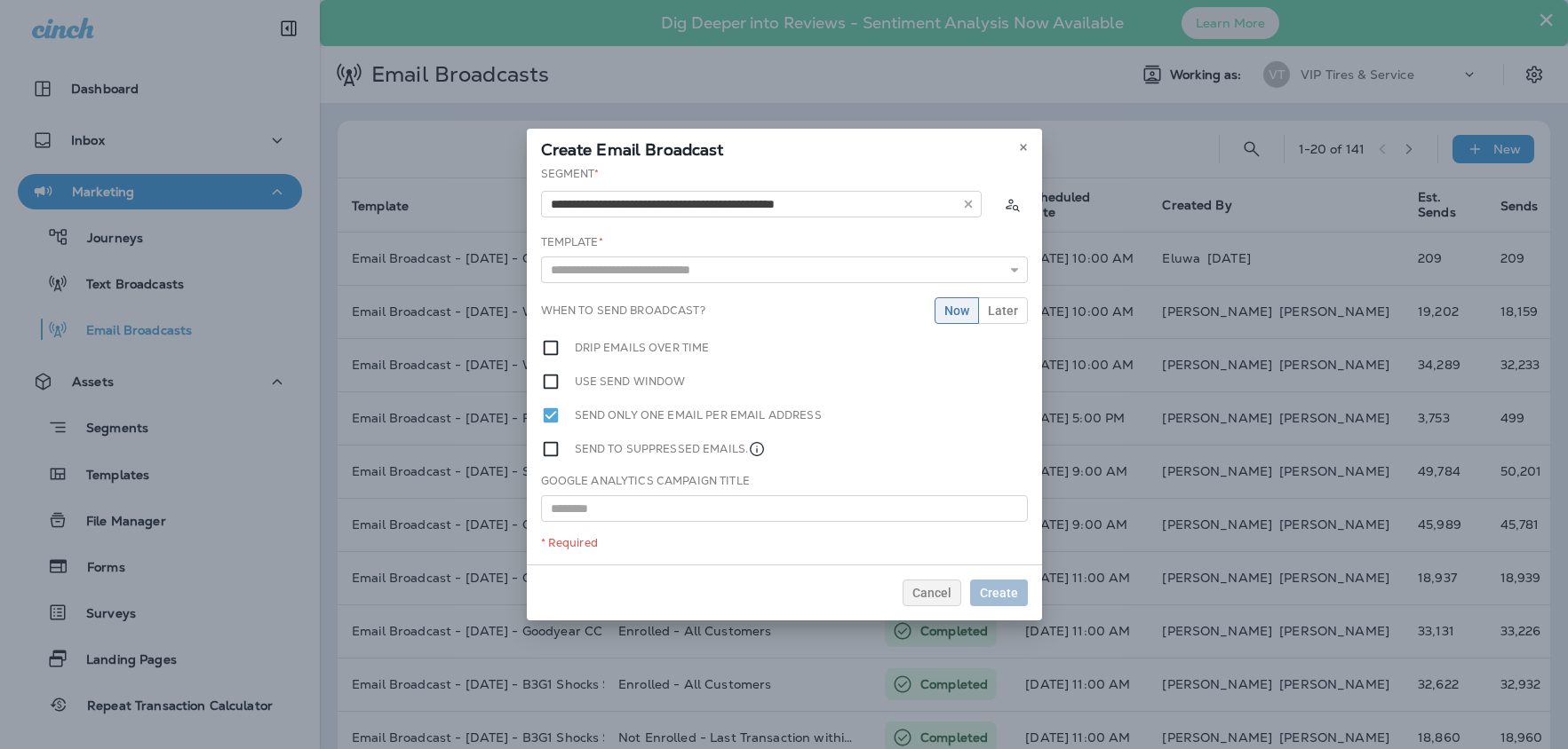
click at [792, 254] on div "**********" at bounding box center [784, 365] width 515 height 398
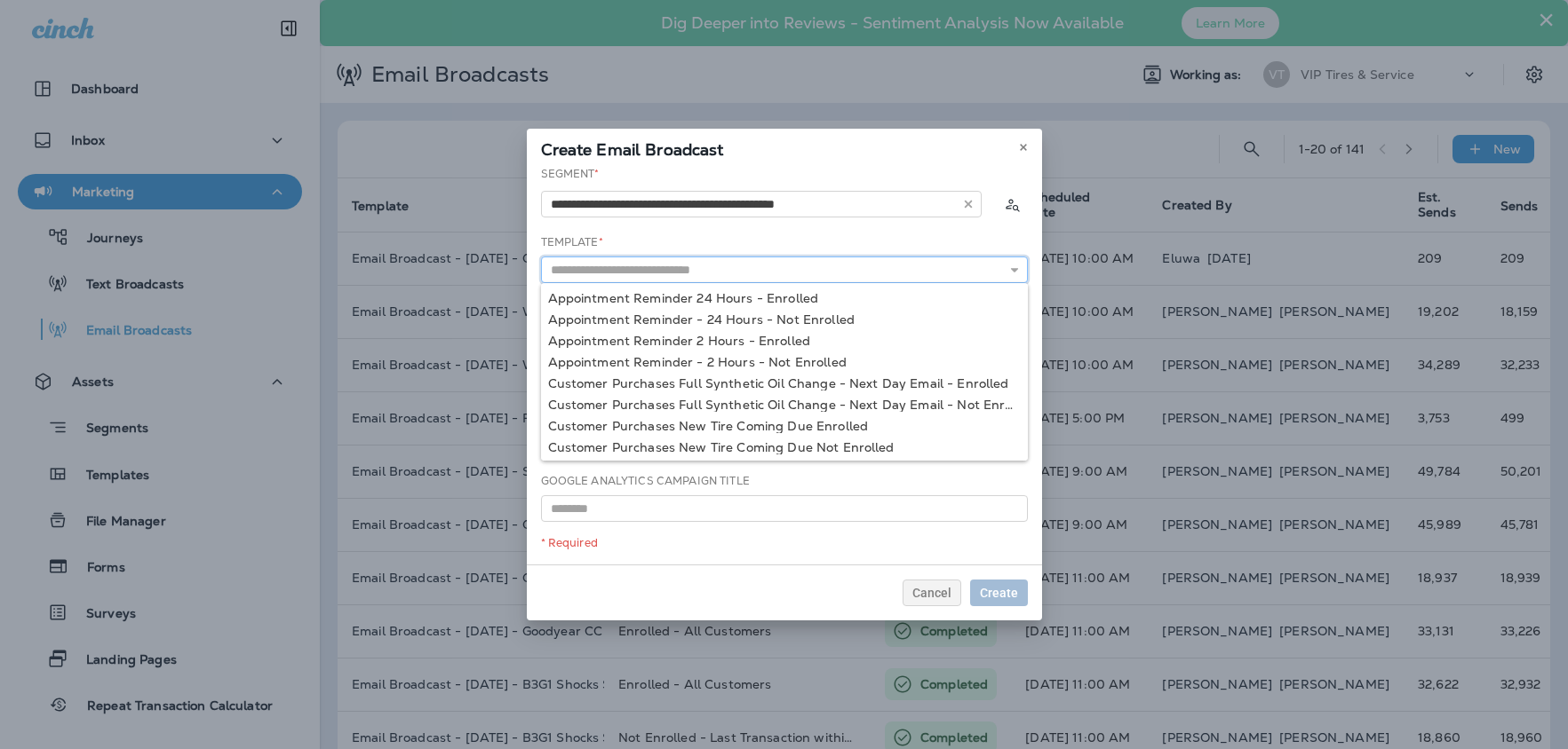
click at [732, 275] on input "text" at bounding box center [784, 270] width 486 height 27
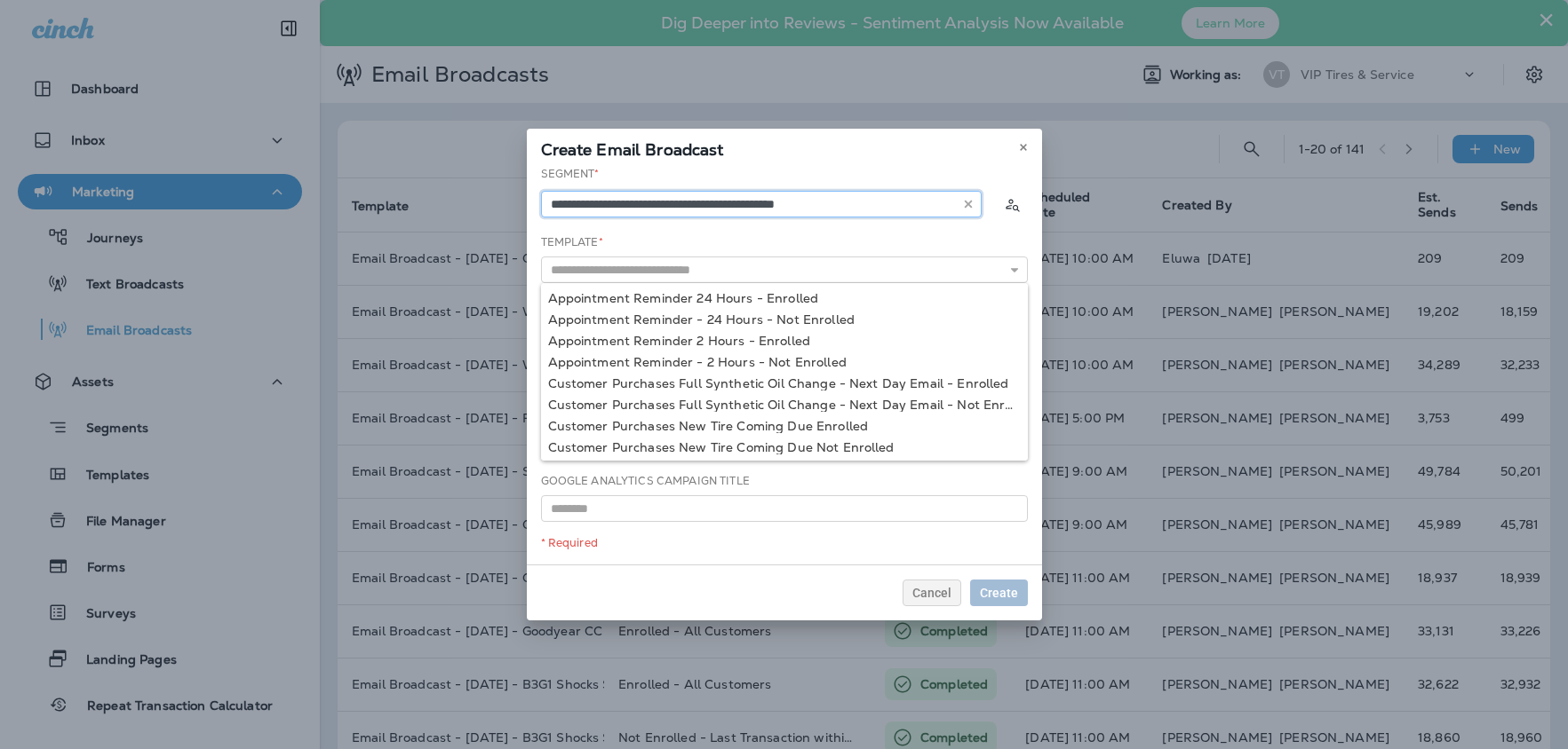
click at [790, 204] on input "**********" at bounding box center [761, 205] width 441 height 27
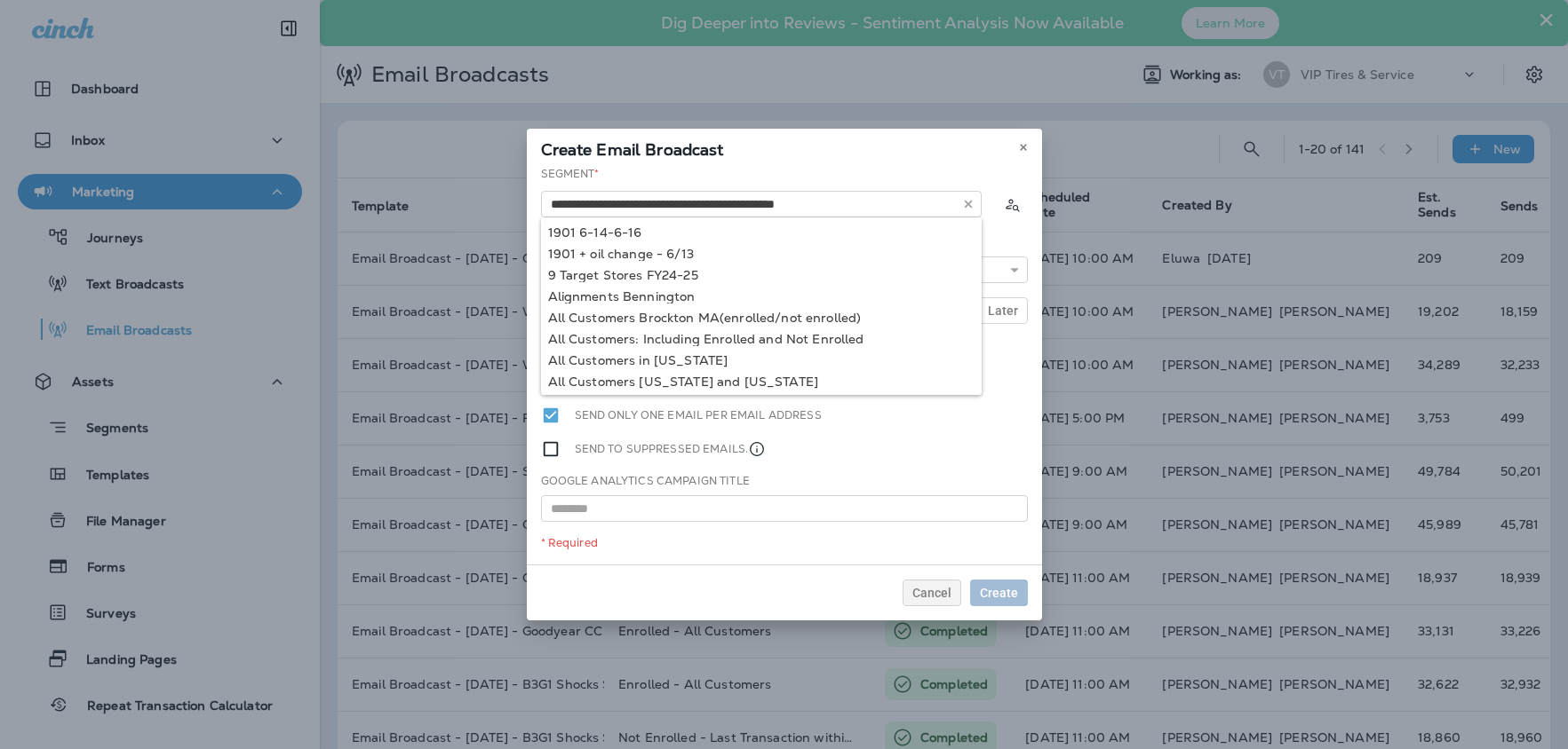
click at [960, 161] on div "Create Email Broadcast" at bounding box center [784, 148] width 515 height 38
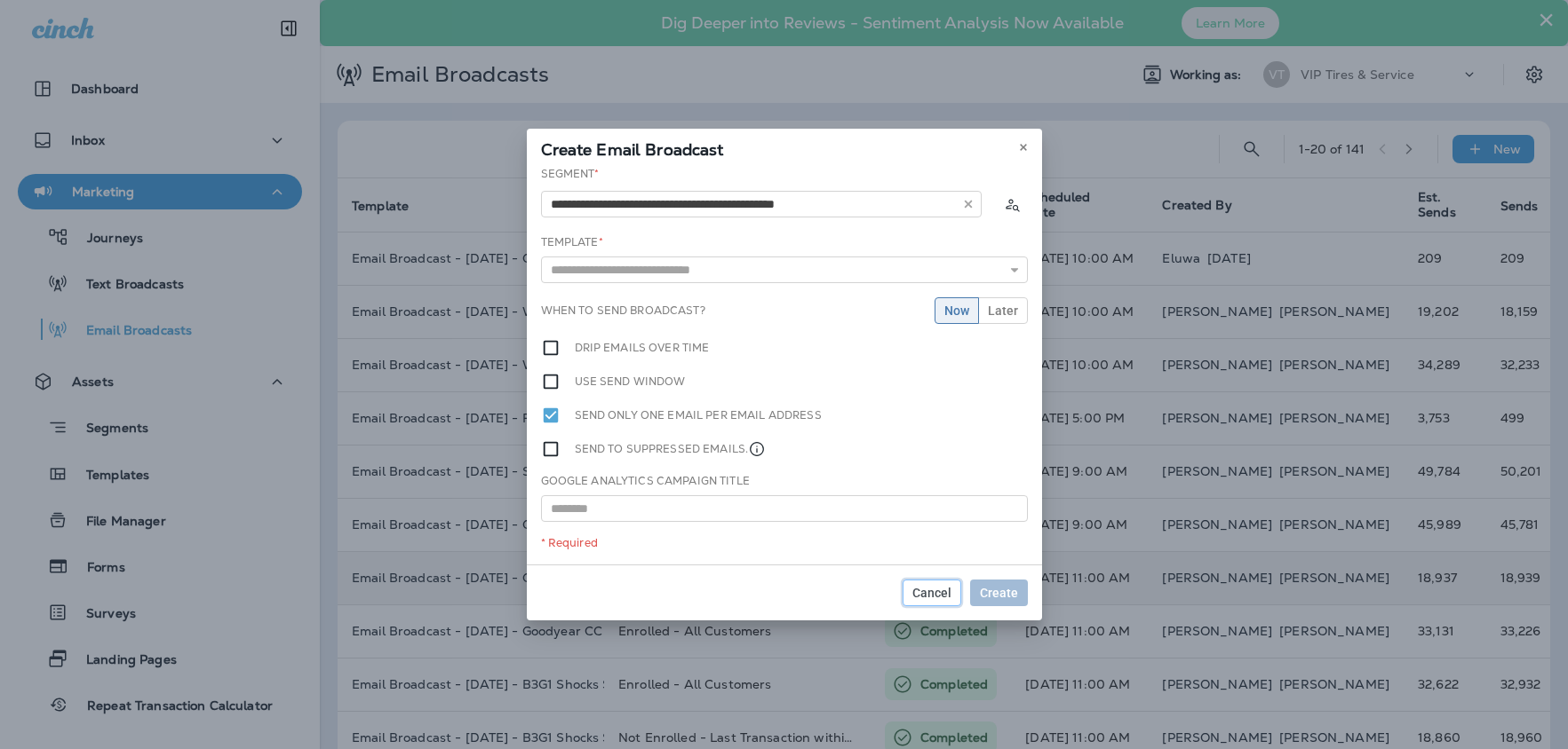
click at [922, 591] on span "Cancel" at bounding box center [933, 593] width 39 height 13
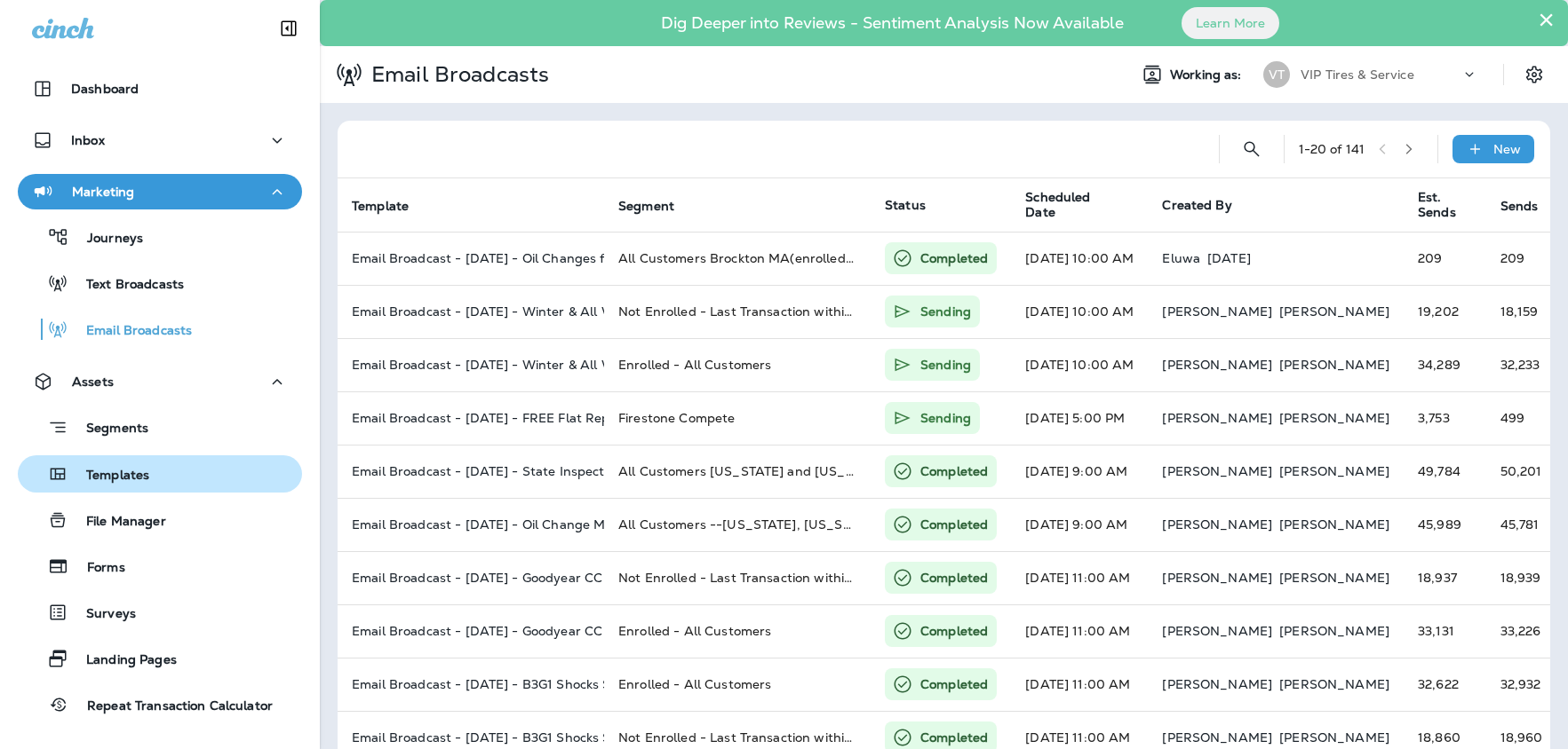
click at [131, 484] on div "Templates" at bounding box center [87, 475] width 125 height 27
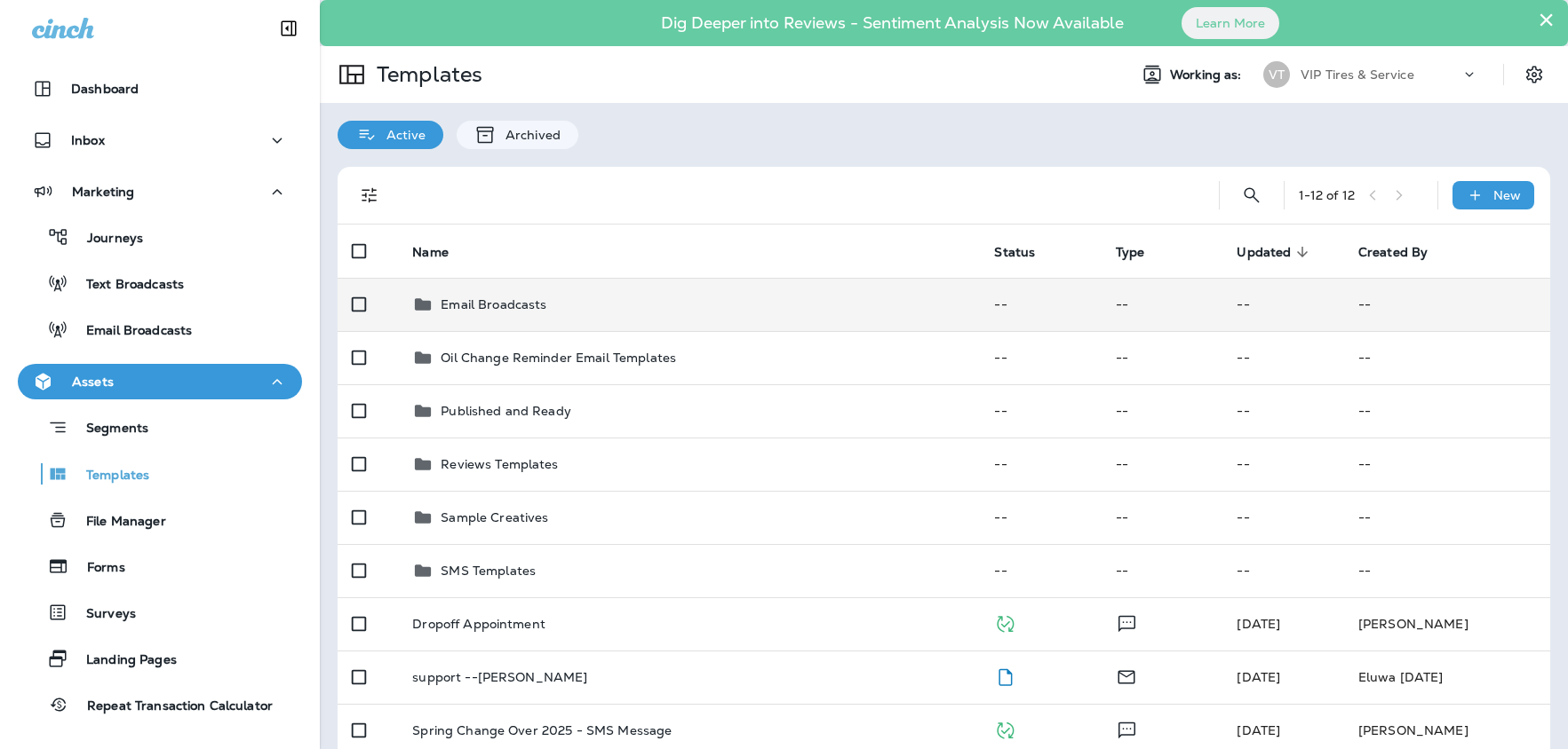
click at [532, 300] on p "Email Broadcasts" at bounding box center [494, 305] width 106 height 14
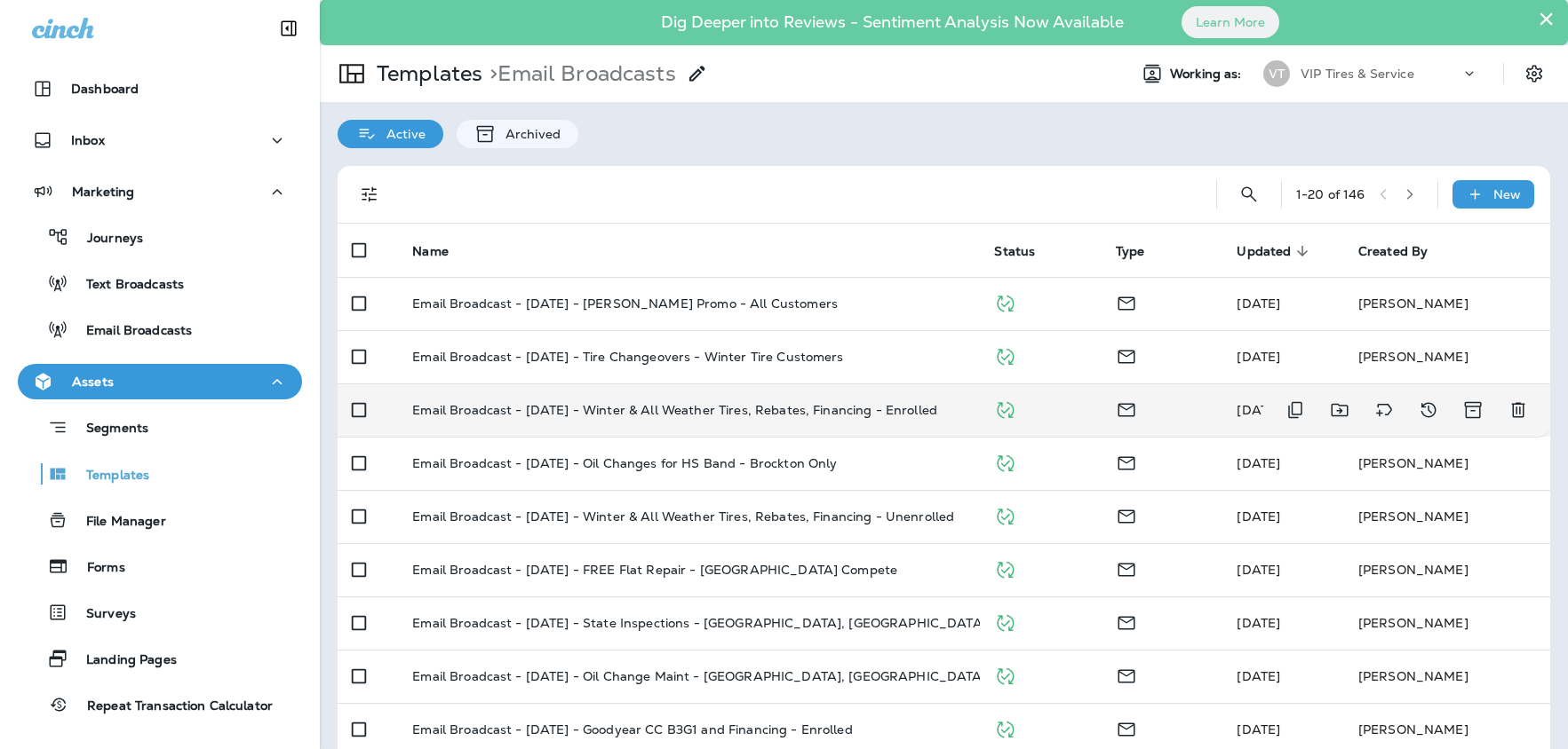
scroll to position [2, 0]
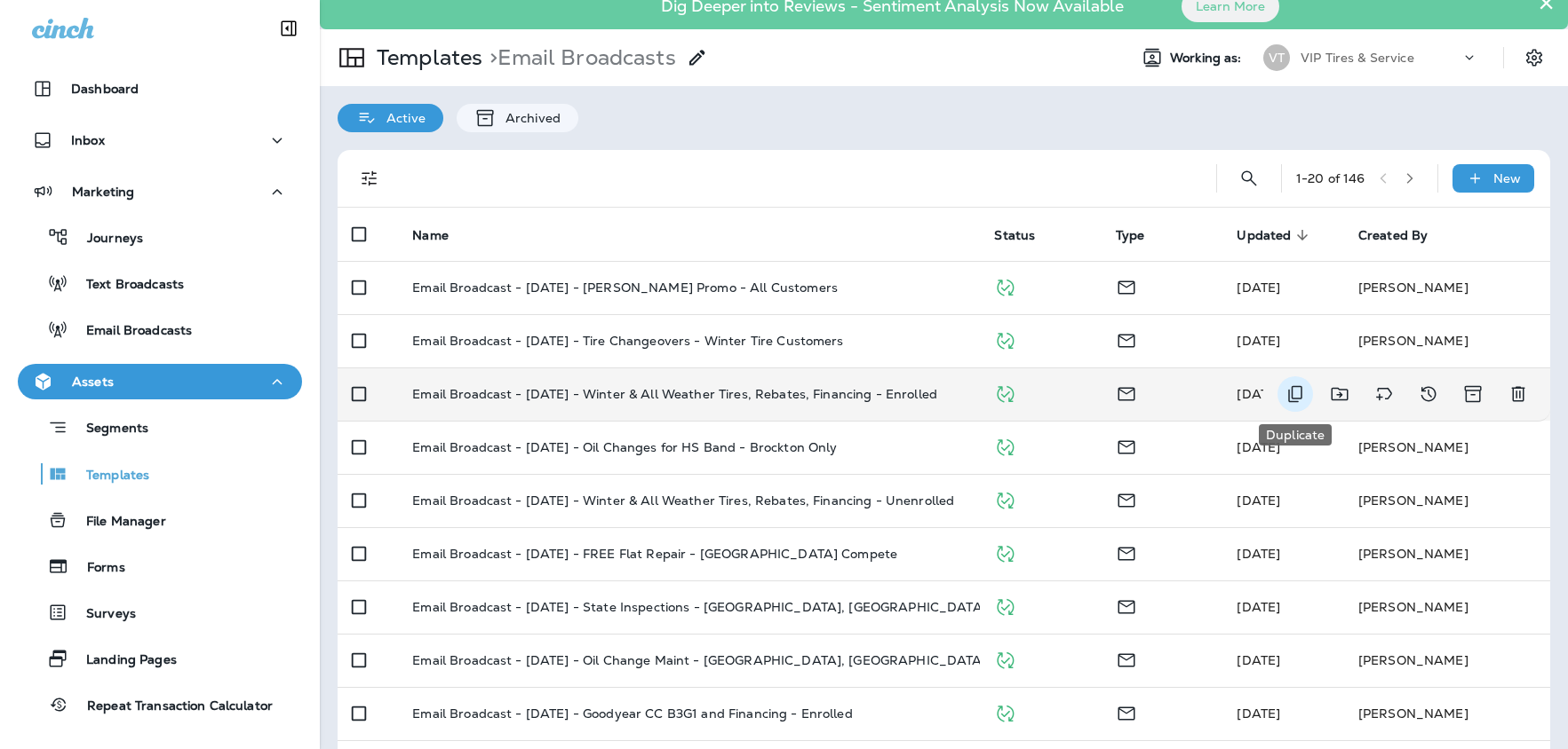
click at [1301, 395] on icon "Duplicate" at bounding box center [1295, 395] width 14 height 17
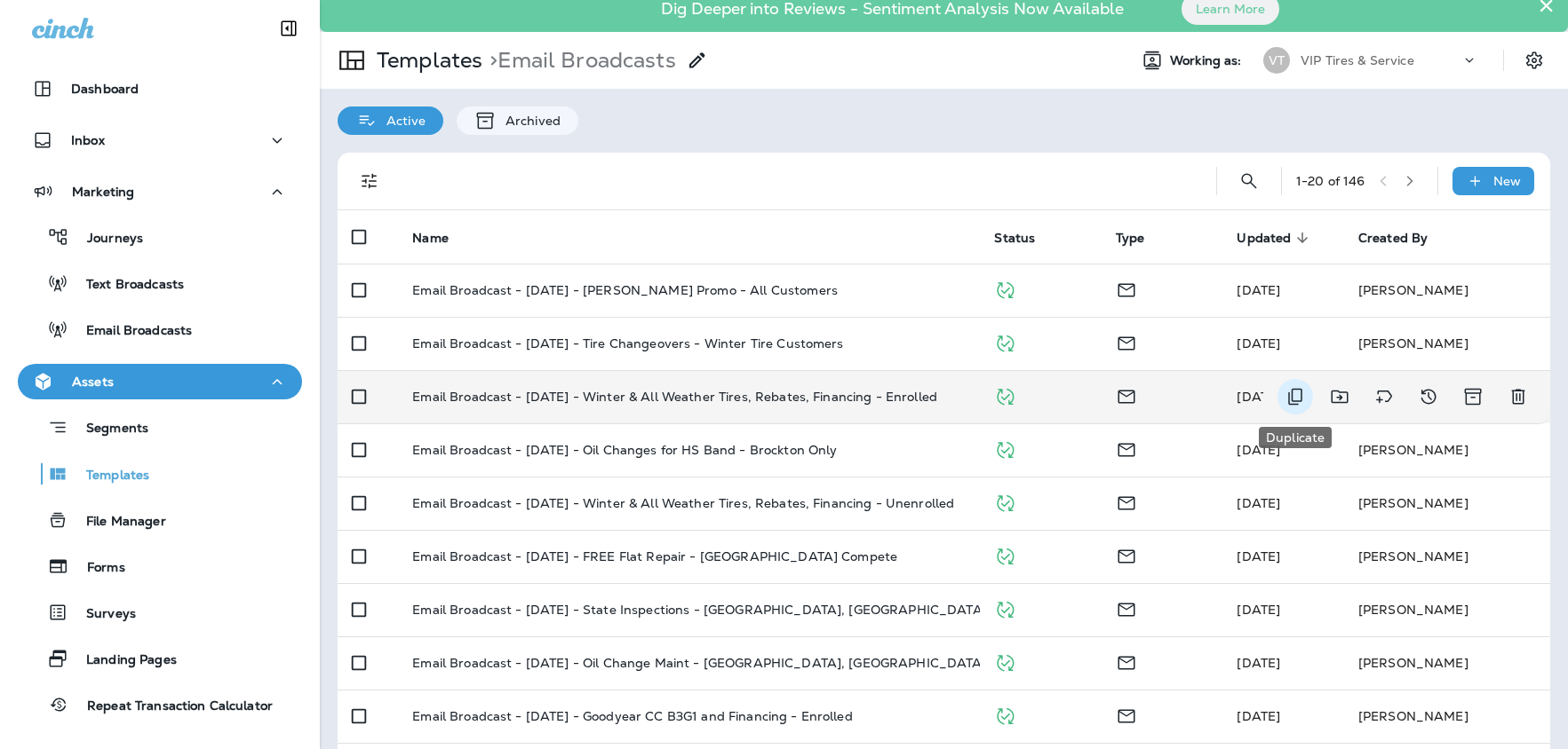
scroll to position [12, 0]
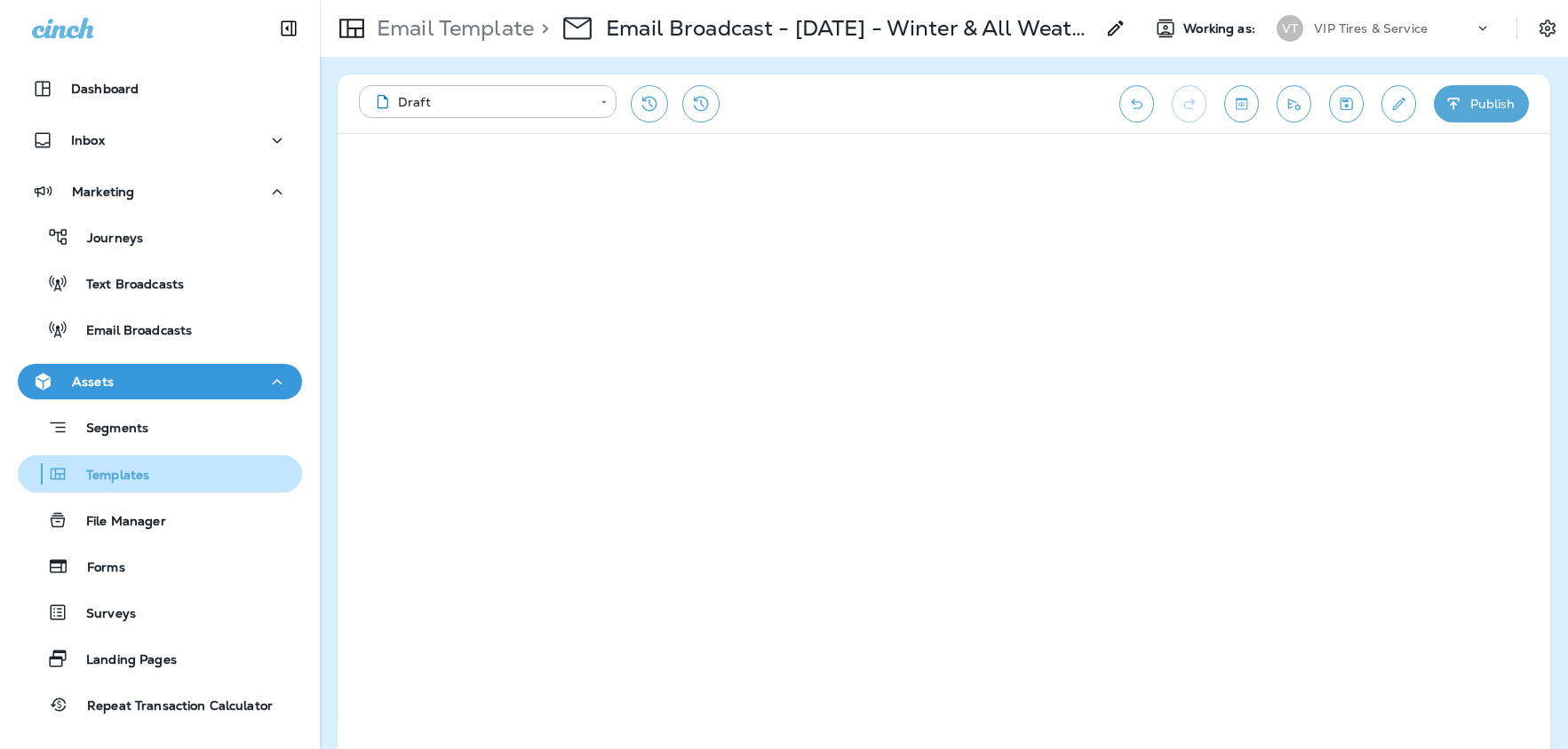
click at [121, 472] on p "Templates" at bounding box center [109, 476] width 81 height 17
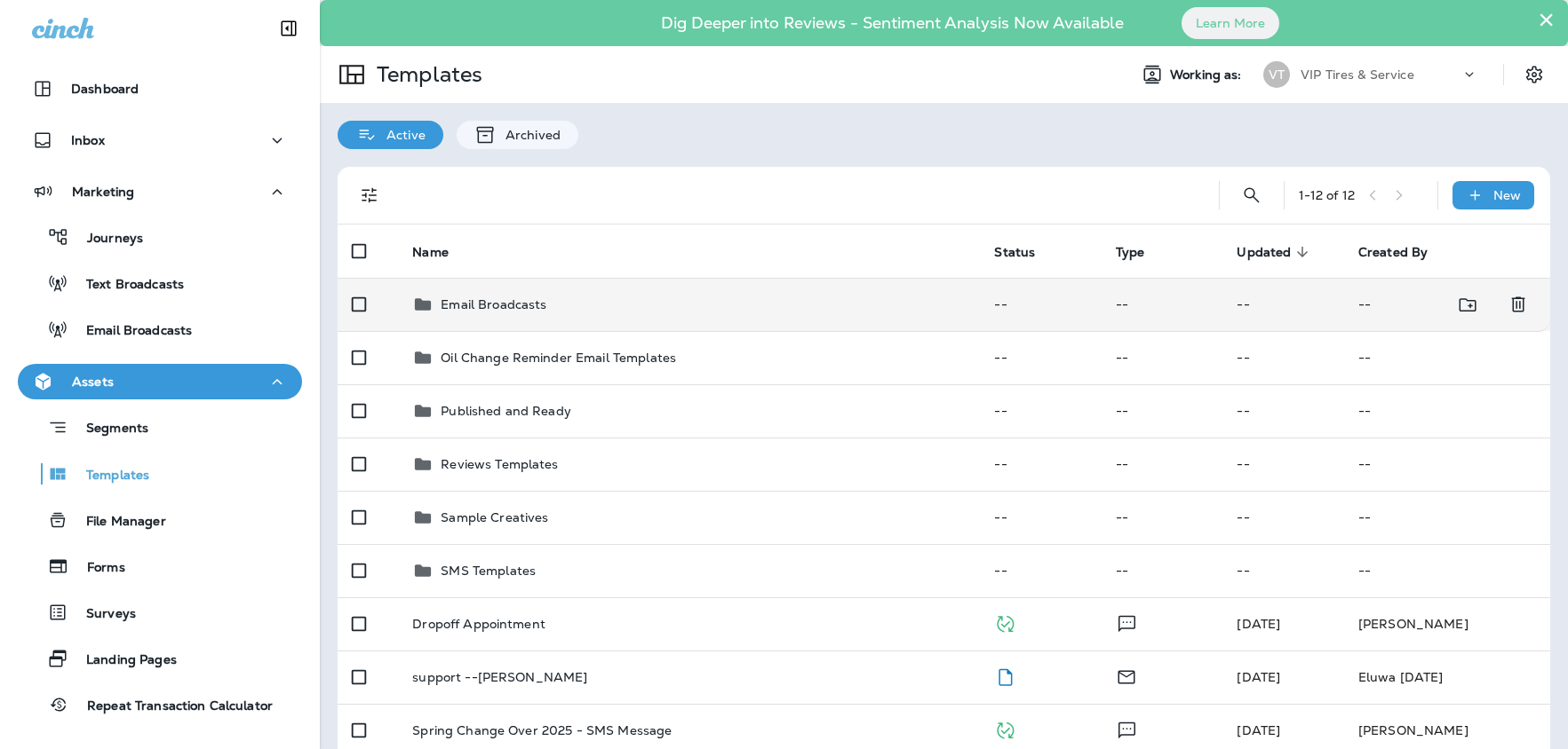
click at [529, 314] on div "Email Broadcasts" at bounding box center [494, 305] width 106 height 22
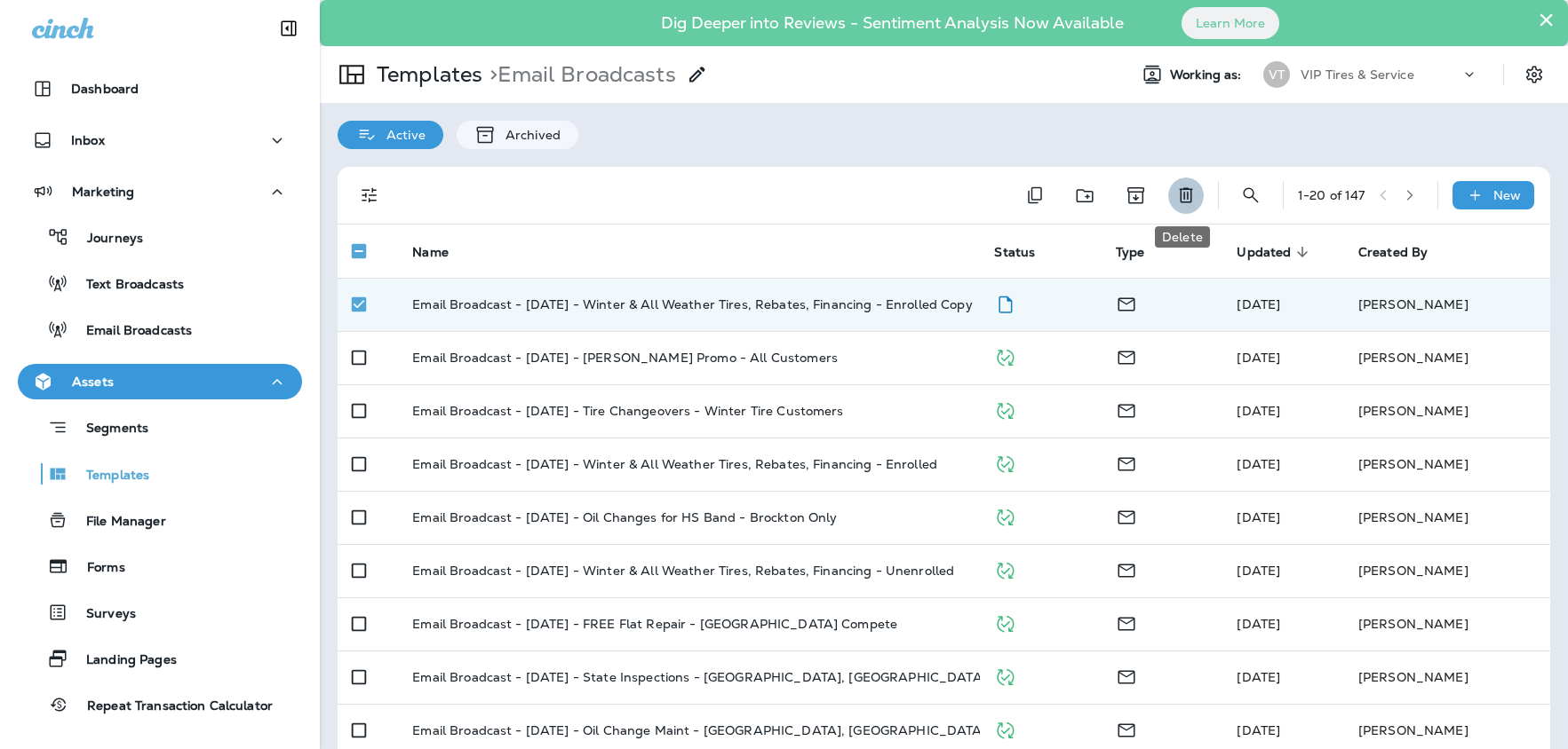
click at [1189, 196] on icon "Delete" at bounding box center [1187, 196] width 22 height 22
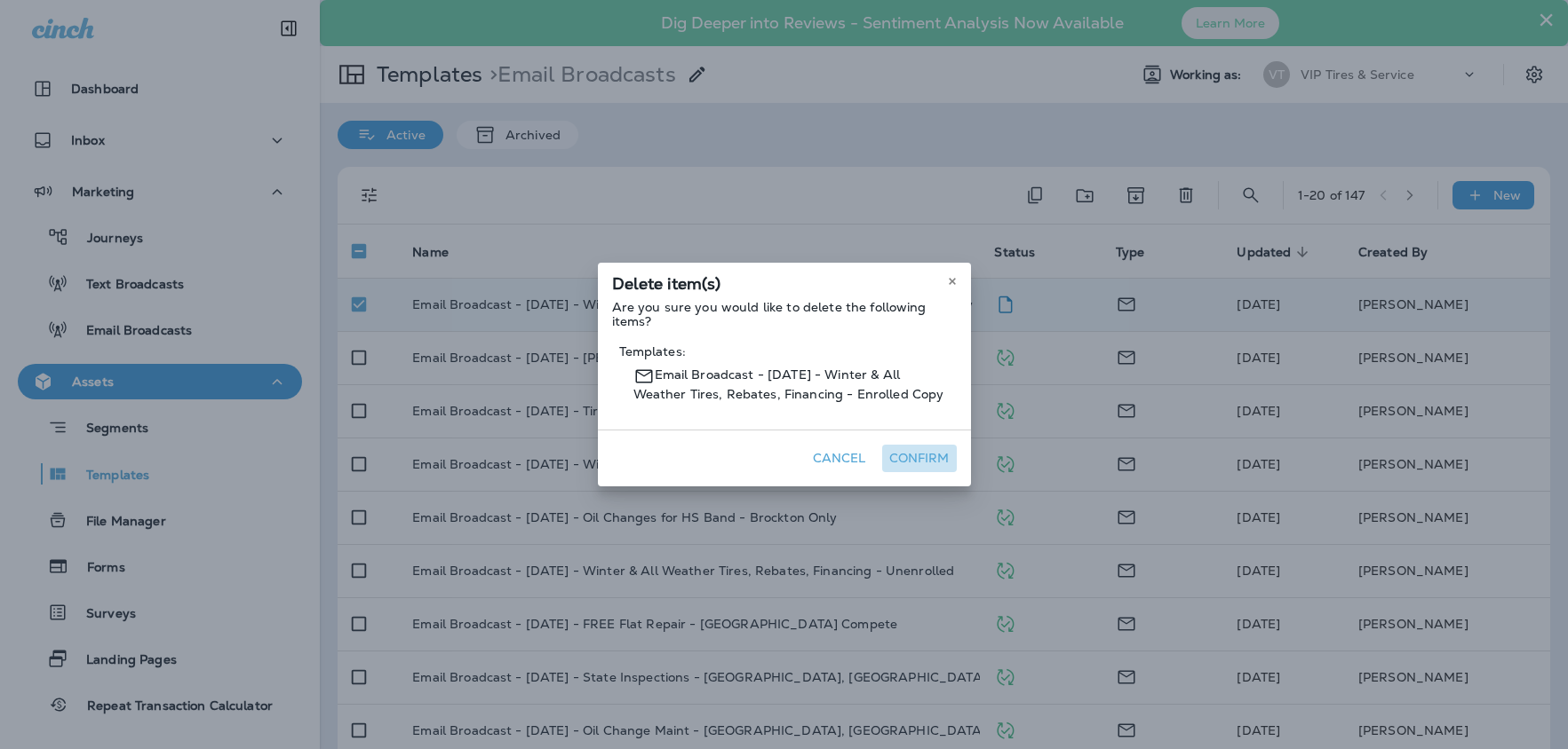
click at [935, 455] on button "Confirm" at bounding box center [919, 458] width 74 height 28
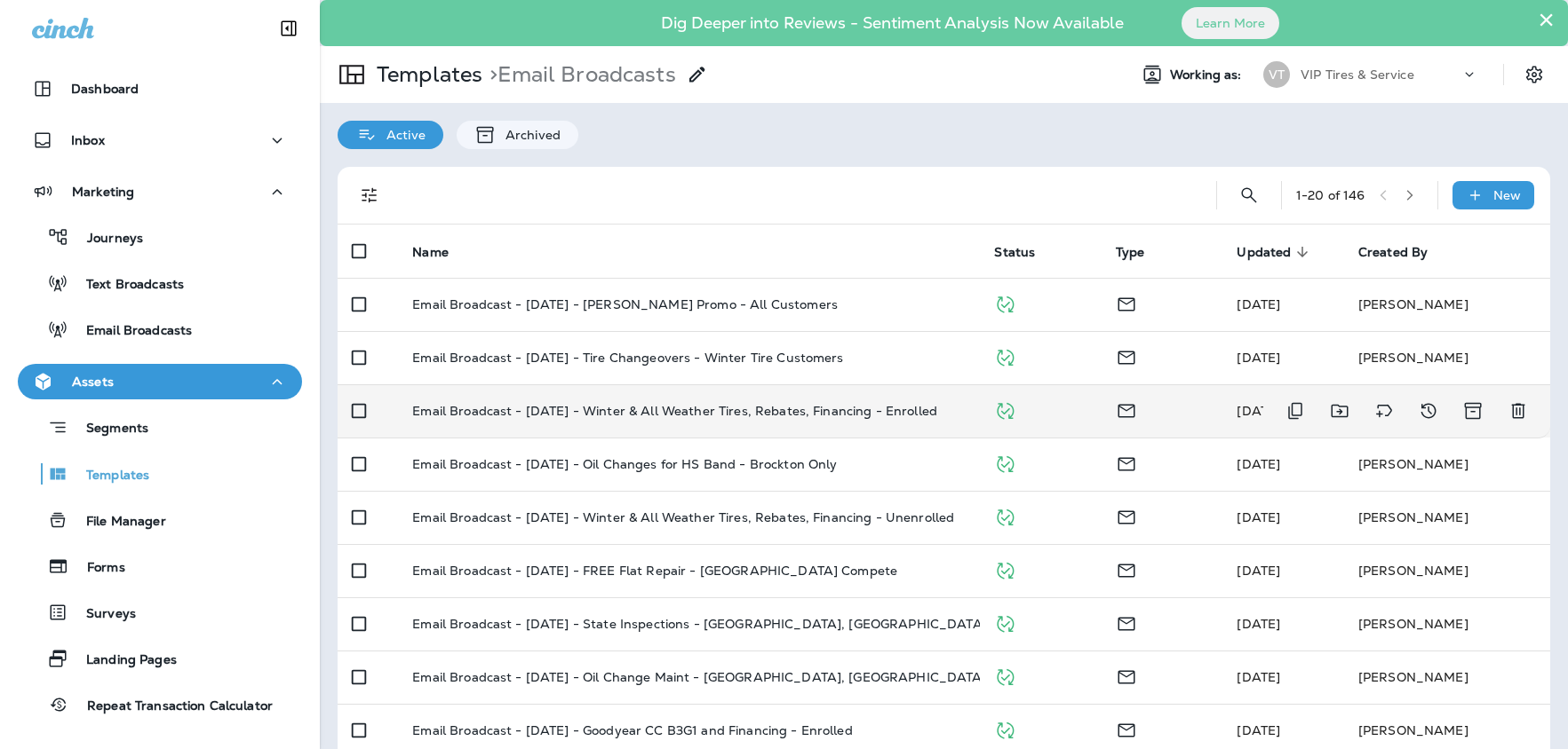
scroll to position [13, 0]
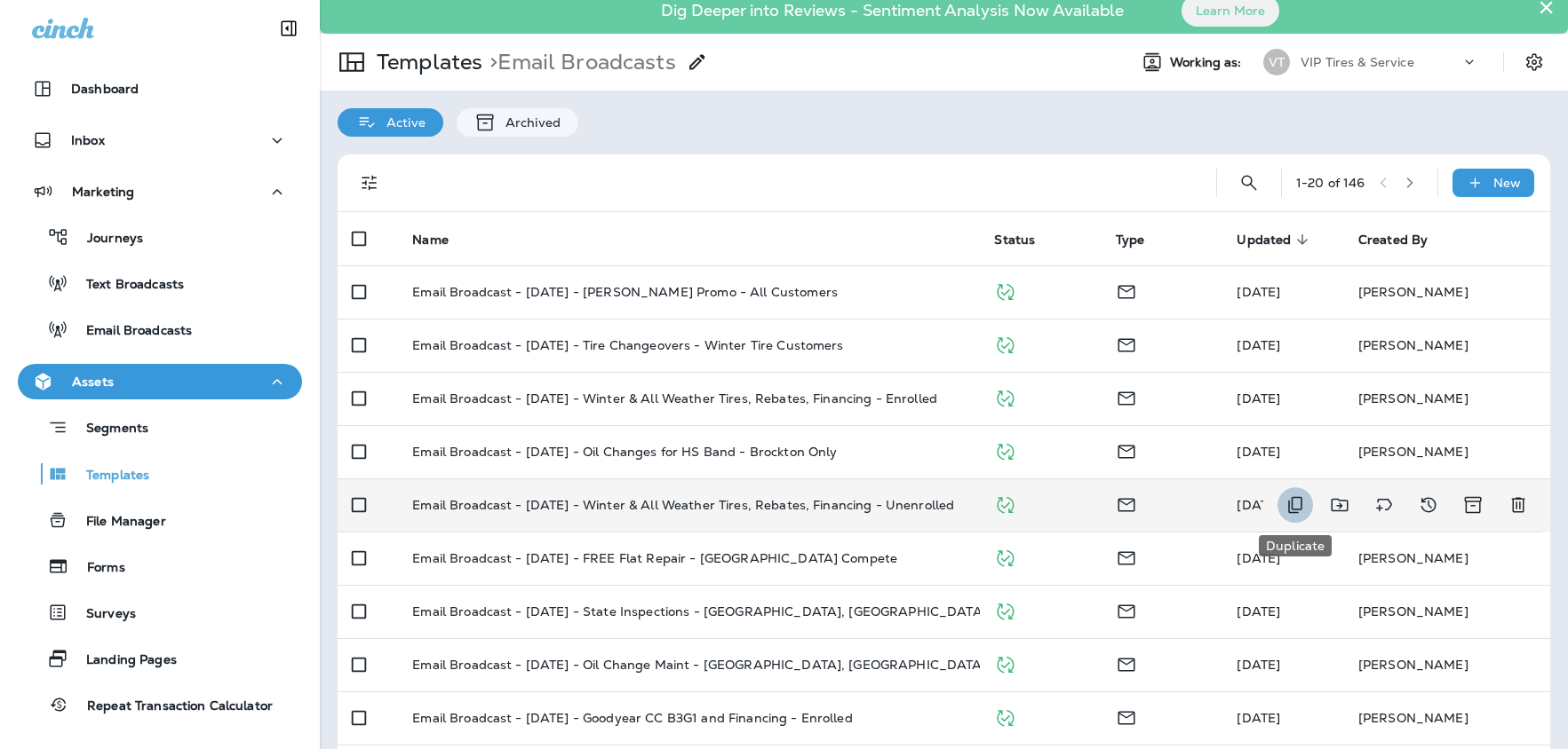
click at [1293, 505] on icon "Duplicate" at bounding box center [1295, 505] width 22 height 22
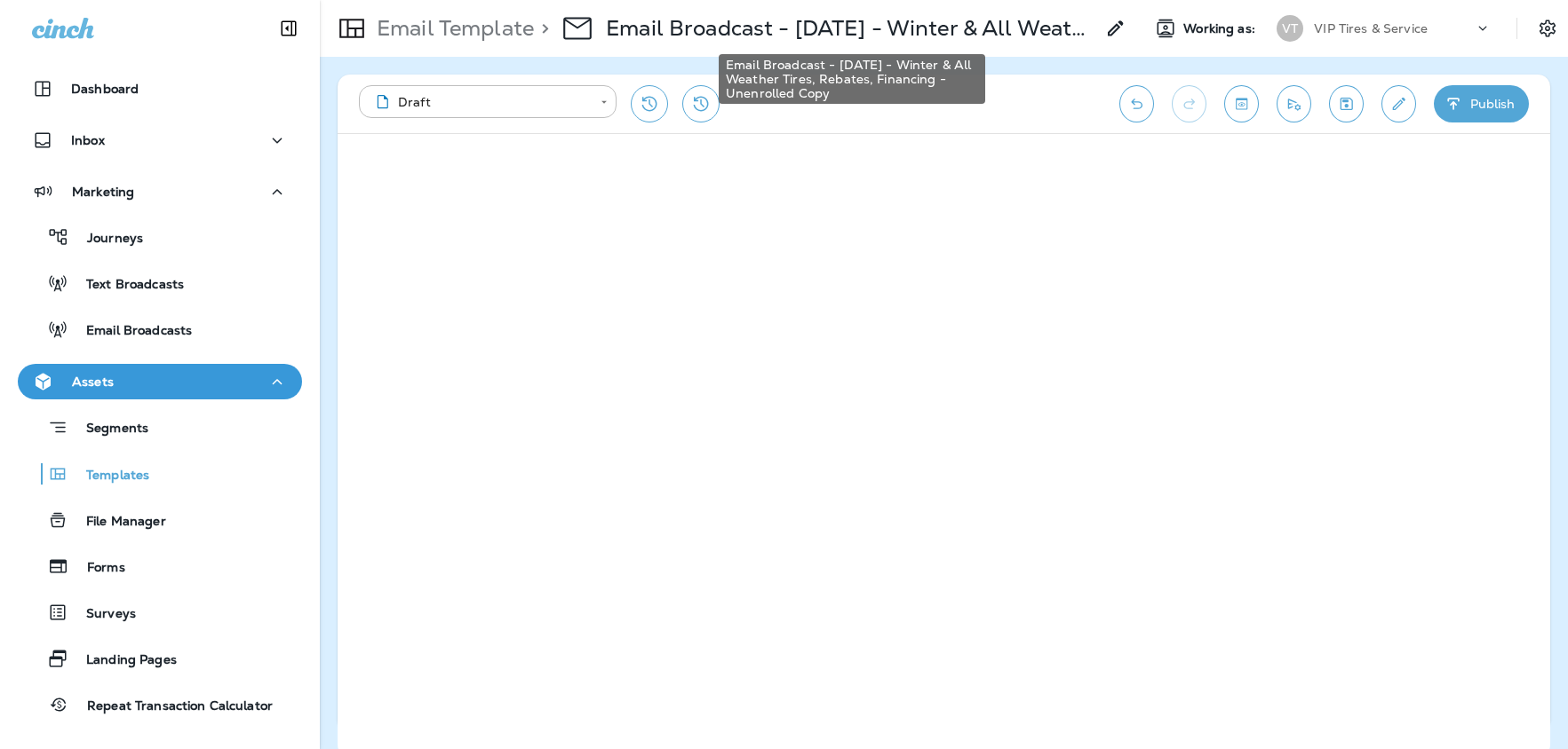
click at [1056, 19] on p "Email Broadcast - [DATE] - Winter & All Weather Tires, Rebates, Financing - Une…" at bounding box center [850, 29] width 488 height 27
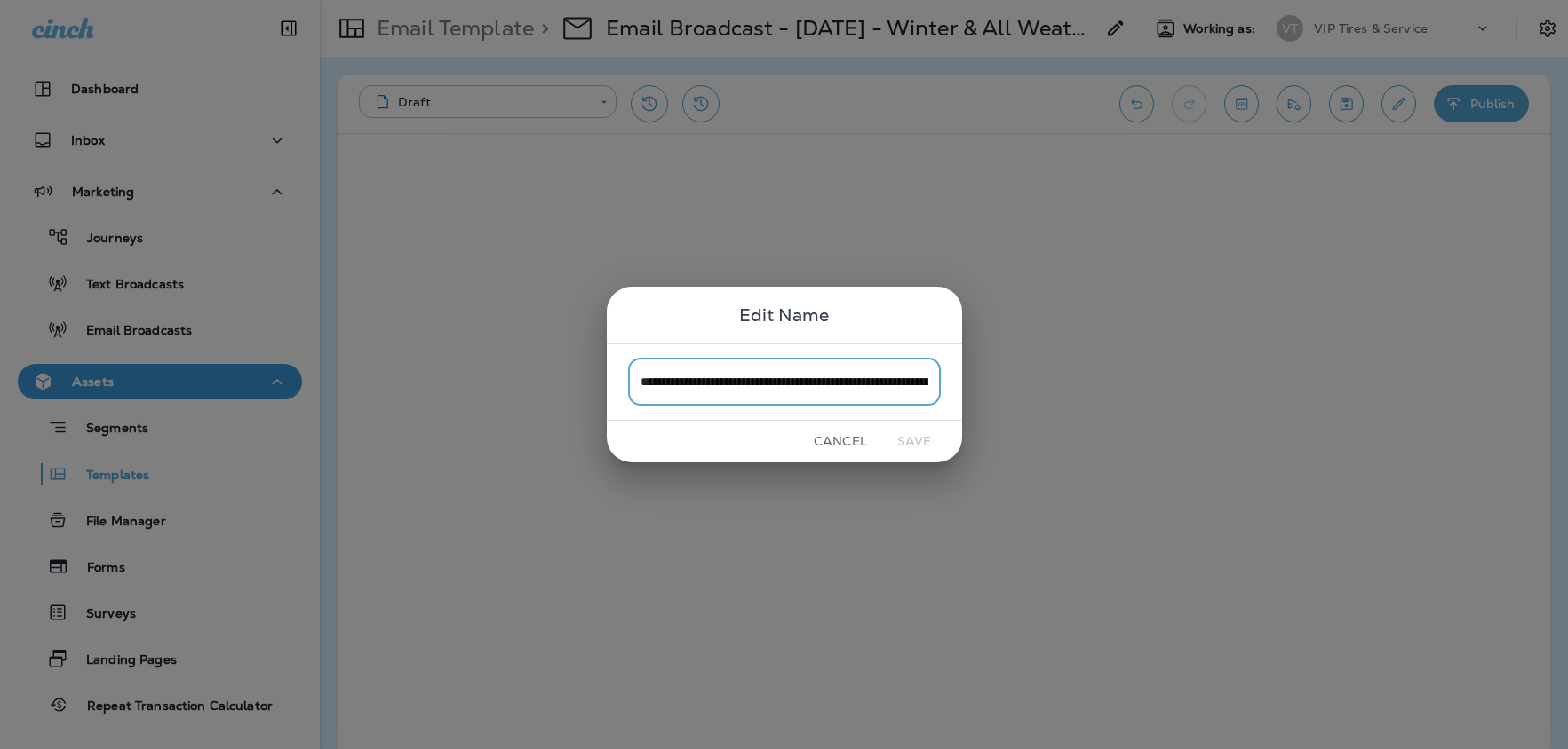
scroll to position [0, 296]
click at [845, 392] on input "**********" at bounding box center [784, 382] width 312 height 47
drag, startPoint x: 846, startPoint y: 379, endPoint x: 834, endPoint y: 374, distance: 13.0
click at [834, 374] on input "**********" at bounding box center [784, 382] width 312 height 47
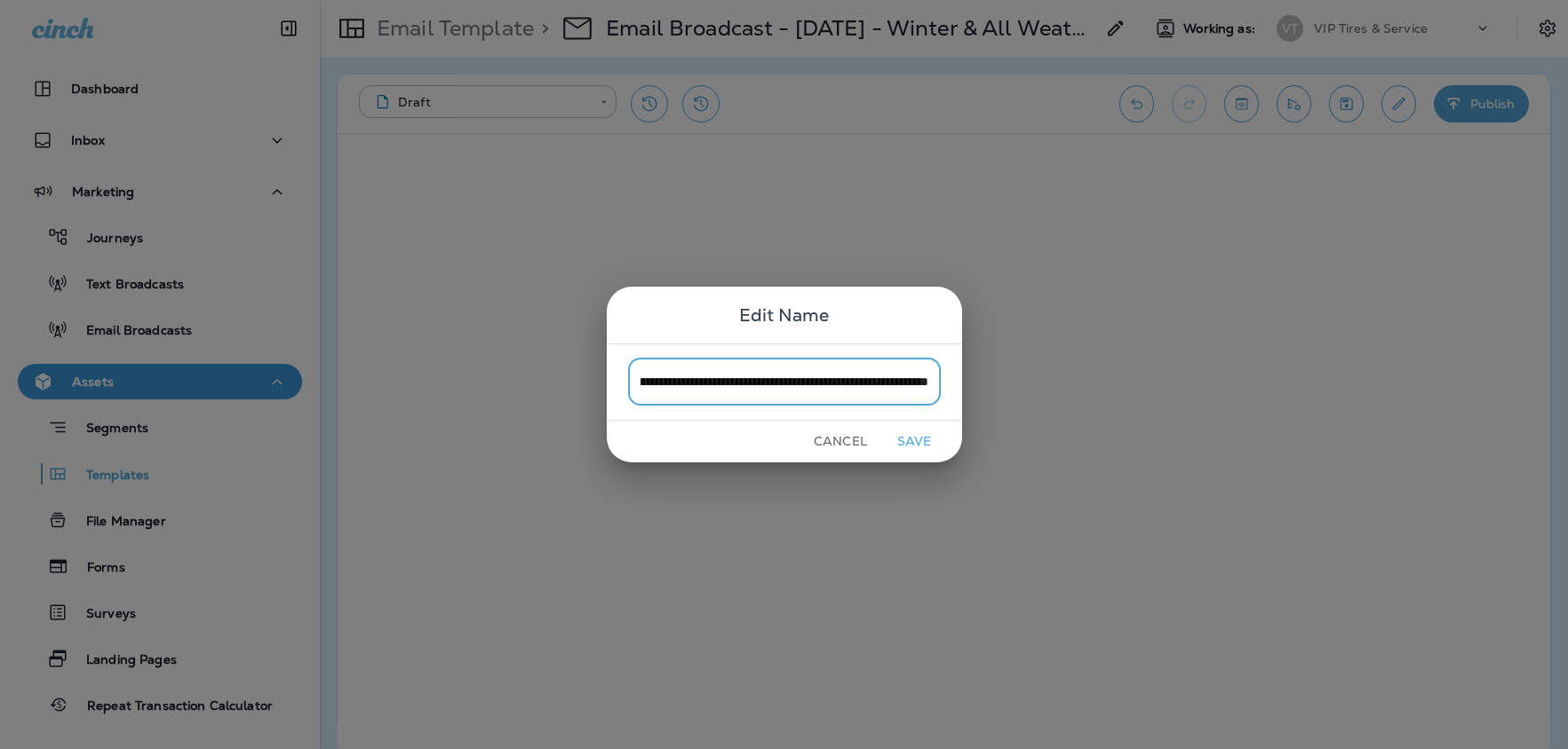
scroll to position [0, 66]
click at [714, 377] on input "**********" at bounding box center [784, 382] width 312 height 47
type input "**********"
click at [901, 435] on button "Save" at bounding box center [915, 441] width 66 height 28
